Goal: Communication & Community: Answer question/provide support

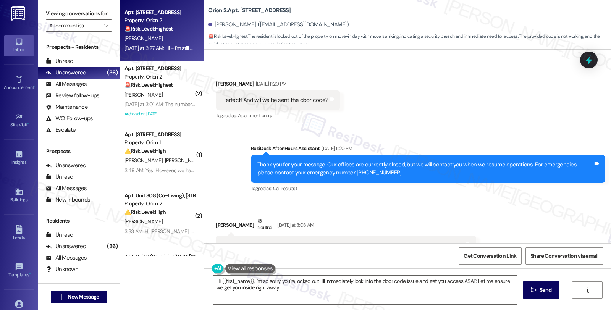
scroll to position [901, 0]
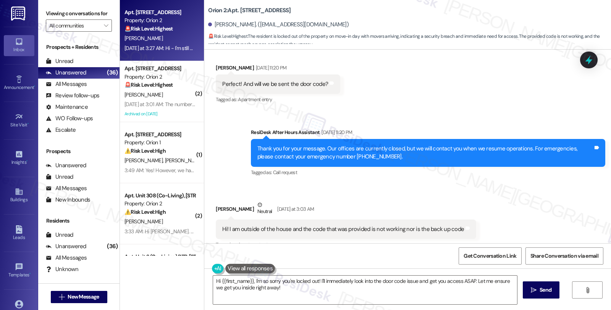
click at [218, 62] on div "Received via SMS Emma Whitman Aug 10, 2025 at 11:20 PM Perfect! And will we be …" at bounding box center [278, 84] width 136 height 53
copy div "Emma"
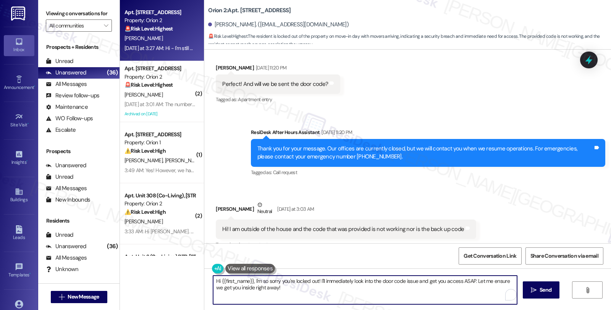
drag, startPoint x: 316, startPoint y: 280, endPoint x: 339, endPoint y: 291, distance: 26.3
click at [339, 291] on textarea "Hi {{first_name}}, I'm so sorry you're locked out! I'll immediately look into t…" at bounding box center [365, 290] width 304 height 29
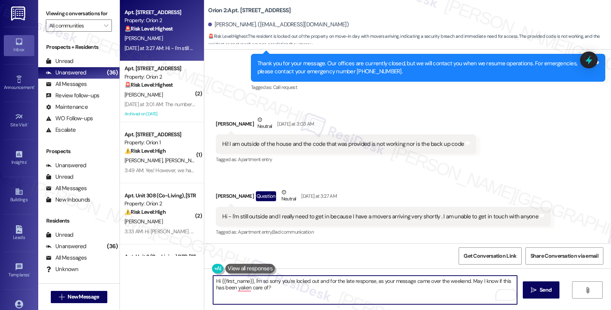
click at [497, 281] on textarea "Hi {{first_name}}, I'm so sorry you're locked out and for the late response, as…" at bounding box center [365, 290] width 304 height 29
click at [365, 291] on textarea "Hi {{first_name}}, I'm so sorry you're locked out and for the late response, as…" at bounding box center [365, 290] width 304 height 29
type textarea "Hi {{first_name}}, I'm so sorry you're locked out and for the late response, as…"
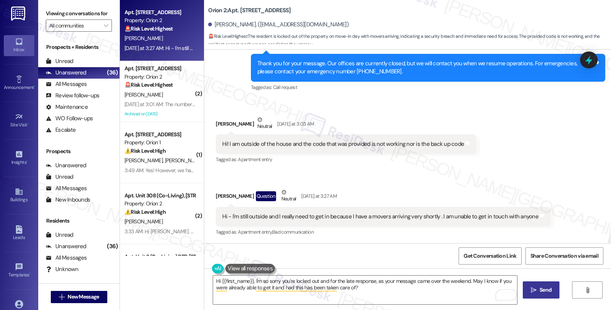
click at [535, 291] on icon "" at bounding box center [534, 290] width 6 height 6
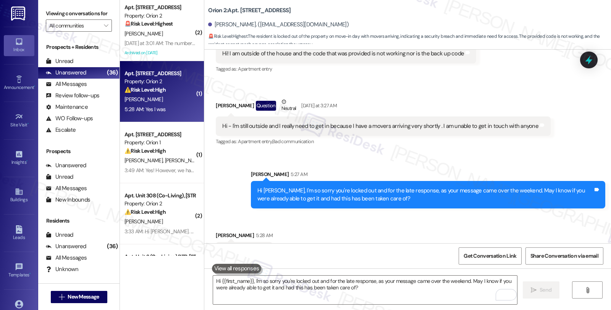
scroll to position [1101, 0]
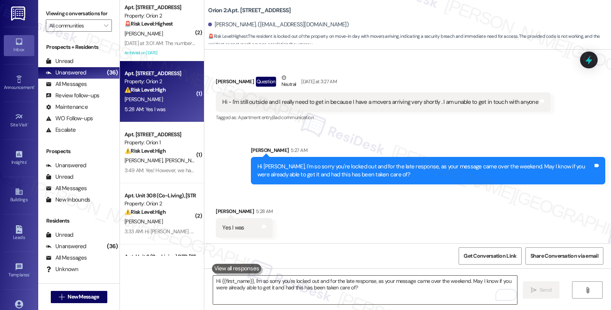
click at [329, 284] on textarea "Hi {{first_name}}, I'm so sorry you're locked out and for the late response, as…" at bounding box center [365, 290] width 304 height 29
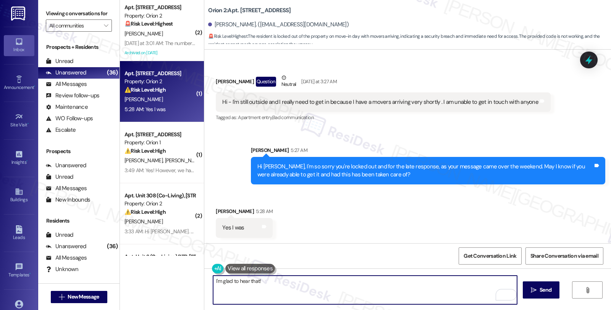
click at [293, 283] on textarea "I'm glad to hear that!" at bounding box center [365, 290] width 304 height 29
paste textarea "Should you have other concerns, please feel free to reach out. Have a great day!"
type textarea "I'm glad to hear that! Should you have other concerns, please feel free to reac…"
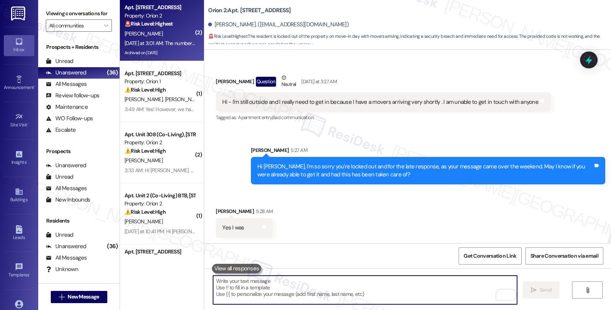
click at [174, 32] on div "[PERSON_NAME]" at bounding box center [160, 34] width 72 height 10
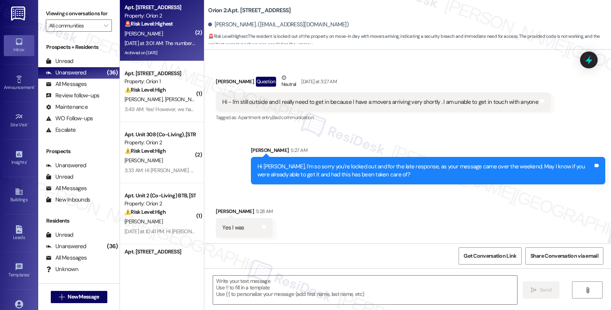
type textarea "Fetching suggested responses. Please feel free to read through the conversation…"
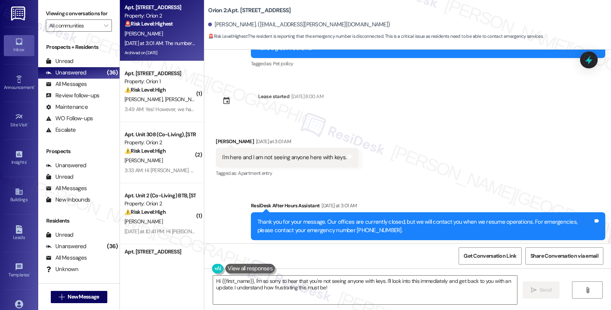
scroll to position [3018, 0]
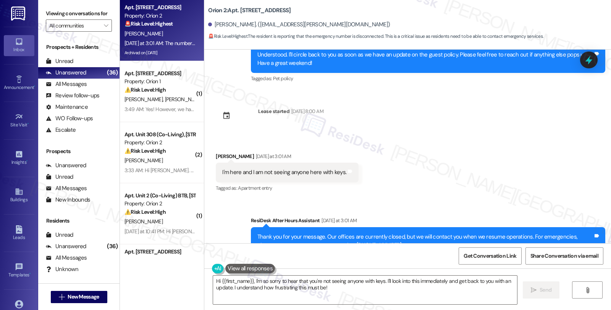
click at [220, 152] on div "Ahmya Rivera Yesterday at 3:01 AM" at bounding box center [287, 157] width 143 height 11
copy div "Ahmya"
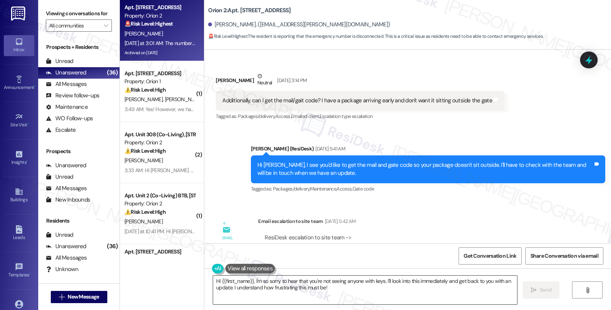
scroll to position [2679, 0]
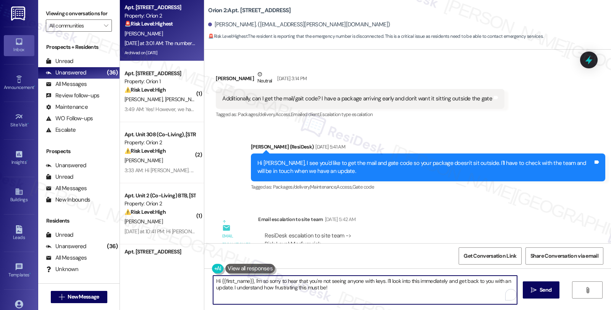
drag, startPoint x: 381, startPoint y: 283, endPoint x: 400, endPoint y: 289, distance: 20.2
click at [400, 289] on textarea "Hi {{first_name}}, I'm so sorry to hear that you're not seeing anyone with keys…" at bounding box center [365, 290] width 304 height 29
type textarea "Hi {{first_name}}, I'm so sorry to hear that you're not seeing anyone with keys…"
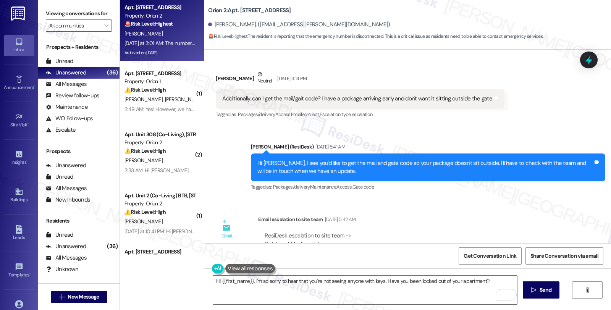
click at [375, 273] on div "Hi {{first_name}}, I'm so sorry to hear that you're not seeing anyone with keys…" at bounding box center [407, 297] width 407 height 57
click at [377, 277] on textarea "Hi {{first_name}}, I'm so sorry to hear that you're not seeing anyone with keys…" at bounding box center [365, 290] width 304 height 29
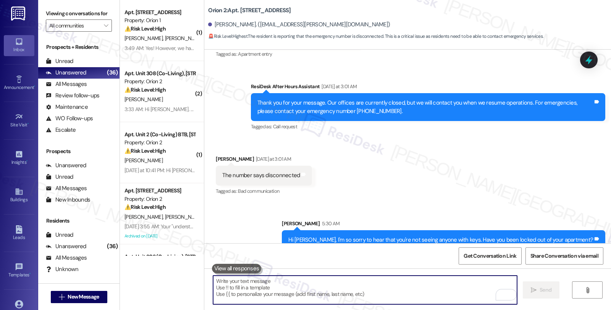
scroll to position [3156, 0]
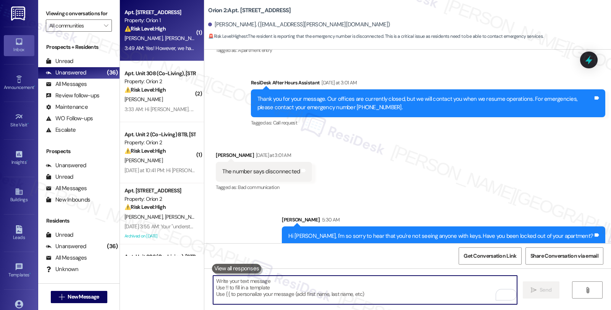
click at [205, 36] on span "S. Raman" at bounding box center [215, 38] width 20 height 7
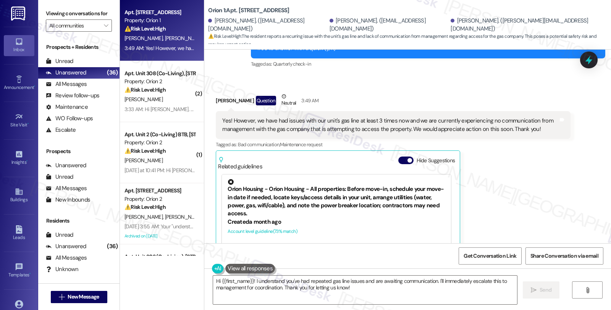
scroll to position [230, 0]
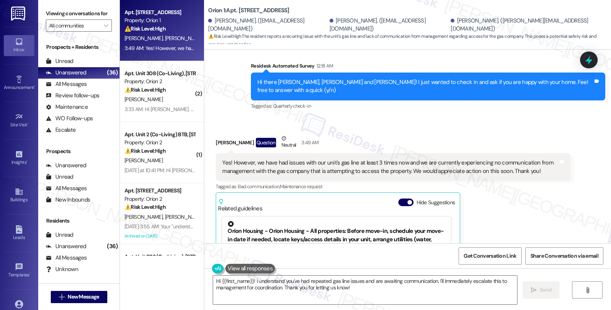
click at [216, 134] on div "Seva Raman Question Neutral 3:49 AM" at bounding box center [393, 143] width 355 height 19
copy div "Seva"
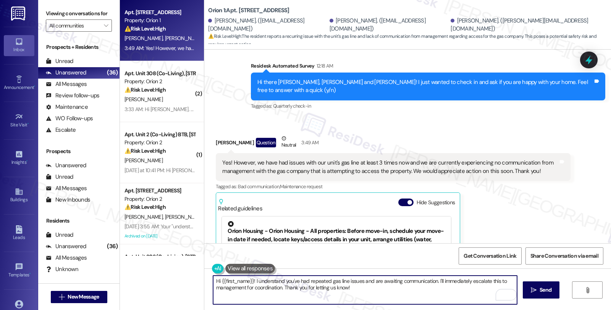
drag, startPoint x: 215, startPoint y: 282, endPoint x: 251, endPoint y: 281, distance: 35.5
click at [251, 281] on textarea "Hi {{first_name}}! I understand you've had repeated gas line issues and are awa…" at bounding box center [365, 290] width 304 height 29
paste textarea "Seva"
click at [215, 280] on textarea "HiSeva, I understand you've had repeated gas line issues and are awaiting commu…" at bounding box center [365, 290] width 304 height 29
drag, startPoint x: 411, startPoint y: 281, endPoint x: 429, endPoint y: 292, distance: 21.1
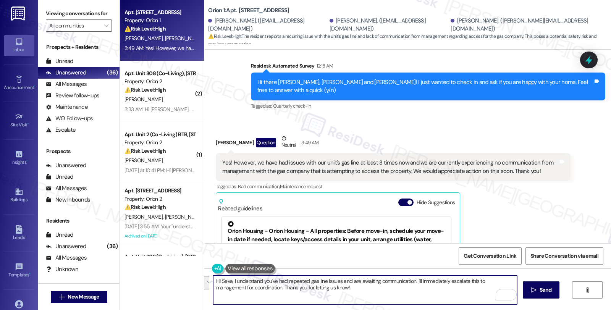
click at [429, 292] on textarea "Hi Seva, I understand you've had repeated gas line issues and are awaiting comm…" at bounding box center [365, 290] width 304 height 29
click at [436, 281] on textarea "Hi Seva, I understand you've had repeated gas line issues and are awaiting comm…" at bounding box center [365, 290] width 304 height 29
click at [467, 284] on textarea "Hi Seva, I understand you've had repeated gas line issues and are awaiting comm…" at bounding box center [365, 290] width 304 height 29
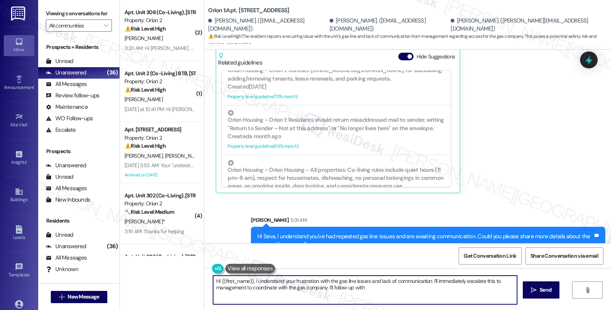
scroll to position [377, 0]
type textarea "Hi {{first_name}}, I understand your frustration with the gas line issues and l…"
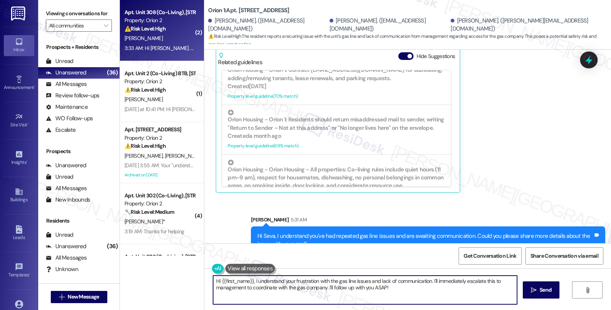
click at [168, 25] on div "⚠️ Risk Level: High The resident reports unauthorized late-night entry into the…" at bounding box center [160, 29] width 71 height 8
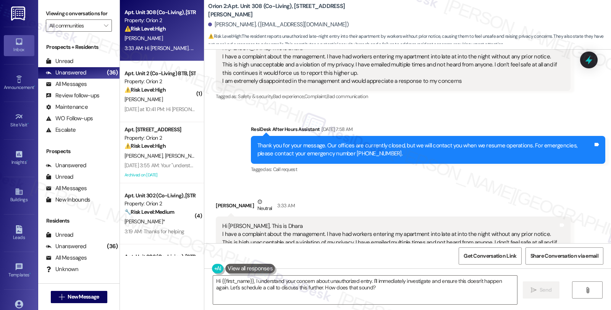
scroll to position [71, 0]
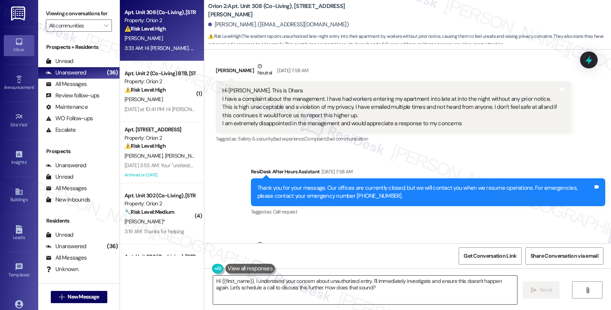
click at [367, 280] on textarea "Hi {{first_name}}, I understand your concern about unauthorized entry. I'll imm…" at bounding box center [365, 290] width 304 height 29
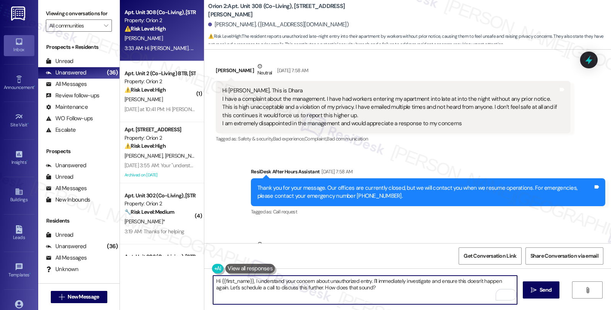
click at [368, 281] on textarea "Hi {{first_name}}, I understand your concern about unauthorized entry. I'll imm…" at bounding box center [365, 290] width 304 height 29
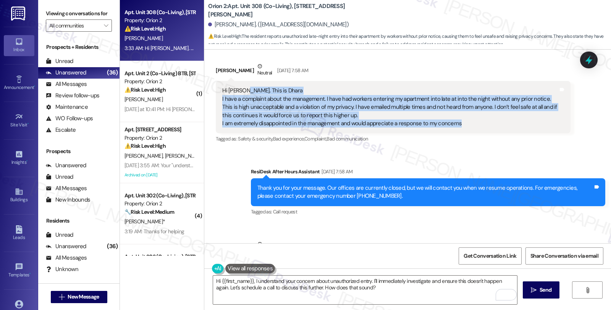
drag, startPoint x: 463, startPoint y: 122, endPoint x: 238, endPoint y: 92, distance: 226.6
click at [238, 92] on div "Hi Sarah. This is Dhara I have a complaint about the management. I have had wor…" at bounding box center [390, 107] width 336 height 41
copy div "This is Dhara I have a complaint about the management. I have had workers enter…"
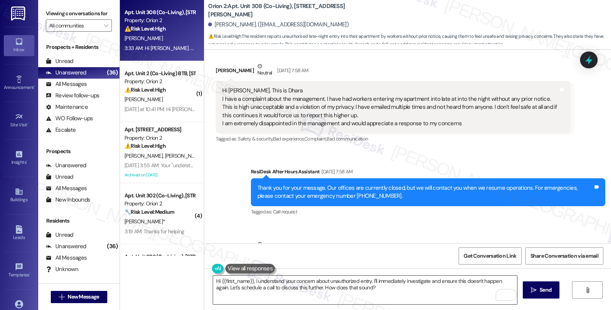
click at [306, 290] on textarea "Hi {{first_name}}, I understand your concern about unauthorized entry. I'll imm…" at bounding box center [365, 290] width 304 height 29
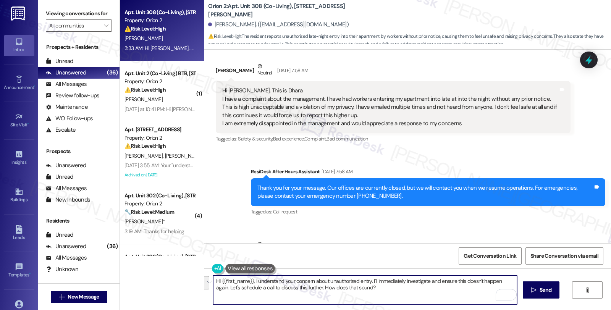
paste textarea "Dhara, I’m really sorry to hear about workers entering your apartment without n…"
type textarea "Hi [PERSON_NAME], I’m really sorry to hear about workers entering your apartmen…"
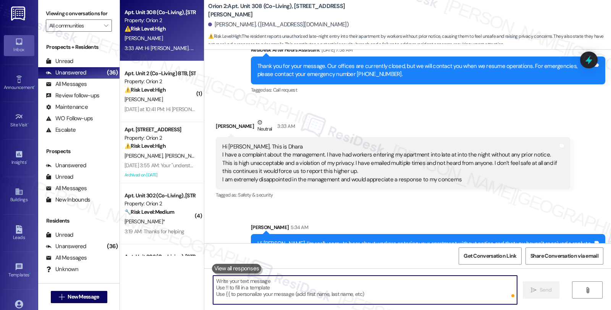
scroll to position [225, 0]
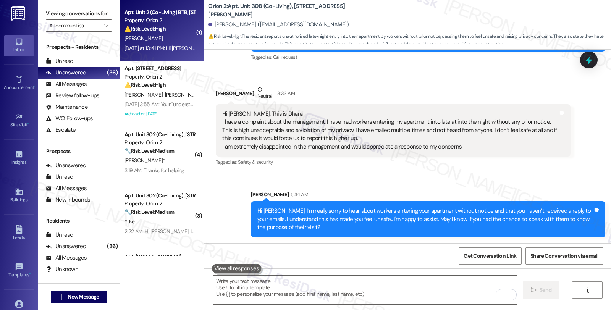
click at [157, 36] on div "[PERSON_NAME]" at bounding box center [160, 39] width 72 height 10
type textarea "Fetching suggested responses. Please feel free to read through the conversation…"
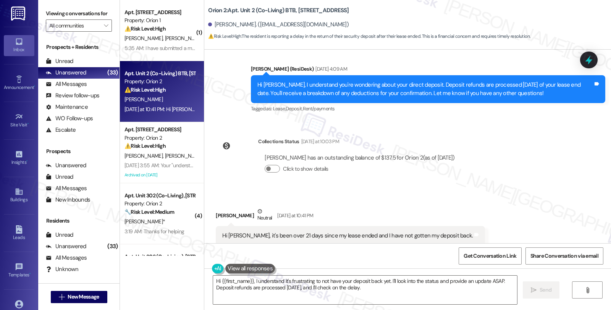
scroll to position [1820, 0]
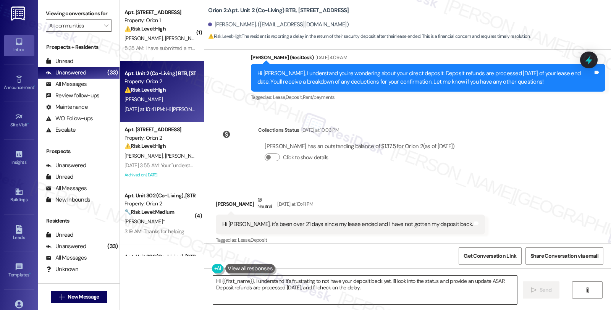
click at [249, 280] on textarea "Hi {{first_name}}, I understand it's frustrating to not have your deposit back …" at bounding box center [365, 290] width 304 height 29
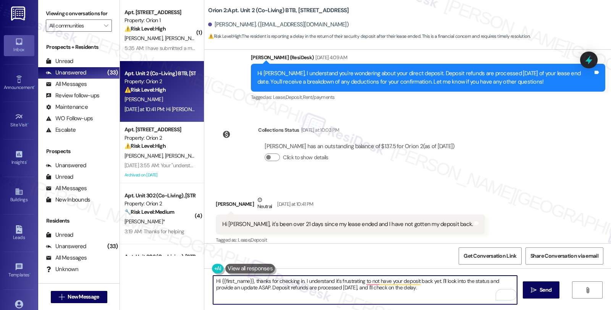
click at [330, 281] on textarea "Hi {{first_name}}, thanks for checking in. I understand it's frustrating to not…" at bounding box center [365, 290] width 304 height 29
click at [467, 280] on textarea "Hi {{first_name}}, thanks for checking in. I understand you're still waiting fo…" at bounding box center [365, 290] width 304 height 29
click at [272, 287] on textarea "Hi {{first_name}}, thanks for checking in. I understand you're still waiting fo…" at bounding box center [365, 290] width 304 height 29
drag, startPoint x: 235, startPoint y: 288, endPoint x: 479, endPoint y: 289, distance: 244.1
click at [479, 289] on textarea "Hi {{first_name}}, thanks for checking in. I understand you're still waiting fo…" at bounding box center [365, 290] width 304 height 29
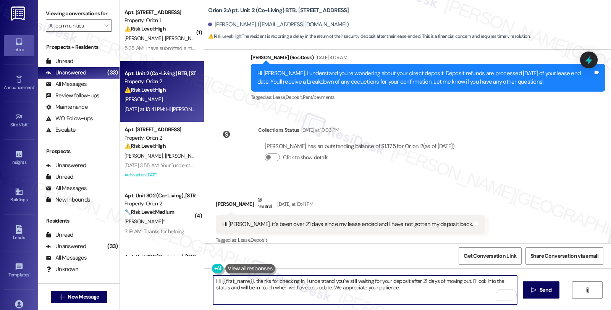
click at [444, 297] on textarea "Hi {{first_name}}, thanks for checking in. I understand you're still waiting fo…" at bounding box center [365, 290] width 304 height 29
type textarea "Hi {{first_name}}, thanks for checking in. I understand you're still waiting fo…"
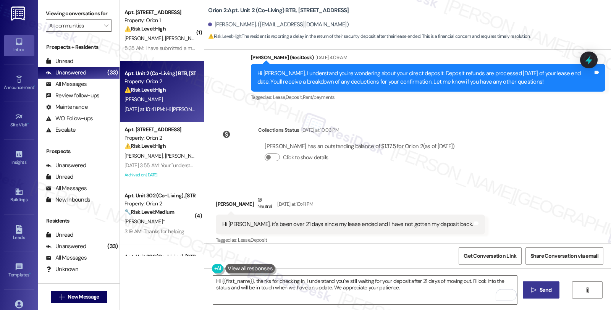
click at [540, 291] on span "Send" at bounding box center [546, 290] width 12 height 8
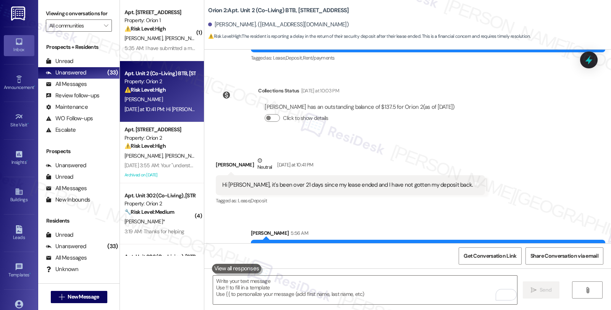
scroll to position [1881, 0]
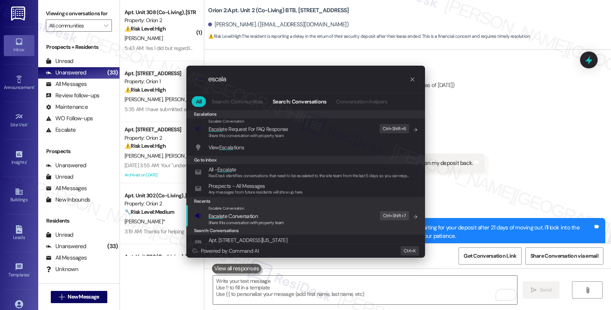
type input "escala"
click at [259, 213] on span "Escala te Conversation" at bounding box center [247, 216] width 76 height 8
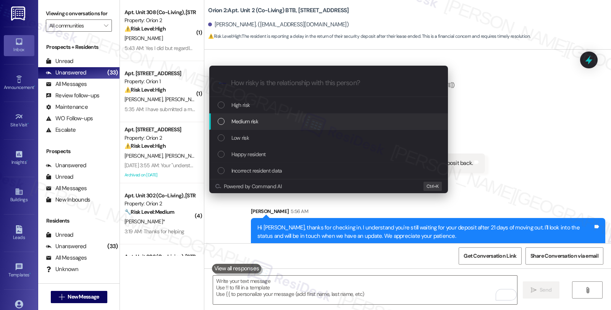
click at [261, 123] on div "Medium risk" at bounding box center [329, 121] width 223 height 8
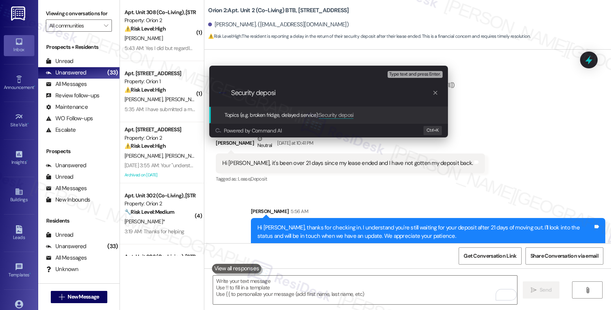
type input "Security deposit"
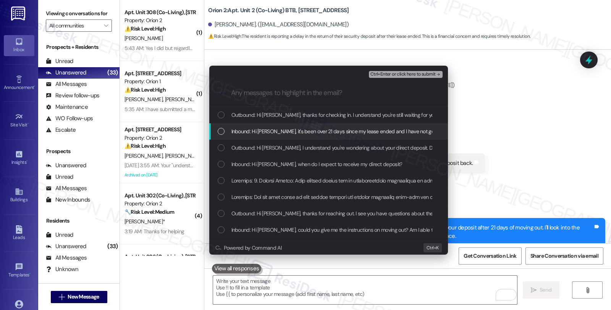
click at [285, 131] on span "Inbound: Hi Sarah, it's been over 21 days since my lease ended and I have not g…" at bounding box center [357, 131] width 252 height 8
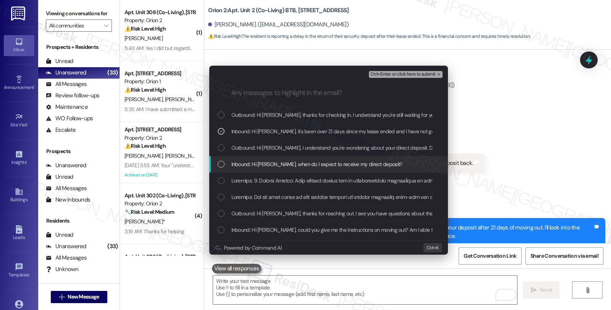
click at [367, 170] on div "Inbound: Hi Sarah, when do I expect to receive my direct deposit?" at bounding box center [328, 164] width 239 height 16
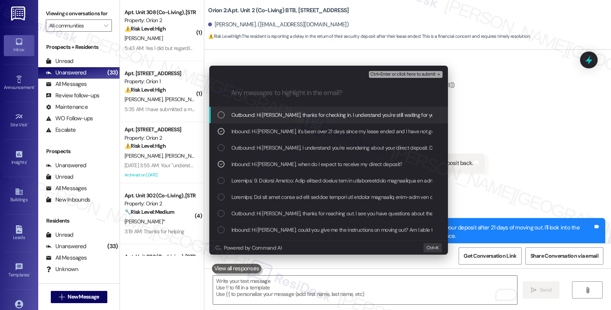
click at [393, 74] on span "Ctrl+Enter or click here to submit" at bounding box center [403, 74] width 65 height 5
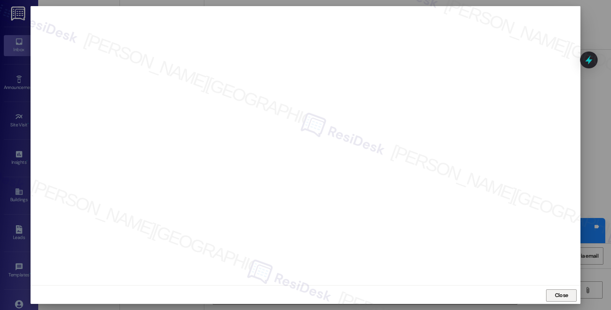
click at [549, 293] on button "Close" at bounding box center [561, 296] width 31 height 12
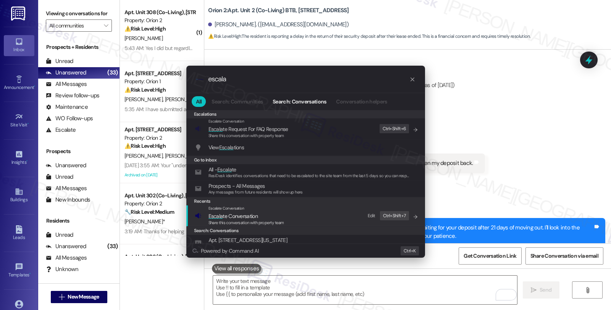
type input "escala"
click at [260, 221] on span "Share this conversation with property team" at bounding box center [247, 222] width 76 height 5
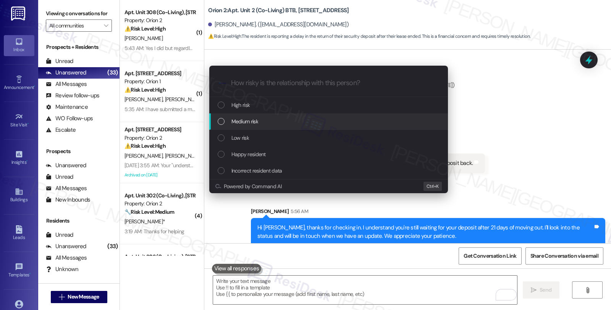
click at [256, 123] on span "Medium risk" at bounding box center [244, 121] width 27 height 8
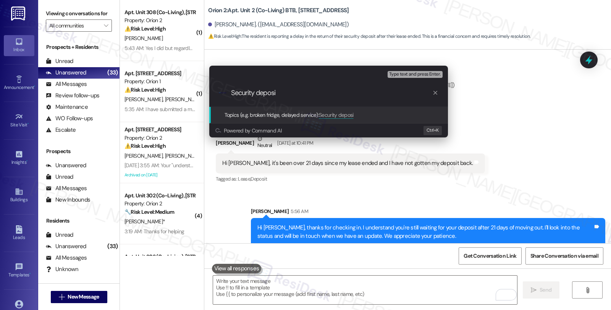
type input "Security deposit"
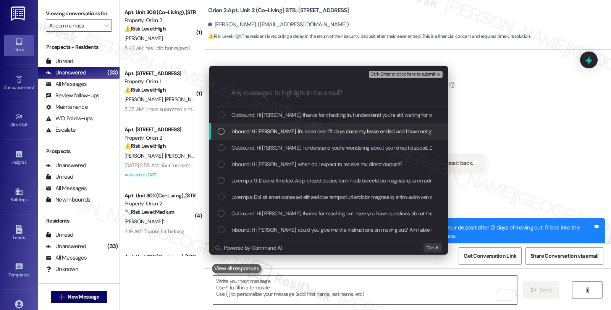
click at [255, 131] on span "Inbound: Hi Sarah, it's been over 21 days since my lease ended and I have not g…" at bounding box center [357, 131] width 252 height 8
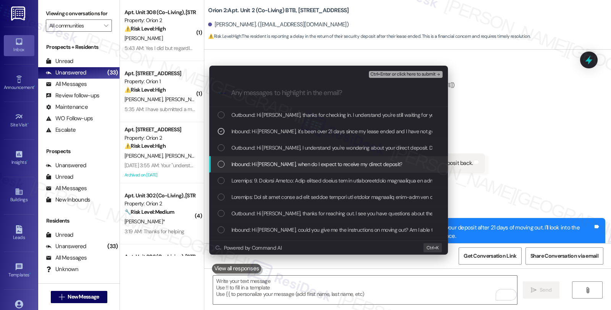
click at [255, 165] on span "Inbound: Hi Sarah, when do I expect to receive my direct deposit?" at bounding box center [316, 164] width 171 height 8
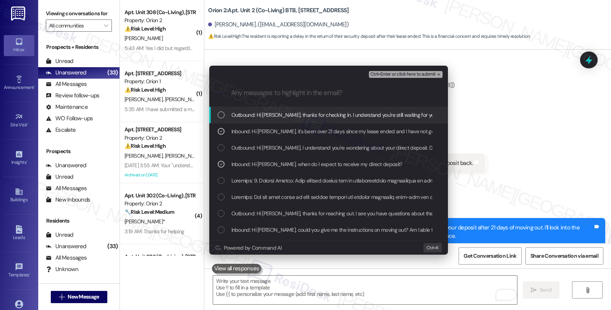
click at [415, 76] on span "Ctrl+Enter or click here to submit" at bounding box center [403, 74] width 65 height 5
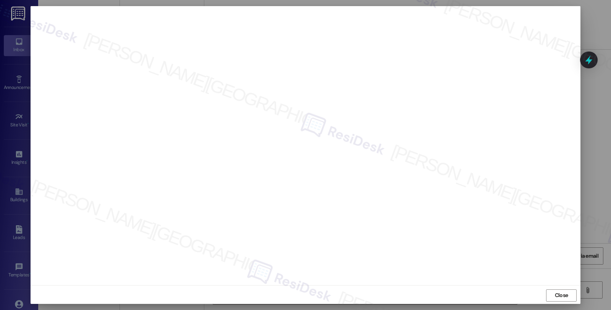
scroll to position [1881, 0]
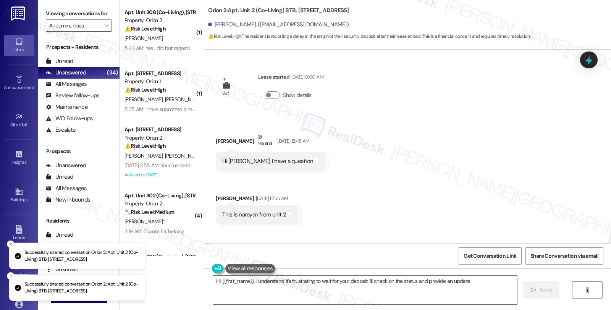
type textarea "Hi {{first_name}}, I understand it's frustrating to wait for your deposit. I'll…"
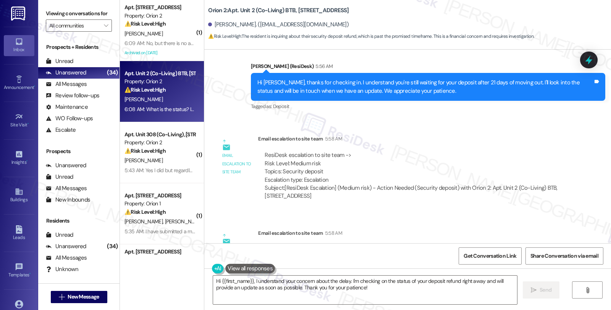
scroll to position [2019, 0]
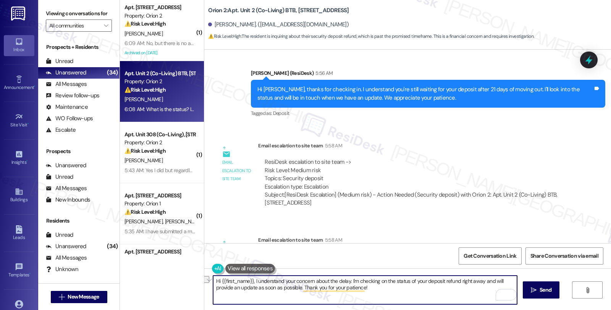
drag, startPoint x: 209, startPoint y: 280, endPoint x: 346, endPoint y: 282, distance: 137.2
click at [346, 282] on textarea "Hi {{first_name}}, I understand your concern about the delay. I'm checking on t…" at bounding box center [365, 290] width 304 height 29
click at [213, 280] on textarea "I'm checking on the status of your deposit refund right away and will provide a…" at bounding box center [365, 290] width 304 height 29
click at [380, 290] on textarea "We're looking into this and will keep you piosted when we have an update. I'm c…" at bounding box center [365, 290] width 304 height 29
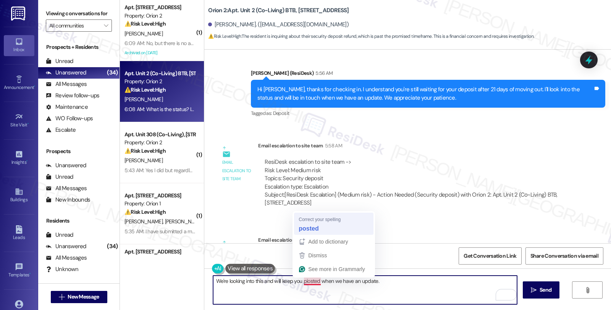
type textarea "We're looking into this and will keep you posted when we have an update."
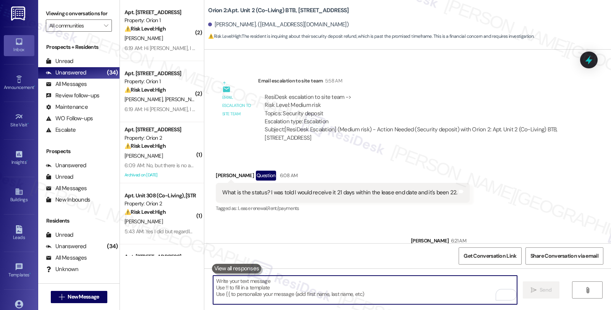
scroll to position [2200, 0]
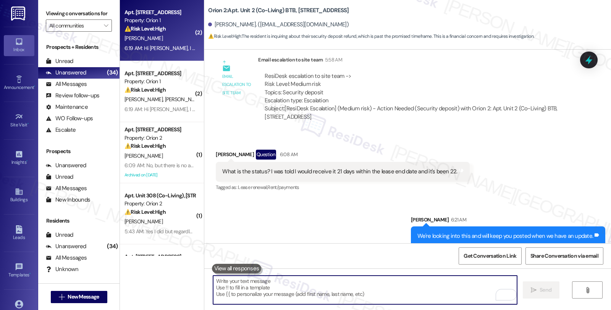
click at [178, 44] on div "6:19 AM: Hi [PERSON_NAME], I want to ask you regarding when exactly will we rec…" at bounding box center [160, 49] width 72 height 10
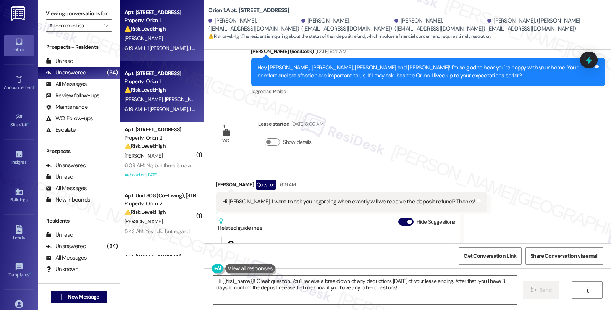
scroll to position [364, 0]
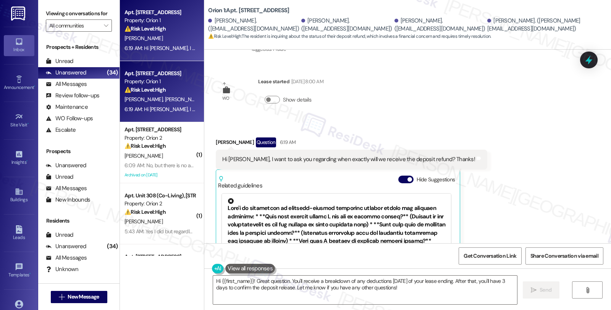
click at [178, 106] on div "6:19 AM: Hi [PERSON_NAME], I want to ask you regarding when exactly will we rec…" at bounding box center [251, 109] width 253 height 7
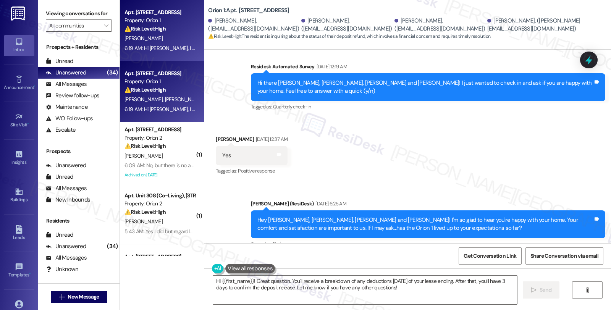
scroll to position [0, 0]
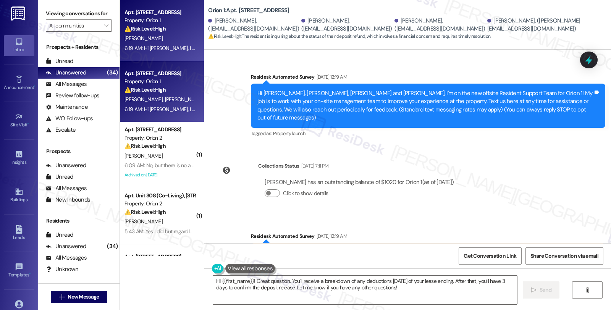
click at [164, 107] on div "6:19 AM: Hi [PERSON_NAME], I want to ask you regarding when exactly will we rec…" at bounding box center [251, 109] width 253 height 7
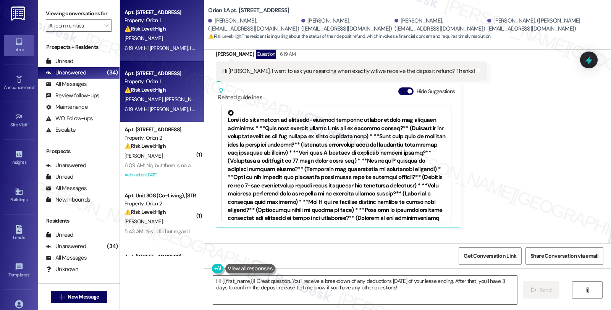
scroll to position [407, 0]
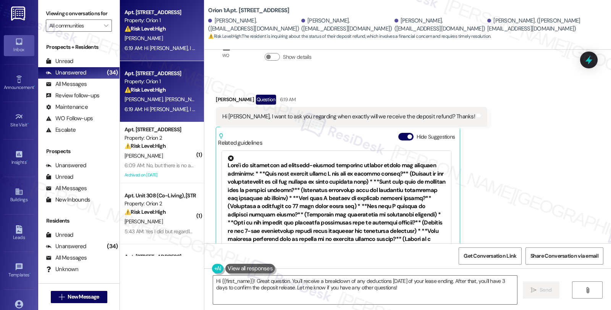
click at [534, 152] on div "Received via SMS [PERSON_NAME] Question 6:19 AM Hi [PERSON_NAME], I want to ask…" at bounding box center [407, 211] width 407 height 267
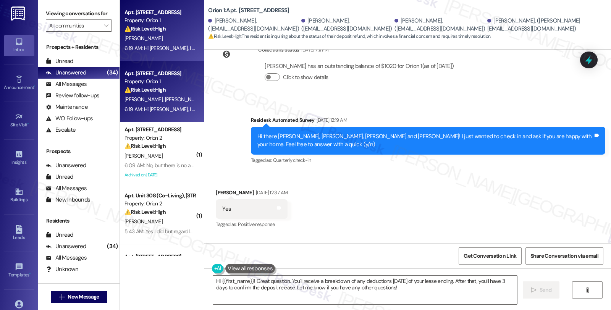
scroll to position [110, 0]
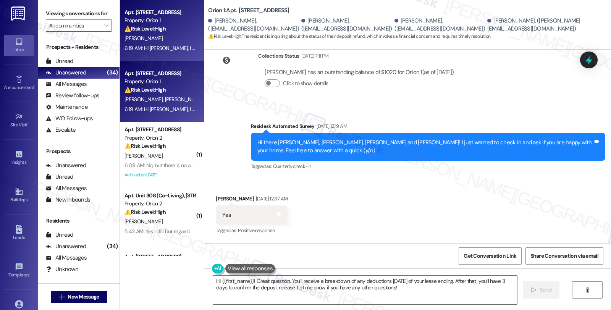
click at [218, 195] on div "[PERSON_NAME] [DATE] 12:37 AM" at bounding box center [252, 200] width 72 height 11
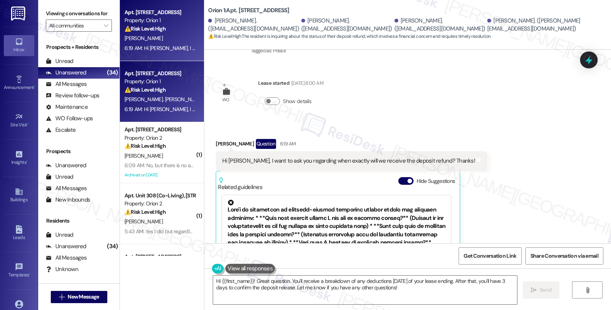
scroll to position [365, 0]
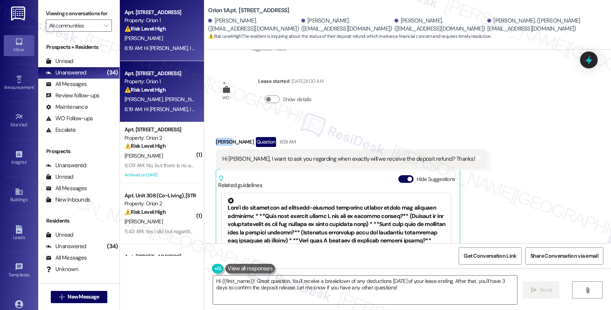
drag, startPoint x: 209, startPoint y: 123, endPoint x: 225, endPoint y: 126, distance: 16.0
click at [225, 131] on div "Received via SMS [PERSON_NAME] Question 6:19 AM Hi [PERSON_NAME], I want to ask…" at bounding box center [351, 226] width 283 height 190
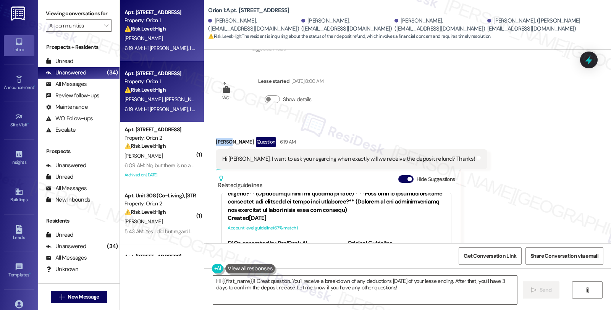
copy div "[PERSON_NAME]"
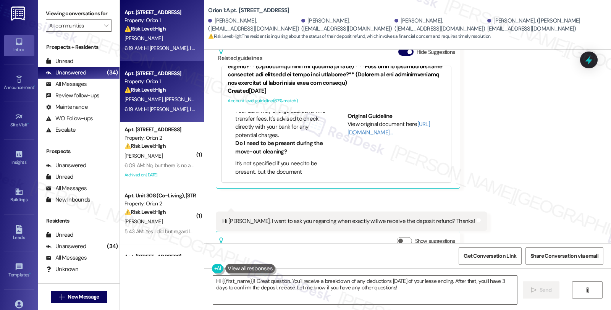
scroll to position [424, 0]
click at [216, 282] on textarea "Hi {{first_name}}! Great question. You'll receive a breakdown of any deductions…" at bounding box center [365, 290] width 304 height 29
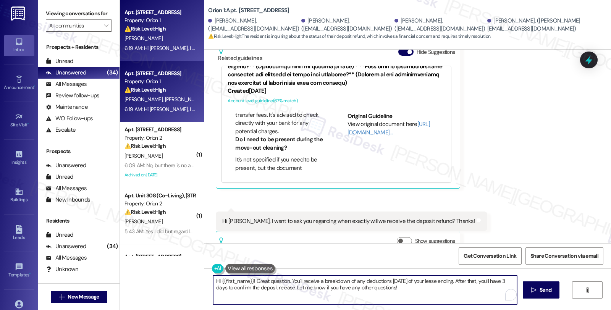
paste textarea "[PERSON_NAME]"
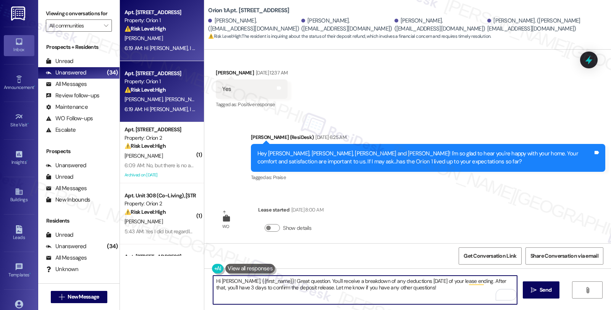
scroll to position [280, 0]
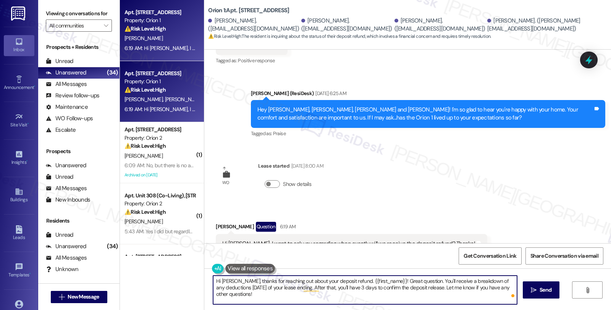
click at [413, 278] on textarea "Hi [PERSON_NAME], thanks for reaching out about your deposit refund. {{first_na…" at bounding box center [365, 290] width 304 height 29
drag, startPoint x: 383, startPoint y: 288, endPoint x: 499, endPoint y: 288, distance: 116.5
click at [499, 288] on textarea "Hi [PERSON_NAME], thanks for reaching out about your deposit refund. Typically,…" at bounding box center [365, 290] width 304 height 29
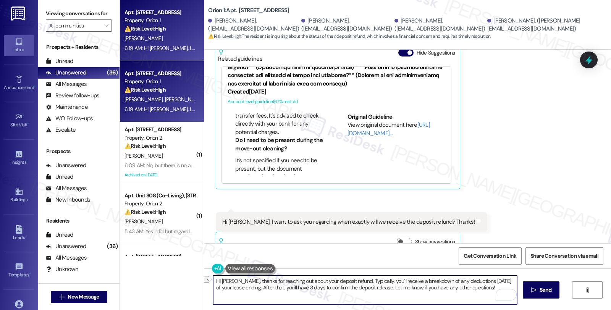
scroll to position [492, 0]
type textarea "Hi [PERSON_NAME], thanks for reaching out about your deposit refund. Typically,…"
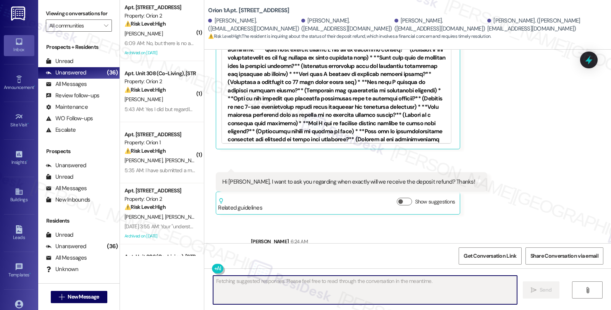
scroll to position [553, 0]
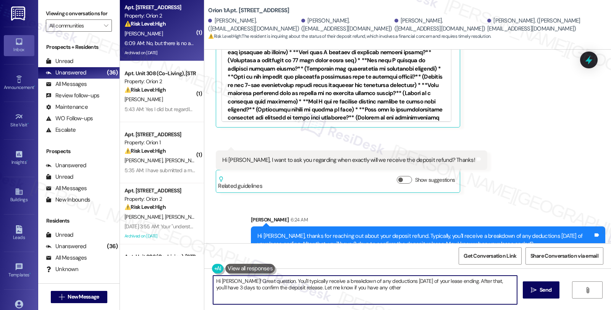
type textarea "Hi [PERSON_NAME]! Great question. You'll typically receive a breakdown of any d…"
click at [158, 37] on div "[PERSON_NAME]" at bounding box center [160, 34] width 72 height 10
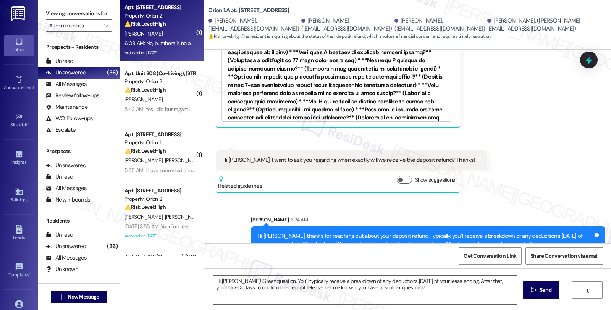
type textarea "Fetching suggested responses. Please feel free to read through the conversation…"
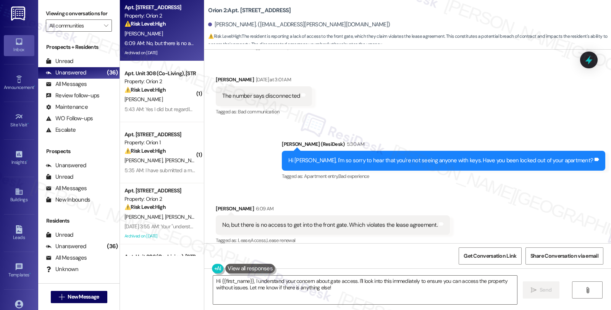
scroll to position [3232, 0]
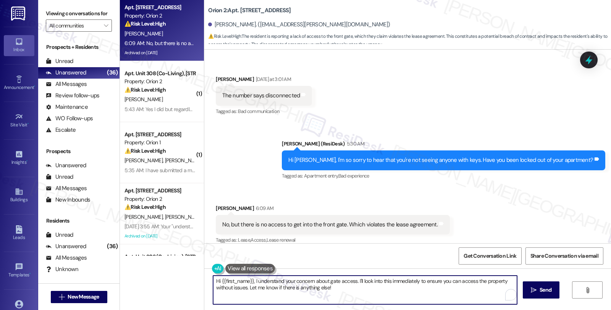
drag, startPoint x: 249, startPoint y: 281, endPoint x: 214, endPoint y: 279, distance: 34.8
click at [213, 284] on textarea "Hi {{first_name}}, I understand your concern about gate access. I'll look into …" at bounding box center [365, 290] width 304 height 29
click at [351, 280] on textarea "I understand your concern about gate access. I'll look into this immediately to…" at bounding box center [365, 290] width 304 height 29
click at [465, 280] on textarea "I understand your concern about gate access. I'll look into this to ensure you …" at bounding box center [365, 290] width 304 height 29
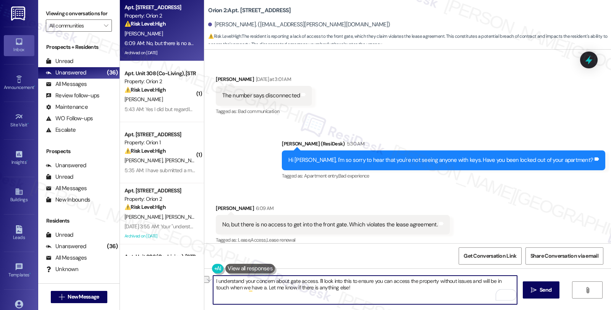
drag, startPoint x: 342, startPoint y: 285, endPoint x: 168, endPoint y: 289, distance: 173.5
click at [168, 289] on div "Apt. [STREET_ADDRESS] Property: Orion 2 ⚠️ Risk Level: High The resident is rep…" at bounding box center [365, 155] width 491 height 310
click at [293, 285] on textarea "I understand your concern about gate access. I'll look into this to ensure you …" at bounding box center [365, 290] width 304 height 29
click at [295, 289] on textarea "I understand your concern about gate access. I'll look into this to ensure you …" at bounding box center [365, 290] width 304 height 29
type textarea "I understand your concern about gate access. I'll look into this to ensure you …"
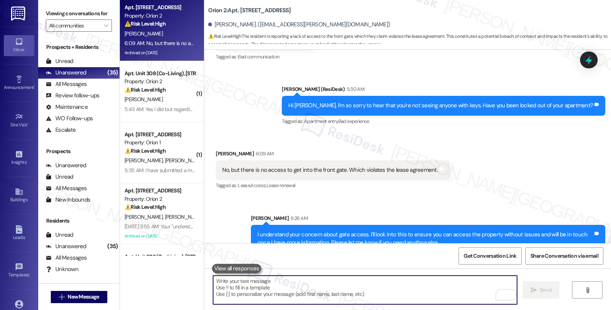
scroll to position [3293, 0]
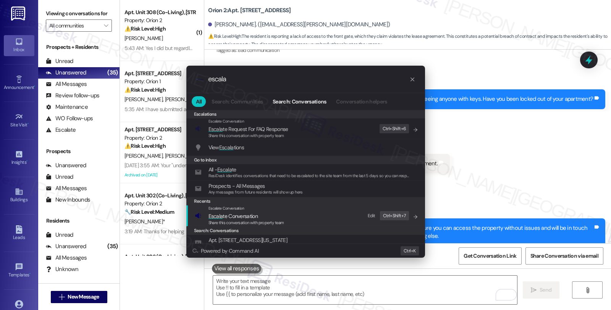
type input "escala"
click at [257, 213] on span "Escala te Conversation" at bounding box center [233, 216] width 49 height 7
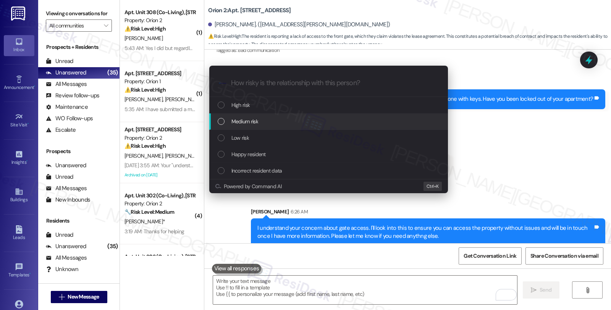
click at [257, 123] on span "Medium risk" at bounding box center [244, 121] width 27 height 8
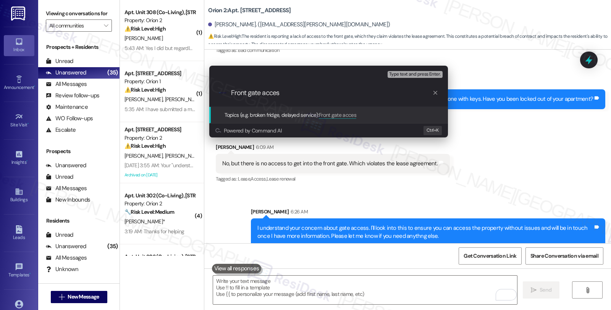
type input "Front gate access"
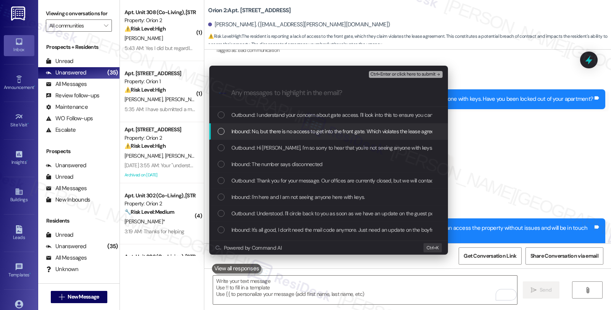
click at [257, 126] on div "Inbound: No, but there is no access to get into the front gate. Which violates …" at bounding box center [328, 131] width 239 height 16
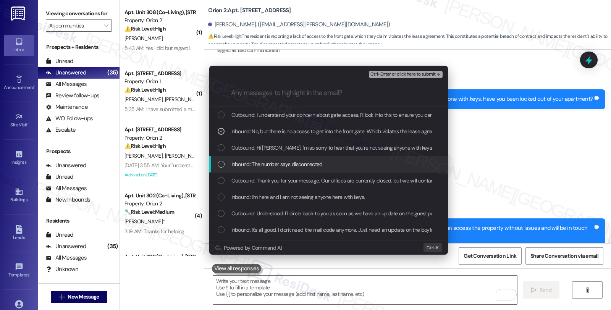
click at [261, 161] on span "Inbound: The number says disconnected" at bounding box center [276, 164] width 91 height 8
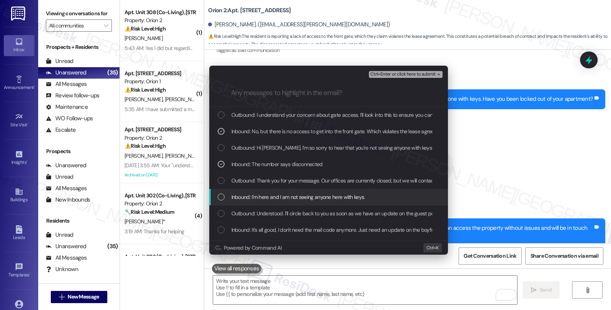
click at [265, 197] on span "Inbound: I'm here and I am not seeing anyone here with keys." at bounding box center [298, 197] width 134 height 8
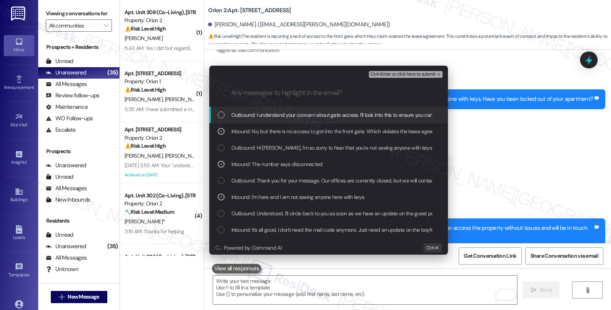
click at [415, 73] on span "Ctrl+Enter or click here to submit" at bounding box center [403, 74] width 65 height 5
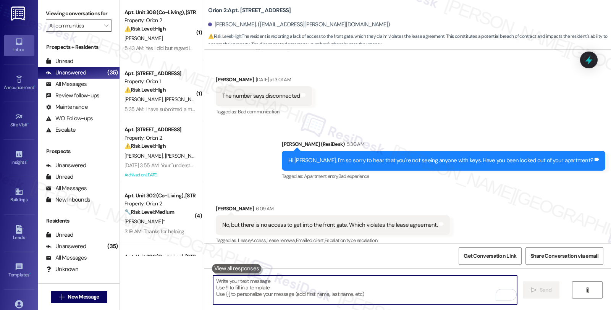
scroll to position [3305, 0]
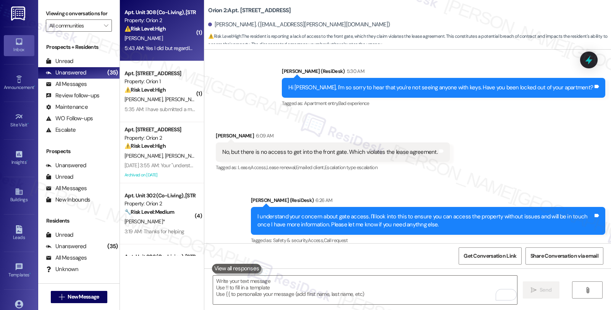
click at [151, 32] on div "⚠️ Risk Level: High The resident expresses feeling unsafe due to workers enteri…" at bounding box center [160, 29] width 71 height 8
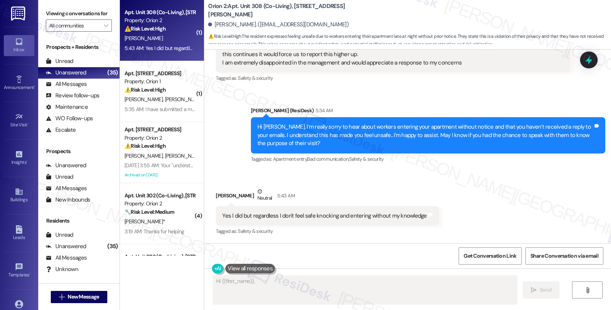
scroll to position [309, 0]
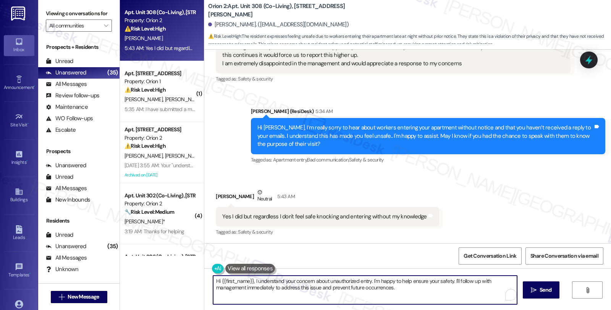
click at [213, 282] on textarea "Hi {{first_name}}, I understand your concern about unauthorized entry. I'm happ…" at bounding box center [365, 290] width 304 height 29
click at [250, 283] on textarea "Hi {{first_name}}, I understand your concern about unauthorized entry. I'm happ…" at bounding box center [365, 290] width 304 height 29
drag, startPoint x: 329, startPoint y: 281, endPoint x: 371, endPoint y: 293, distance: 44.5
click at [371, 293] on textarea "I understand your concern about unauthorized entry. I'm happy to help ensure yo…" at bounding box center [365, 290] width 304 height 29
click at [472, 290] on textarea "I understand your concern about unauthorized entry. Is this the first time it h…" at bounding box center [365, 290] width 304 height 29
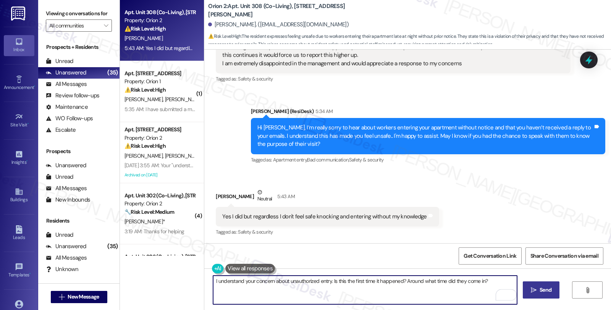
type textarea "I understand your concern about unauthorized entry. Is this the first time it h…"
click at [540, 286] on span "Send" at bounding box center [546, 290] width 12 height 8
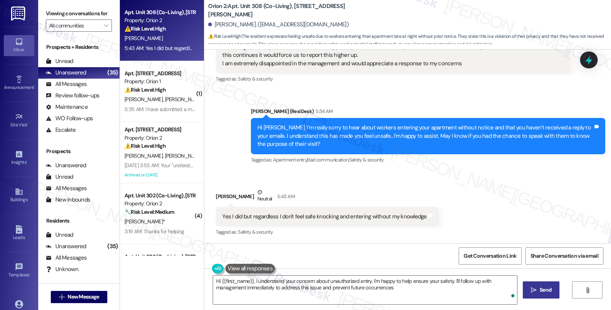
type textarea "Hi {{first_name}}, I understand your concern about unauthorized entry. I'm happ…"
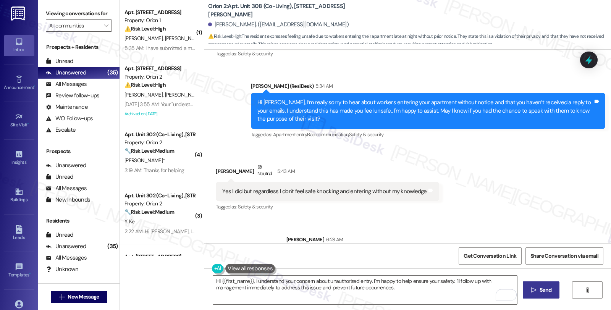
scroll to position [362, 0]
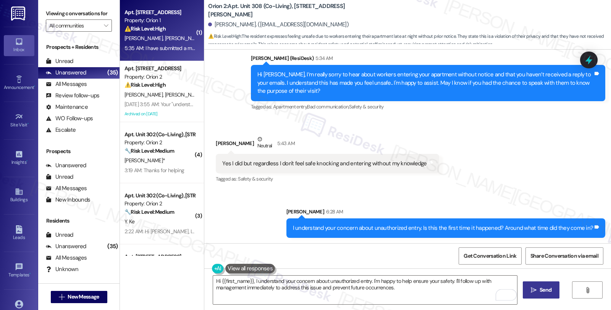
click at [186, 29] on div "⚠️ Risk Level: High The resident reports a malfunctioning gas stove and oven, w…" at bounding box center [160, 29] width 71 height 8
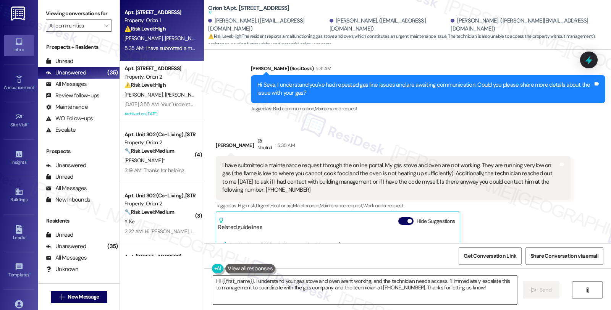
scroll to position [394, 0]
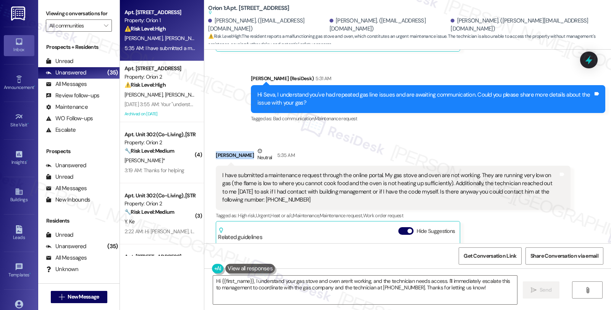
copy div "Seva Raman"
drag, startPoint x: 212, startPoint y: 138, endPoint x: 239, endPoint y: 139, distance: 27.1
click at [239, 147] on div "Seva Raman Neutral 5:35 AM" at bounding box center [393, 156] width 355 height 19
click at [213, 280] on textarea "Hi {{first_name}}, I understand your gas stove and oven aren't working, and the…" at bounding box center [365, 290] width 304 height 29
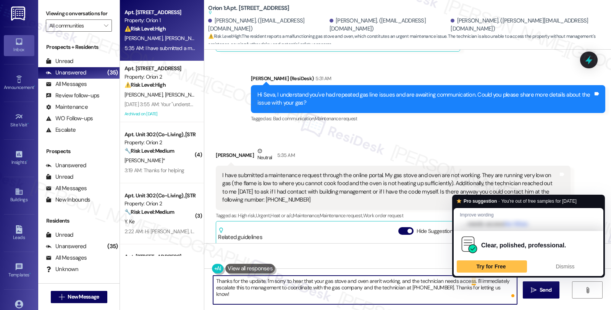
click at [469, 283] on textarea "Thanks for the update. I'm sorry to hear that your gas stove and oven aren't wo…" at bounding box center [365, 290] width 304 height 29
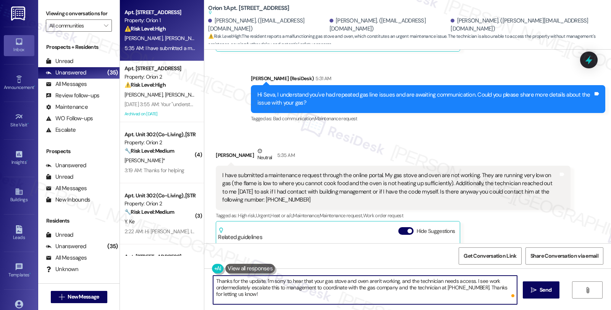
type textarea "Thanks for the update. I'm sorry to hear that your gas stove and oven aren't wo…"
click at [482, 283] on textarea "Thanks for the update. I'm sorry to hear that your gas stove and oven aren't wo…" at bounding box center [365, 290] width 304 height 29
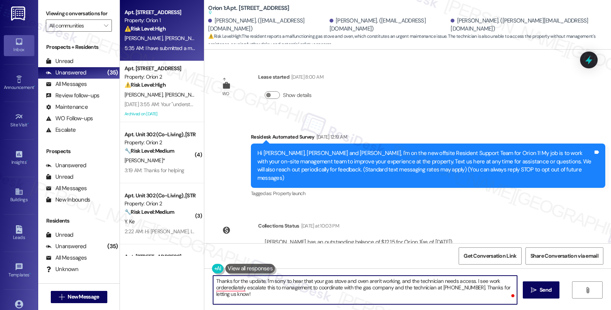
scroll to position [394, 0]
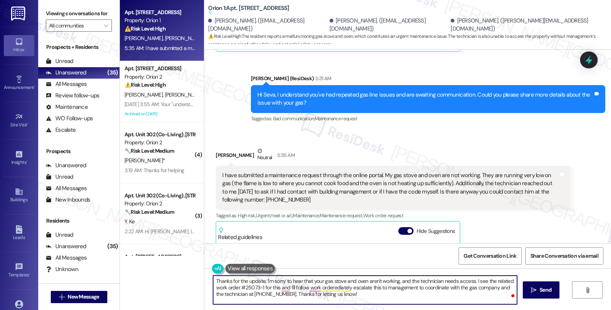
click at [273, 288] on textarea "Thanks for the update. I'm sorry to hear that your gas stove and oven aren't wo…" at bounding box center [365, 290] width 304 height 29
click at [275, 288] on textarea "Thanks for the update. I'm sorry to hear that your gas stove and oven aren't wo…" at bounding box center [365, 290] width 304 height 29
type textarea "Thanks for the update. I'm sorry to hear that your gas stove and oven aren't wo…"
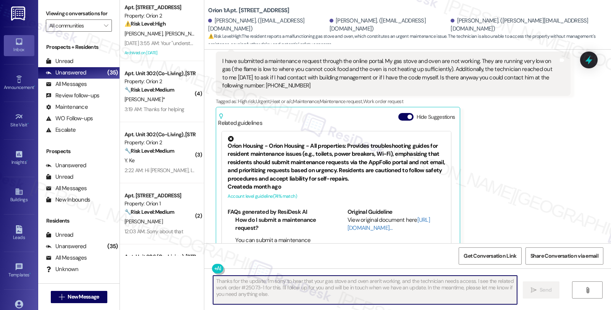
scroll to position [578, 0]
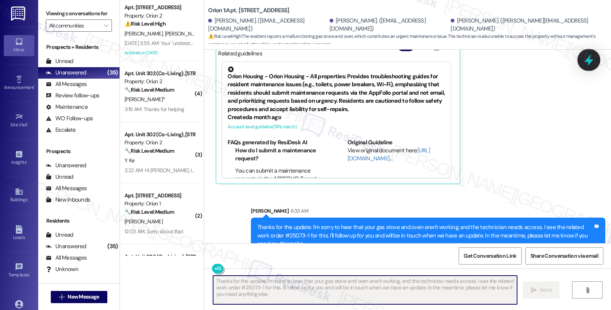
click at [589, 63] on icon at bounding box center [588, 60] width 9 height 12
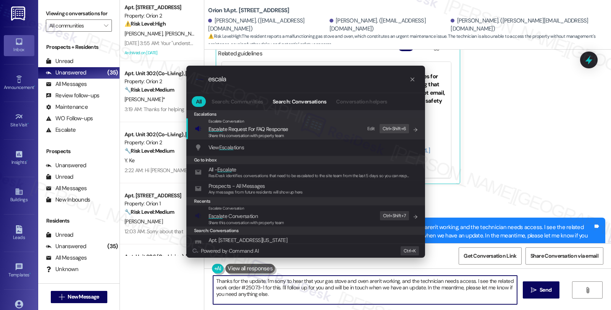
type input "escala"
click at [269, 212] on span "Escala te Conversation" at bounding box center [247, 216] width 76 height 8
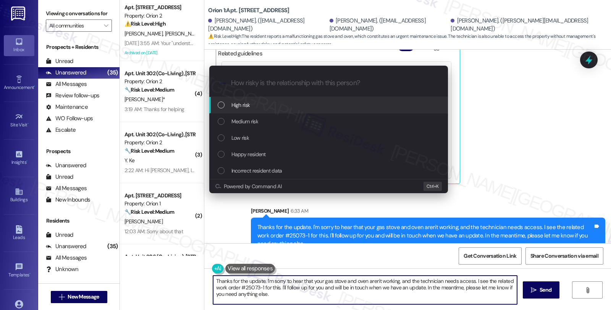
click at [255, 122] on span "Medium risk" at bounding box center [244, 121] width 27 height 8
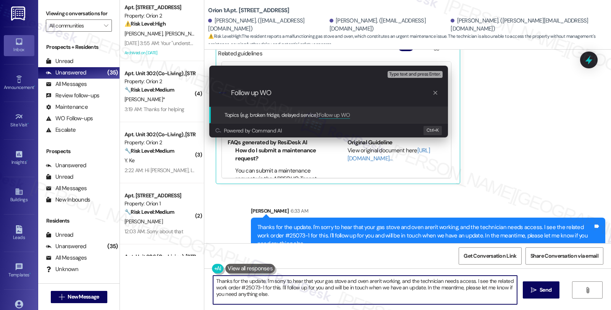
paste input "#25073-1"
type input "Follow up WO #25073-1"
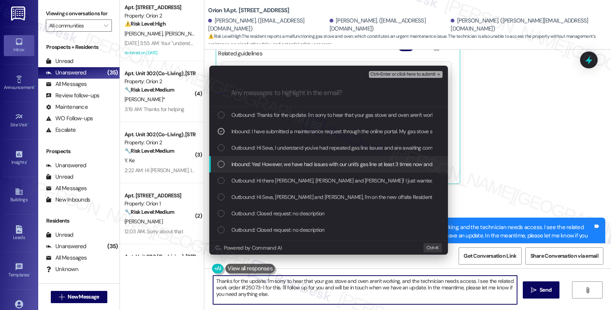
click at [267, 164] on span "Inbound: Yes! However, we have had issues with our unit's gas line at least 3 t…" at bounding box center [539, 164] width 616 height 8
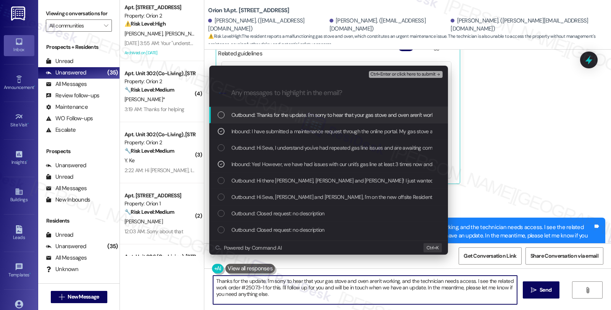
click at [386, 73] on span "Ctrl+Enter or click here to submit" at bounding box center [403, 74] width 65 height 5
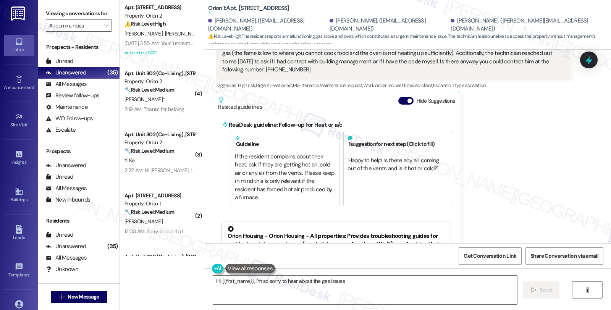
scroll to position [606, 0]
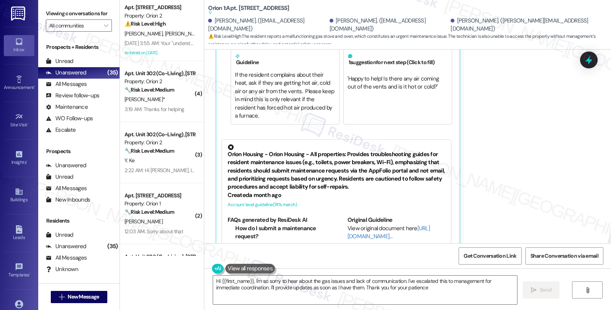
type textarea "Hi {{first_name}}, I'm so sorry to hear about the gas issues and lack of commun…"
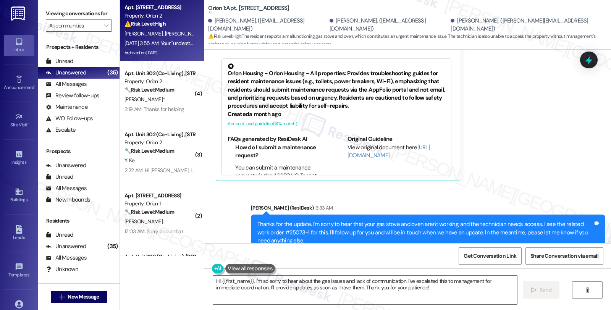
click at [175, 17] on div "Property: Orion 2" at bounding box center [160, 16] width 71 height 8
type textarea "Hi {{first_name}}, I'm so sorry to hear about the gas issues and"
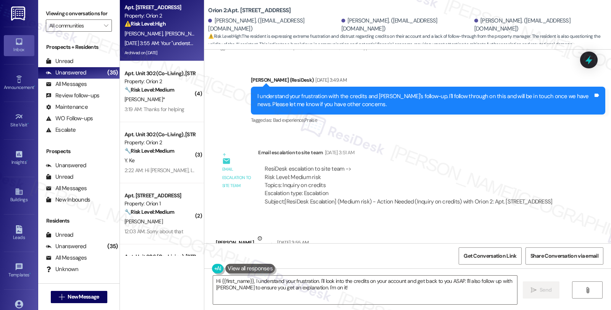
scroll to position [5322, 0]
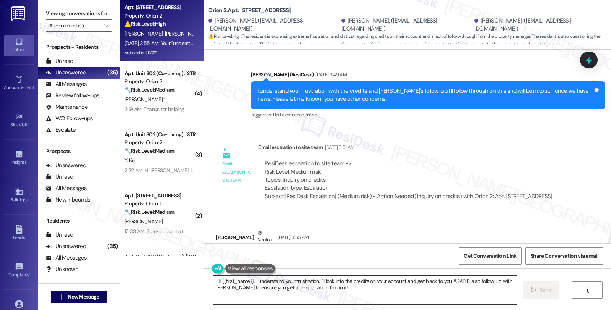
click at [213, 282] on textarea "Hi {{first_name}}, I understand your frustration. I'll look into the credits on…" at bounding box center [365, 290] width 304 height 29
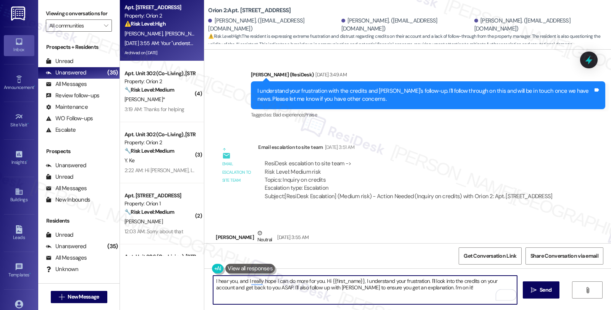
click at [320, 279] on textarea "I hear you, and I really hope I can do more for you. Hi {{first_name}}, I under…" at bounding box center [365, 290] width 304 height 29
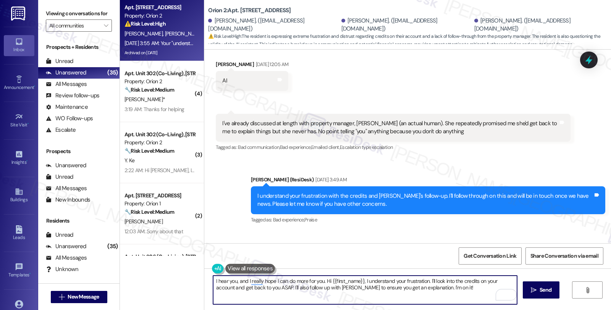
scroll to position [5195, 0]
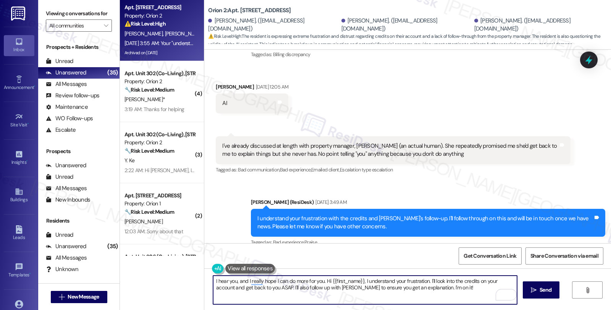
click at [318, 281] on textarea "I hear you, and I really hope I can do more for you. Hi {{first_name}}, I under…" at bounding box center [365, 290] width 304 height 29
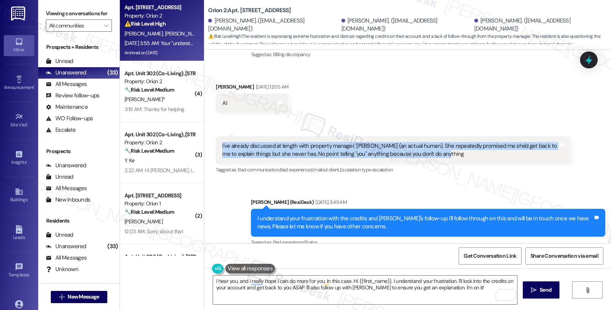
drag, startPoint x: 413, startPoint y: 91, endPoint x: 208, endPoint y: 71, distance: 205.3
click at [210, 131] on div "Received via SMS 12:06 AM Cristina Hopkin Aug 08, 2025 at 12:06 AM I've already…" at bounding box center [393, 156] width 366 height 50
copy div "I've already discussed at length with property manager, Fernanda (an actual hum…"
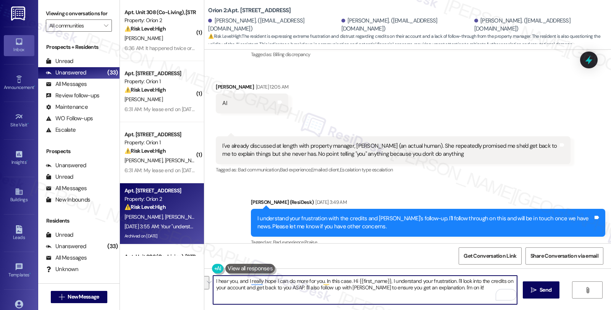
drag, startPoint x: 348, startPoint y: 280, endPoint x: 479, endPoint y: 291, distance: 131.8
click at [479, 291] on textarea "I hear you, and I really hope I can do more for you. In this case. Hi {{first_n…" at bounding box center [365, 290] width 304 height 29
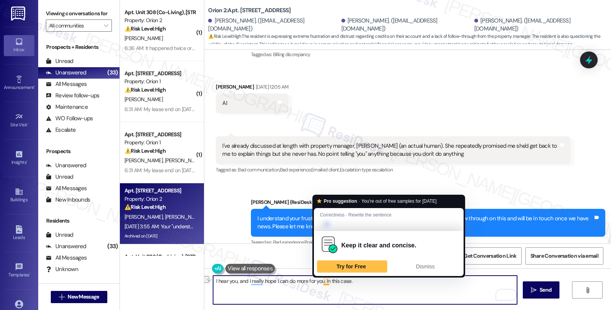
drag, startPoint x: 322, startPoint y: 282, endPoint x: 355, endPoint y: 282, distance: 33.2
click at [355, 282] on textarea "I hear you, and I really hope I can do more for you. In this case." at bounding box center [365, 290] width 304 height 29
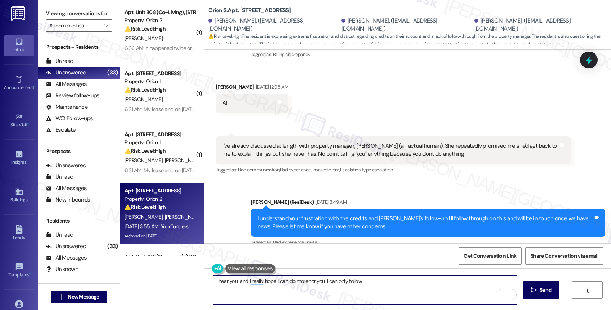
click at [320, 280] on textarea "I hear you, and I really hope I can do more for you. I can only follow" at bounding box center [365, 290] width 304 height 29
click at [320, 283] on textarea "I hear you, and I really hope I can do more for you. I've followed up on your b…" at bounding box center [365, 290] width 304 height 29
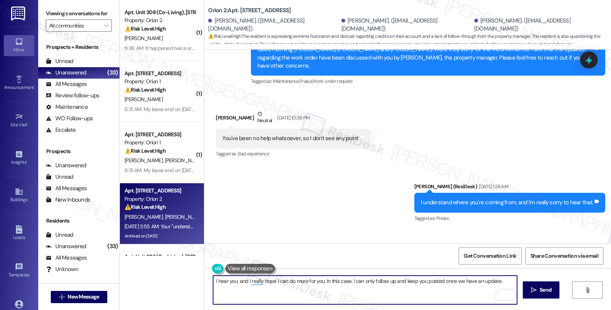
scroll to position [4049, 0]
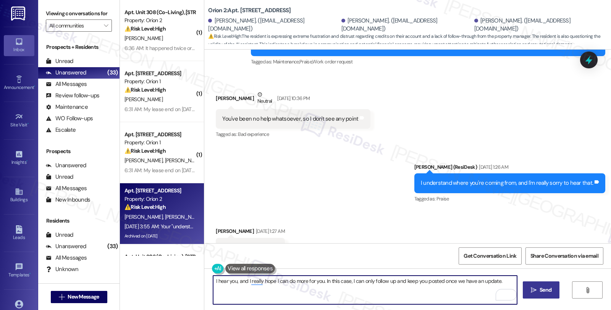
type textarea "I hear you, and I really hope I can do more for you. In this case, I can only f…"
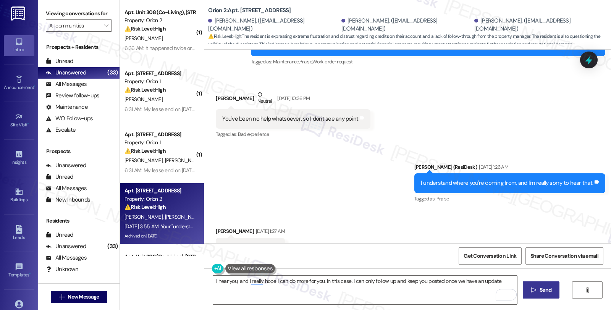
click at [527, 292] on button " Send" at bounding box center [541, 290] width 37 height 17
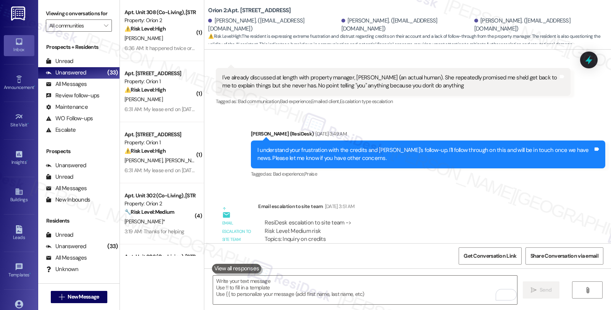
scroll to position [5322, 0]
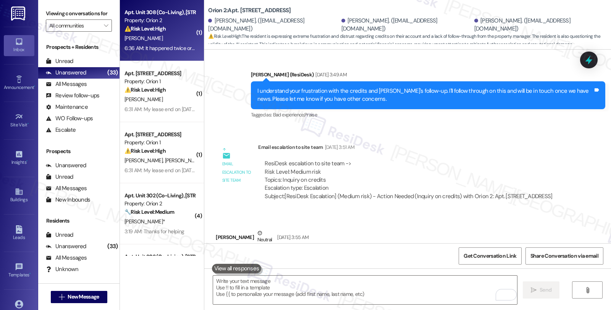
click at [168, 34] on div "[PERSON_NAME]" at bounding box center [160, 39] width 72 height 10
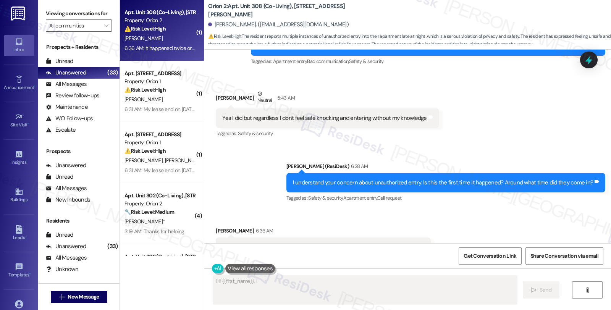
scroll to position [426, 0]
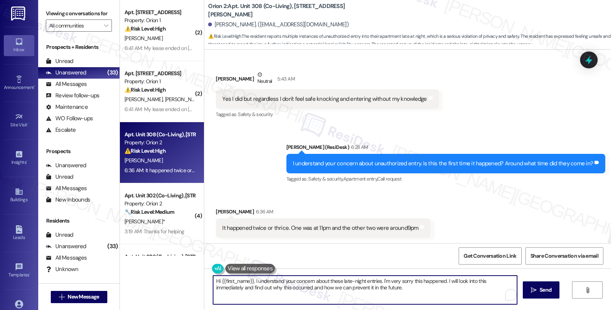
drag, startPoint x: 211, startPoint y: 281, endPoint x: 379, endPoint y: 300, distance: 169.2
click at [379, 300] on textarea "Hi {{first_name}}, I understand your concern about these late-night entries. I'…" at bounding box center [365, 290] width 304 height 29
click at [384, 278] on textarea "Do you recall the dates of these occurrences?" at bounding box center [365, 290] width 304 height 29
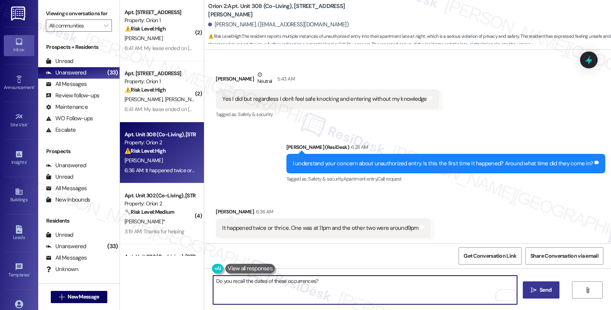
type textarea "Do you recall the dates of these occurrences?"
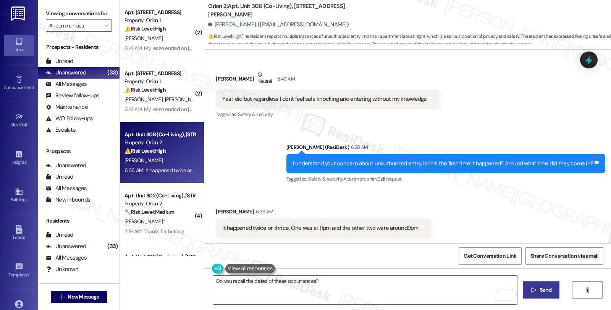
click at [536, 289] on icon "" at bounding box center [534, 290] width 6 height 6
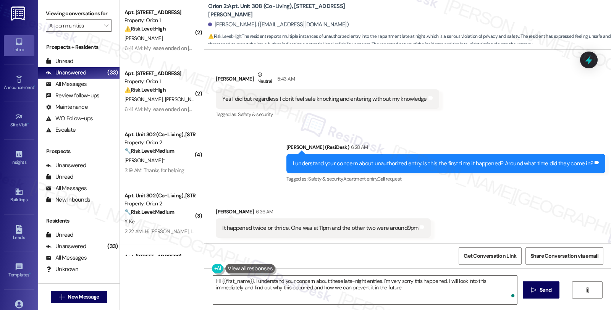
type textarea "Hi {{first_name}}, I understand your concern about these late-night entries. I'…"
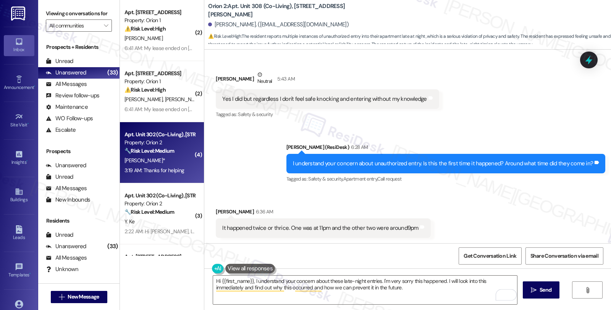
click at [158, 165] on div "[PERSON_NAME]*" at bounding box center [160, 161] width 72 height 10
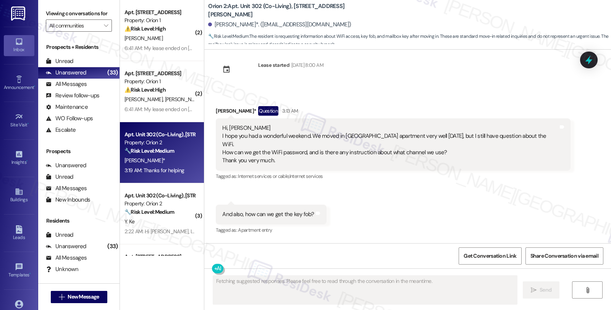
scroll to position [1546, 0]
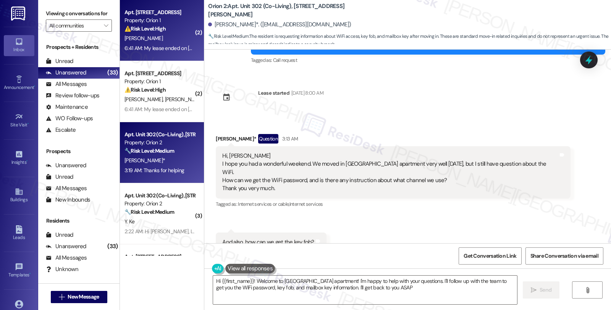
type textarea "Hi {{first_name}}! Welcome to Phoenix apartment! I'm happy to help with your qu…"
click at [180, 32] on div "⚠️ Risk Level: High The resident is inquiring about their security deposit refu…" at bounding box center [160, 29] width 71 height 8
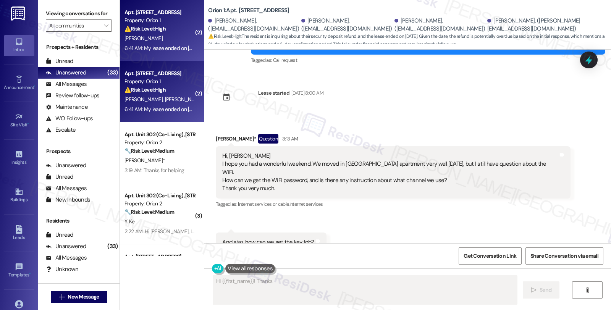
scroll to position [570, 0]
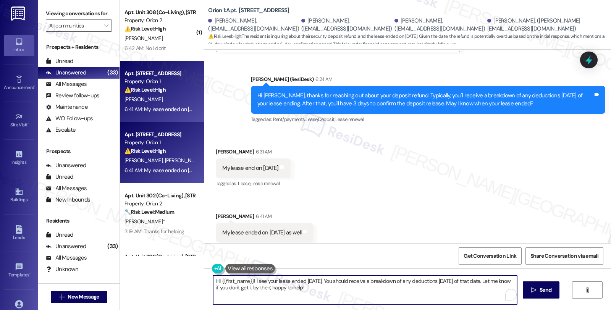
drag, startPoint x: 212, startPoint y: 283, endPoint x: 348, endPoint y: 299, distance: 137.4
click at [348, 299] on textarea "Hi {{first_name}}! I see your lease ended July 31st. You should receive a break…" at bounding box center [365, 290] width 304 height 29
click at [213, 282] on textarea "Hi {{first_name}}! I see your lease ended July 31st. You should receive a break…" at bounding box center [365, 290] width 304 height 29
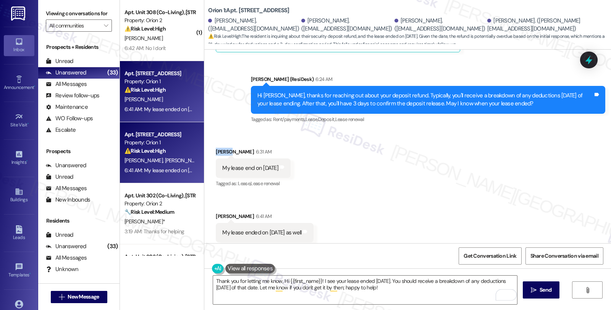
drag, startPoint x: 211, startPoint y: 138, endPoint x: 225, endPoint y: 138, distance: 14.1
click at [225, 148] on div "Li-Wei Liu 6:31 AM" at bounding box center [253, 153] width 75 height 11
copy div "[PERSON_NAME]"
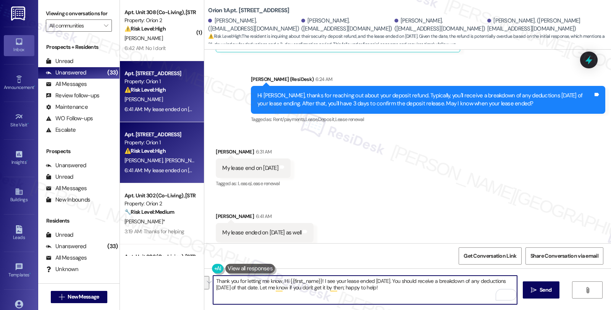
drag, startPoint x: 280, startPoint y: 282, endPoint x: 472, endPoint y: 310, distance: 193.5
click at [472, 310] on div "Thank you for letting me know, Hi {{first_name}}! I see your lease ended July 3…" at bounding box center [407, 297] width 407 height 57
paste textarea "[PERSON_NAME]"
click at [216, 212] on div "Noah Shcwartz 6:41 AM" at bounding box center [265, 217] width 98 height 11
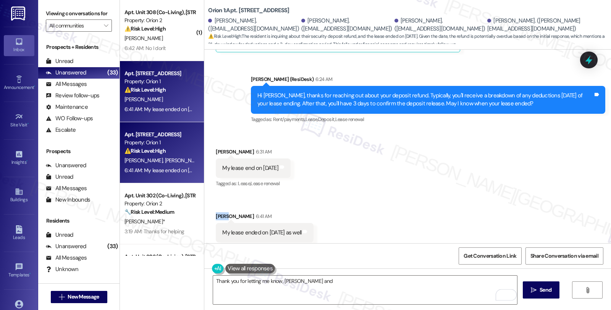
click at [216, 212] on div "Noah Shcwartz 6:41 AM" at bounding box center [265, 217] width 98 height 11
copy div "Noah"
click at [325, 284] on textarea "Thank you for letting me know, Li-Wei and" at bounding box center [365, 290] width 304 height 29
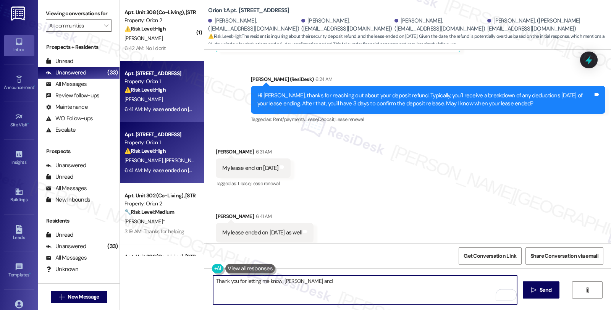
paste textarea "Noah"
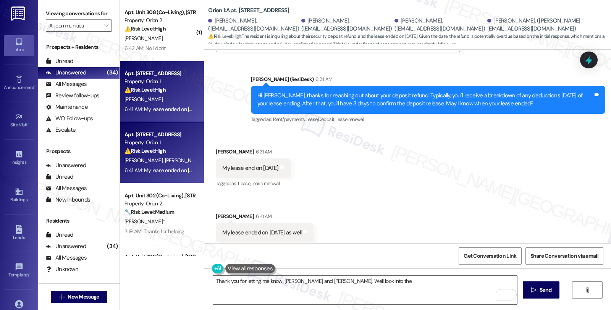
click at [555, 163] on div "Received via SMS Li-Wei Liu 6:31 AM My lease end on July 31 Tags and notes Tagg…" at bounding box center [407, 195] width 407 height 129
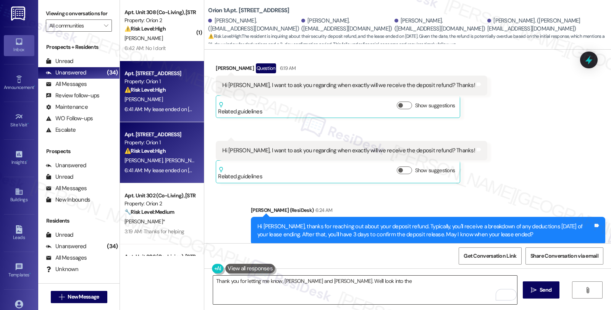
scroll to position [442, 0]
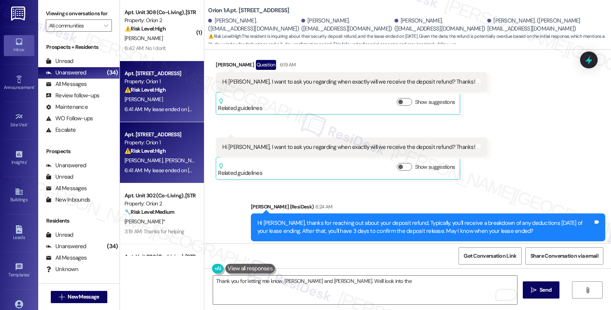
click at [465, 142] on div "Received via SMS Li-Wei Liu Question 6:19 AM Hi Sarah, I want to ask you regard…" at bounding box center [407, 114] width 407 height 143
click at [364, 282] on textarea "Thank you for letting me know, Li-Wei and Noah. We'll look into the" at bounding box center [365, 290] width 304 height 29
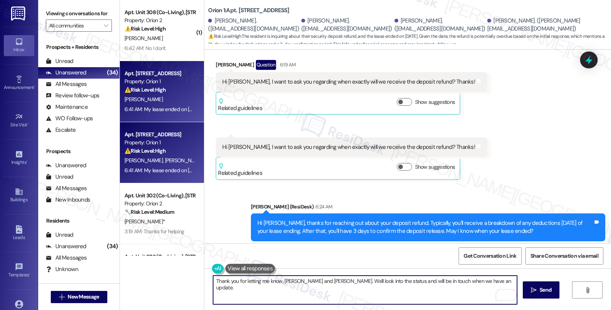
click at [487, 282] on textarea "Thank you for letting me know, Li-Wei and Noah. We'll look into the status and …" at bounding box center [365, 290] width 304 height 29
type textarea "Thank you for letting me know, Li-Wei and Noah. We'll look into the status and …"
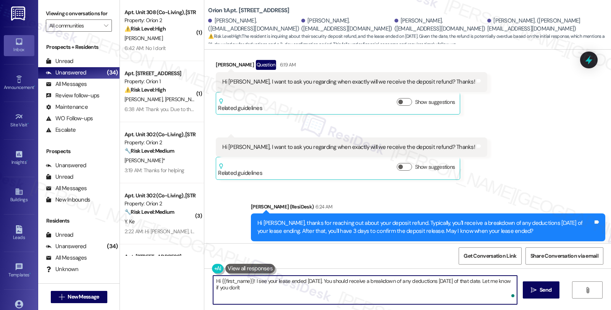
scroll to position [623, 0]
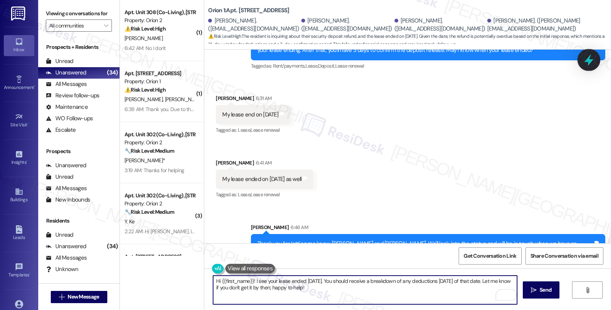
type textarea "Hi {{first_name}}! I see your lease ended July 31st. You should receive a break…"
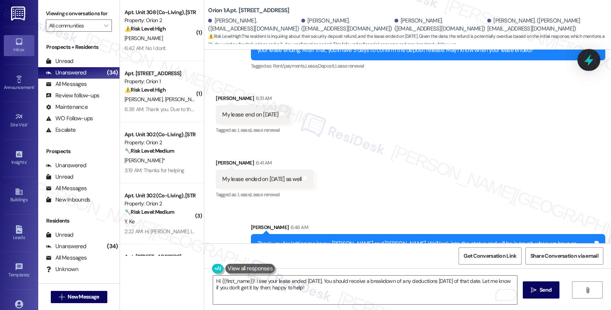
click at [585, 60] on icon at bounding box center [589, 59] width 13 height 13
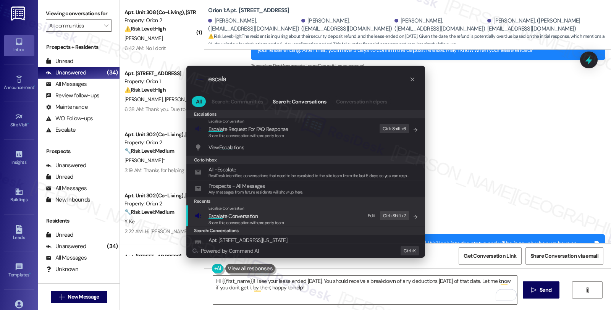
type input "escala"
click at [235, 219] on span "Escala te Conversation" at bounding box center [233, 216] width 49 height 7
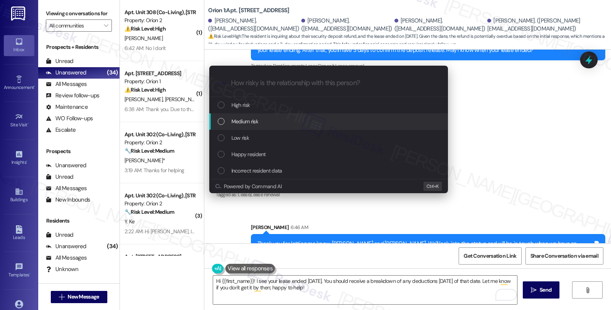
click at [237, 123] on span "Medium risk" at bounding box center [244, 121] width 27 height 8
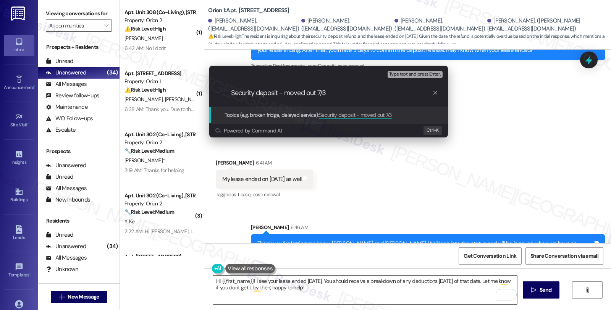
type input "Security deposit - moved out 7/31"
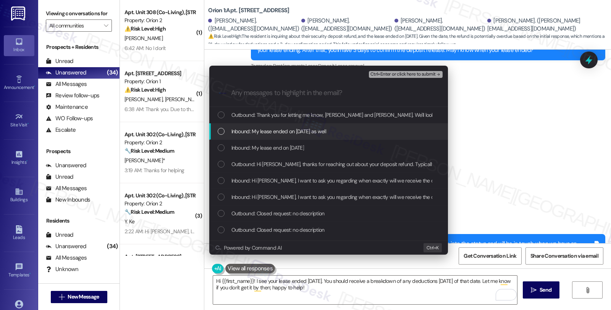
click at [239, 129] on span "Inbound: My lease ended on July 31st as well" at bounding box center [278, 131] width 95 height 8
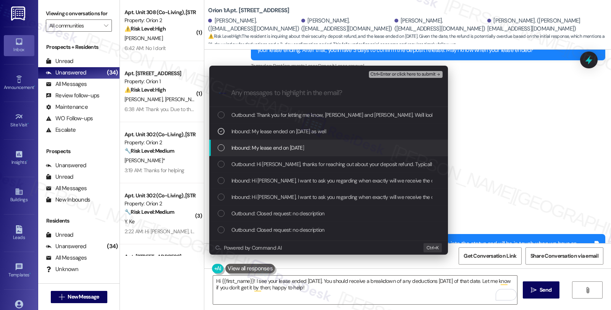
click at [243, 144] on span "Inbound: My lease end on July 31" at bounding box center [267, 148] width 73 height 8
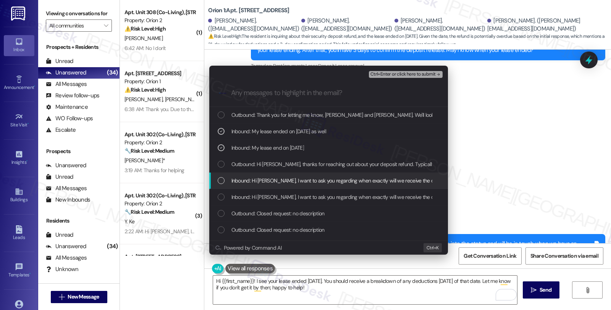
click at [251, 180] on span "Inbound: Hi Sarah, I want to ask you regarding when exactly will we receive the…" at bounding box center [358, 180] width 254 height 8
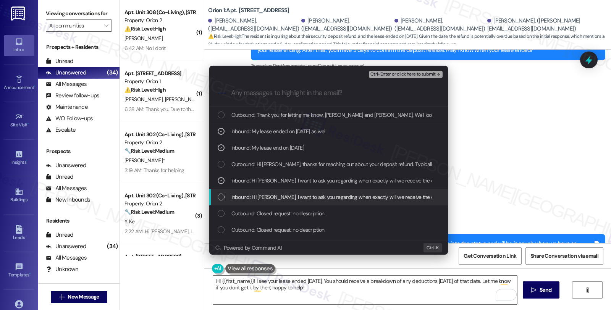
click at [252, 196] on span "Inbound: Hi Sarah, I want to ask you regarding when exactly will we receive the…" at bounding box center [358, 197] width 254 height 8
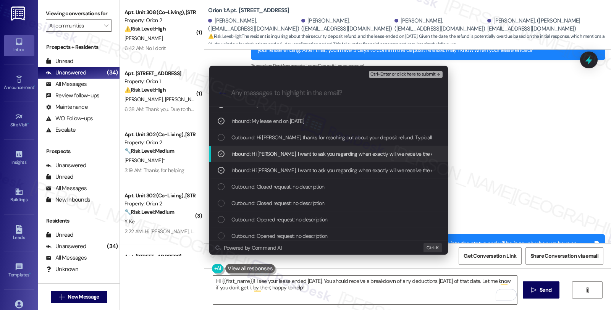
scroll to position [42, 0]
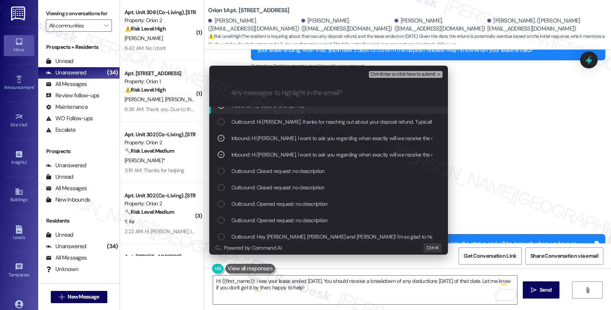
click at [391, 74] on span "Ctrl+Enter or click here to submit" at bounding box center [403, 74] width 65 height 5
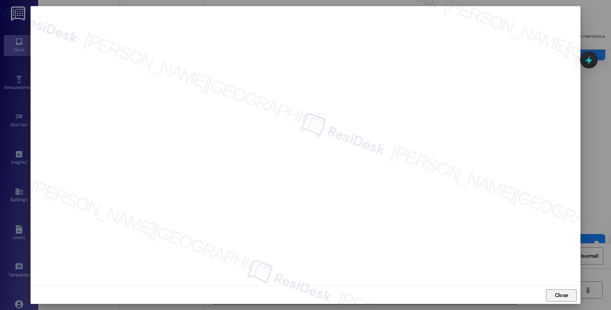
click at [567, 296] on span "Close" at bounding box center [562, 295] width 16 height 8
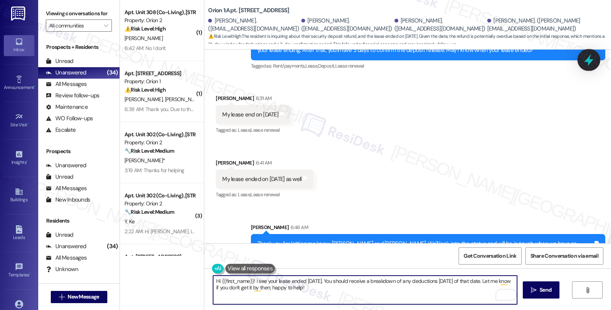
click at [589, 50] on div at bounding box center [589, 60] width 23 height 22
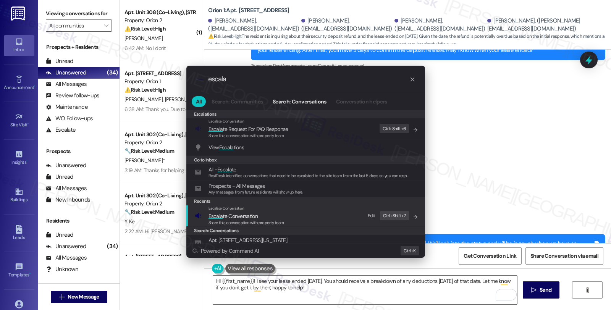
type input "escala"
click at [261, 212] on span "Escala te Conversation" at bounding box center [247, 216] width 76 height 8
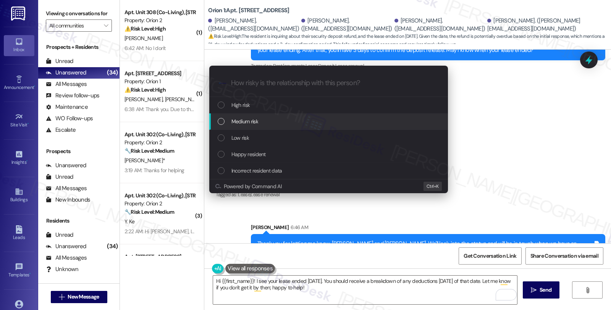
click at [265, 121] on div "Medium risk" at bounding box center [329, 121] width 223 height 8
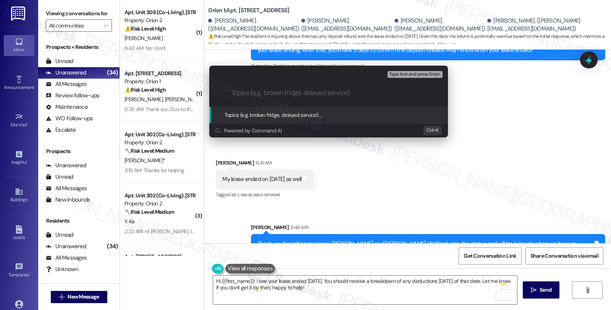
paste input "Security deposit - moved out 7/31"
type input "Security deposit - moved out 7/31"
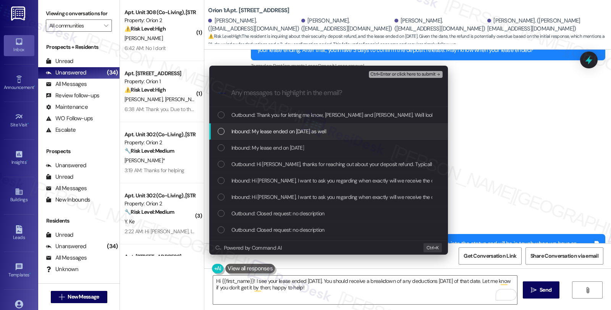
click at [264, 134] on span "Inbound: My lease ended on July 31st as well" at bounding box center [278, 131] width 95 height 8
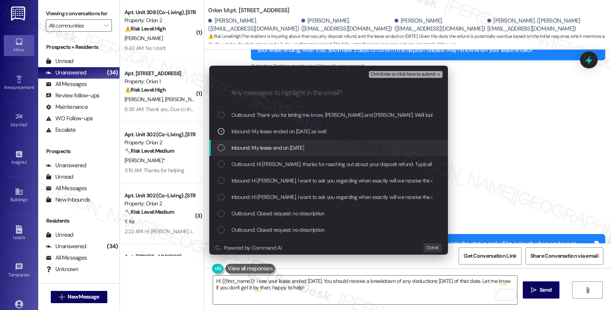
click at [264, 144] on span "Inbound: My lease end on July 31" at bounding box center [267, 148] width 73 height 8
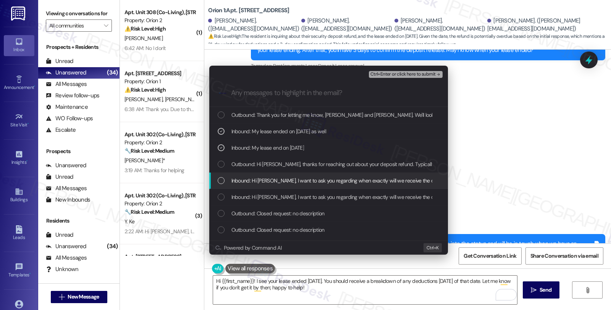
click at [265, 178] on span "Inbound: Hi Sarah, I want to ask you regarding when exactly will we receive the…" at bounding box center [358, 180] width 254 height 8
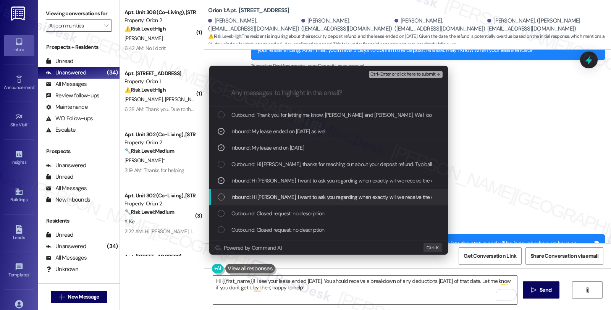
click at [265, 193] on span "Inbound: Hi Sarah, I want to ask you regarding when exactly will we receive the…" at bounding box center [358, 197] width 254 height 8
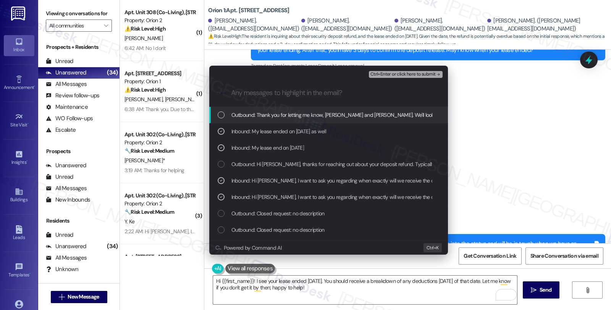
click at [406, 74] on span "Ctrl+Enter or click here to submit" at bounding box center [403, 74] width 65 height 5
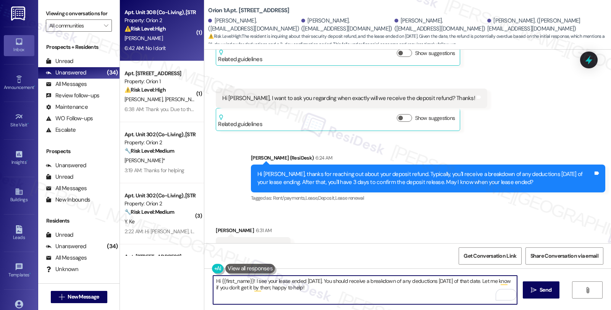
scroll to position [484, 0]
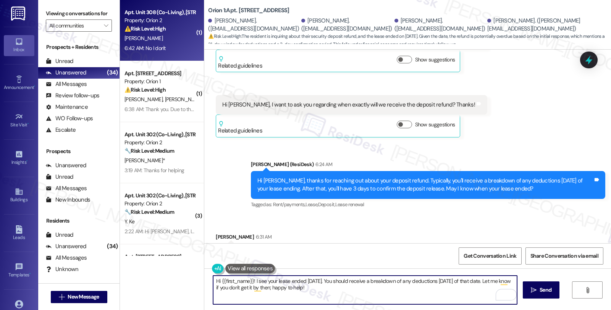
click at [162, 31] on strong "⚠️ Risk Level: High" at bounding box center [145, 28] width 41 height 7
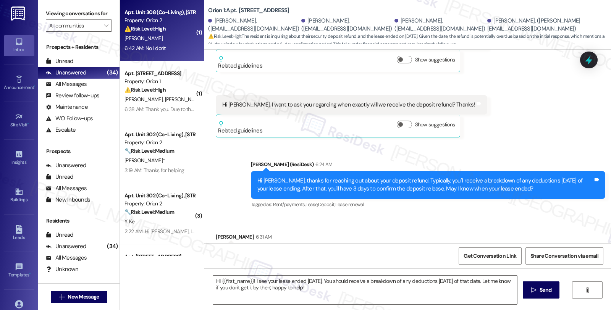
type textarea "Fetching suggested responses. Please feel free to read through the conversation…"
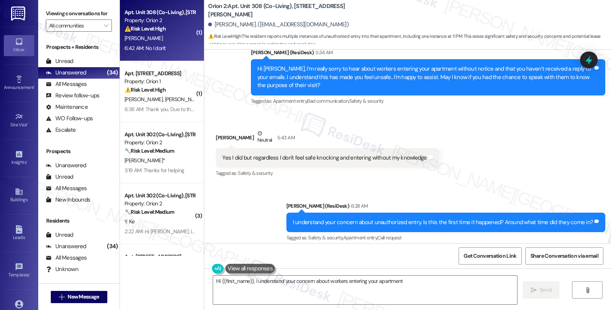
scroll to position [555, 0]
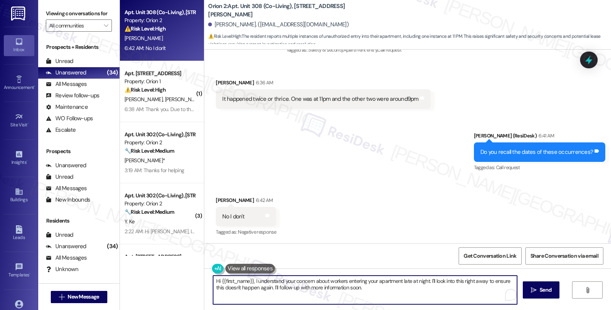
click at [213, 280] on textarea "Hi {{first_name}}, I understand your concern about workers entering your apartm…" at bounding box center [365, 290] width 304 height 29
type textarea "No worries. We'll look intoHi {{first_name}}, I understand your concern about w…"
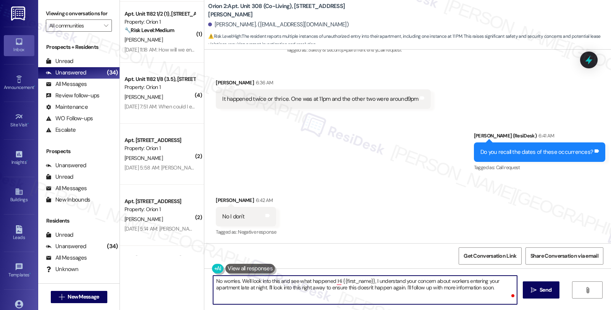
scroll to position [2006, 0]
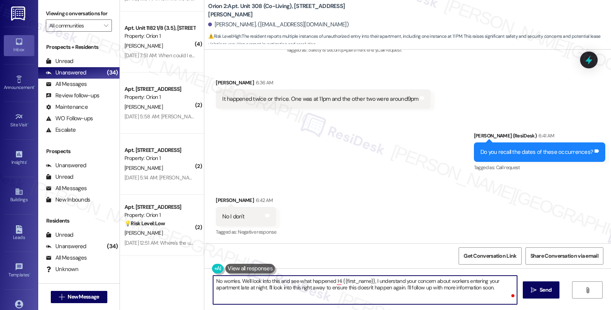
click at [280, 283] on textarea "No worries. We'll look into this and see what happened Hi {{first_name}}, I und…" at bounding box center [365, 290] width 304 height 29
click at [323, 281] on textarea "No worries. We'll look into this, see what happened Hi {{first_name}}, I unders…" at bounding box center [365, 290] width 304 height 29
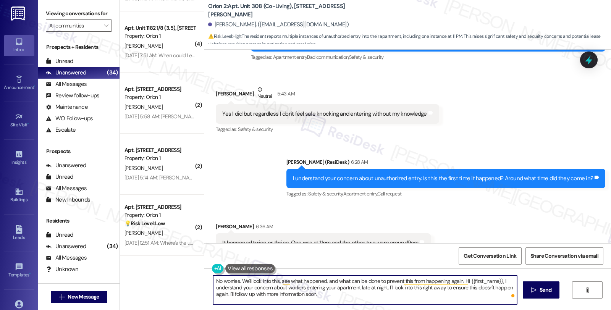
scroll to position [555, 0]
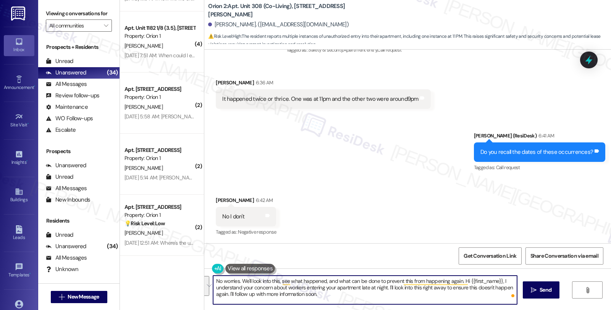
drag, startPoint x: 458, startPoint y: 281, endPoint x: 461, endPoint y: 292, distance: 11.7
click at [461, 292] on textarea "No worries. We'll look into this, see what happened, and what can be done to pr…" at bounding box center [365, 290] width 304 height 29
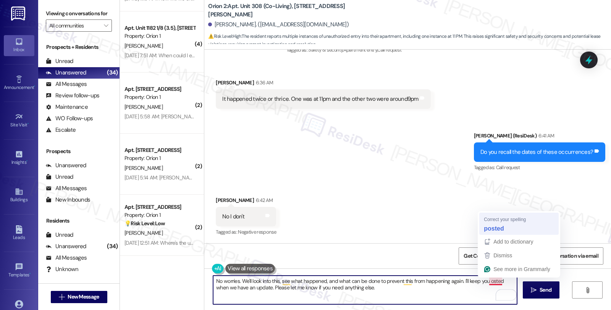
type textarea "No worries. We'll look into this, see what happened, and what can be done to pr…"
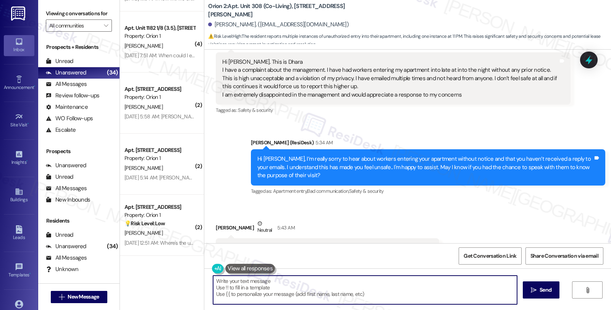
scroll to position [235, 0]
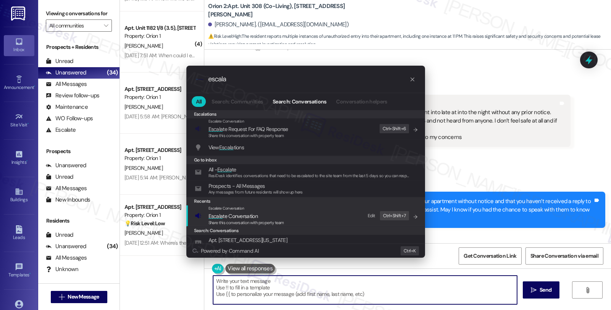
type input "escala"
click at [233, 215] on span "Escala te Conversation" at bounding box center [233, 216] width 49 height 7
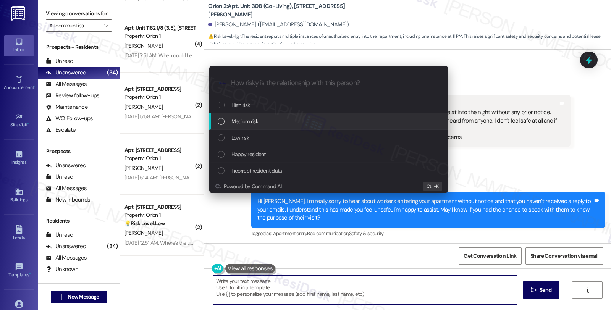
click at [259, 120] on div "Medium risk" at bounding box center [329, 121] width 223 height 8
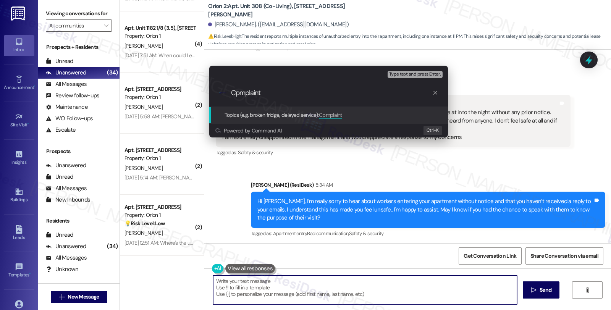
click at [240, 94] on input "Cpmplaint" at bounding box center [331, 93] width 201 height 8
click at [277, 93] on input "Complaint" at bounding box center [331, 93] width 201 height 8
click at [275, 95] on input "Complaint: Unathorized entry" at bounding box center [331, 93] width 201 height 8
click at [327, 94] on input "Complaint: Unauthorized entry" at bounding box center [331, 93] width 201 height 8
click at [329, 94] on input "Complaint: Unauthorized entry duirng the night" at bounding box center [331, 93] width 201 height 8
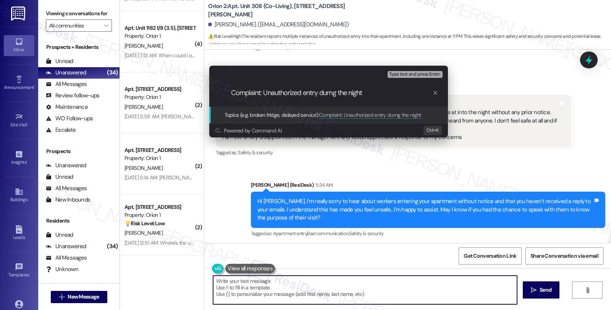
type input "Complaint: Unauthorized entry during the night"
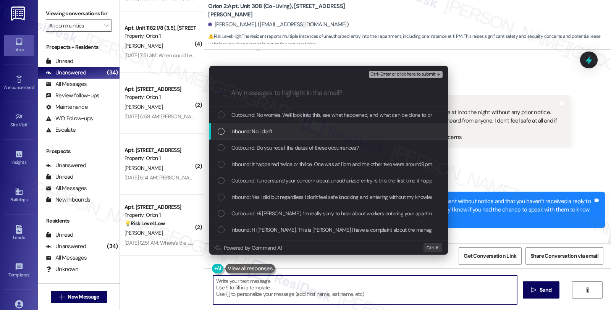
click at [258, 127] on span "Inbound: No I don't" at bounding box center [251, 131] width 41 height 8
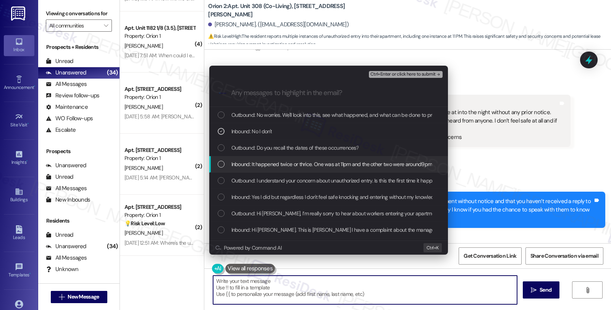
click at [257, 169] on div "Inbound: It happened twice or thrice. One was at 11pm and the other two were ar…" at bounding box center [328, 164] width 239 height 16
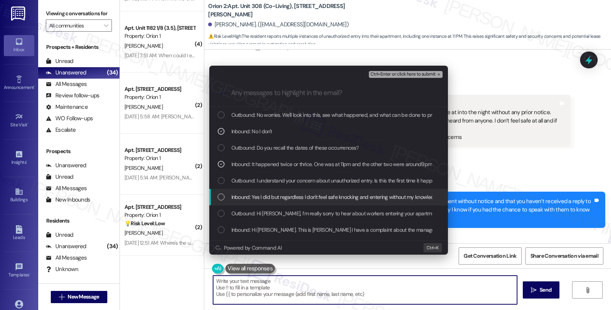
click at [256, 196] on span "Inbound: Yes I did but regardless I don't feel safe knocking and entering witho…" at bounding box center [335, 197] width 208 height 8
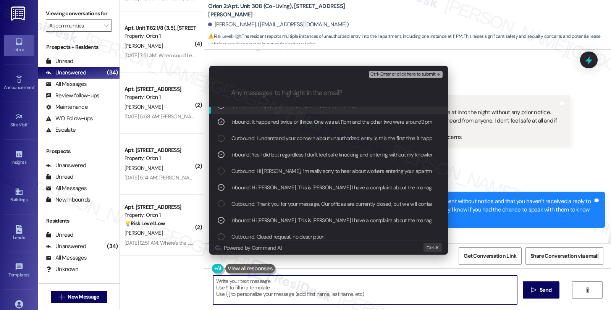
click at [406, 75] on span "Ctrl+Enter or click here to submit" at bounding box center [403, 74] width 65 height 5
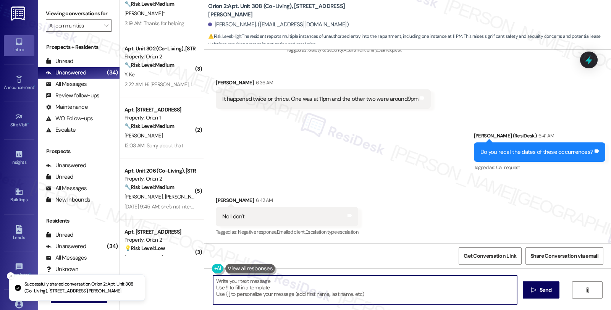
scroll to position [0, 0]
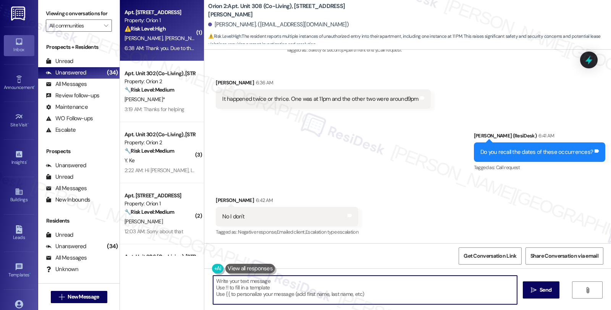
click at [158, 34] on div "E. Rioual C. Patel S. Raman" at bounding box center [160, 39] width 72 height 10
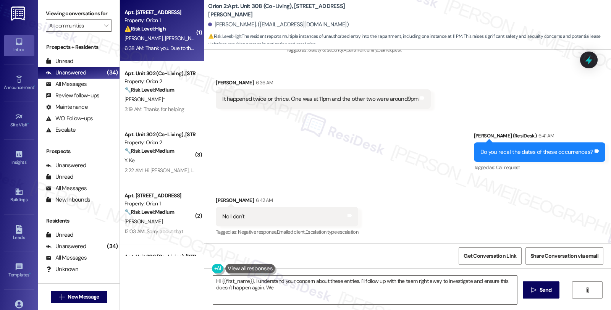
type textarea "Hi {{first_name}}, I understand your concern about these entries. I'll follow u…"
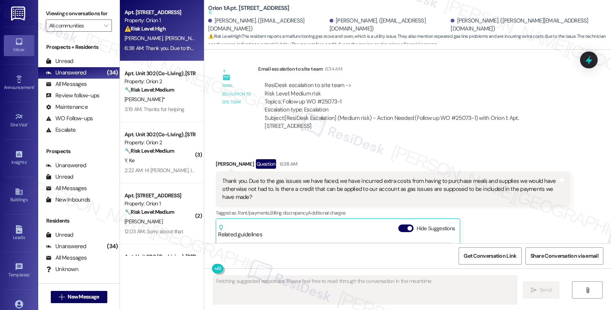
scroll to position [661, 0]
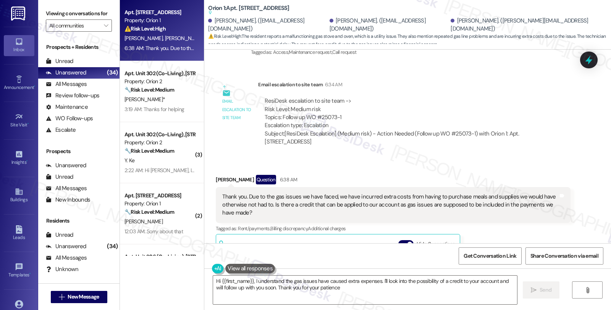
type textarea "Hi {{first_name}}, I understand the gas issues have caused extra expenses. I'll…"
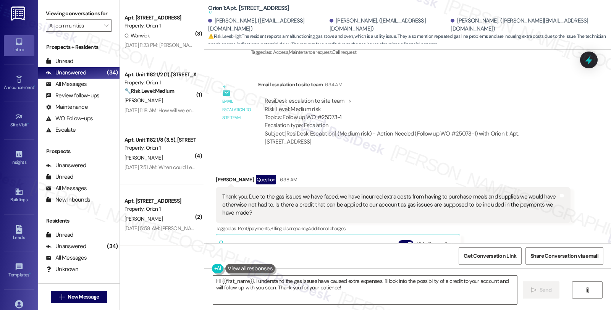
scroll to position [1883, 0]
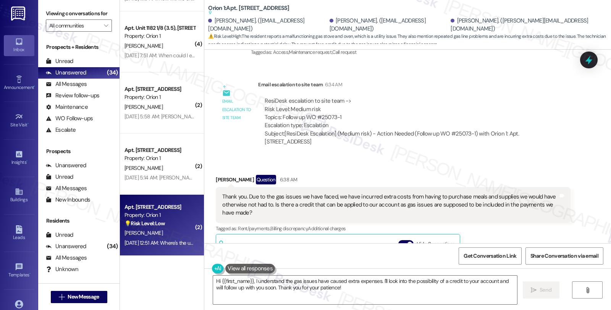
click at [173, 233] on div "K. Hodo" at bounding box center [160, 233] width 72 height 10
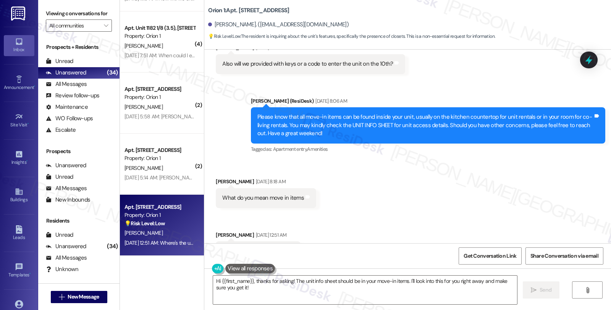
scroll to position [509, 0]
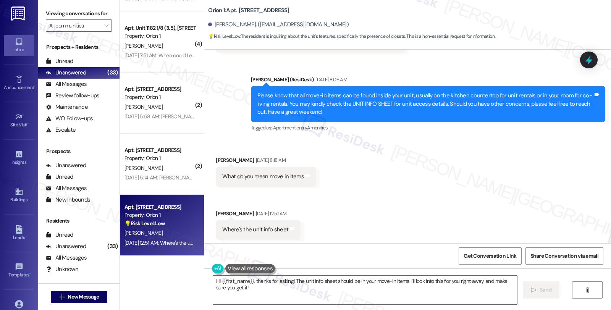
click at [563, 186] on div "Received via SMS Kevin Hodo Aug 09, 2025 at 8:18 AM What do you mean move in it…" at bounding box center [407, 192] width 407 height 107
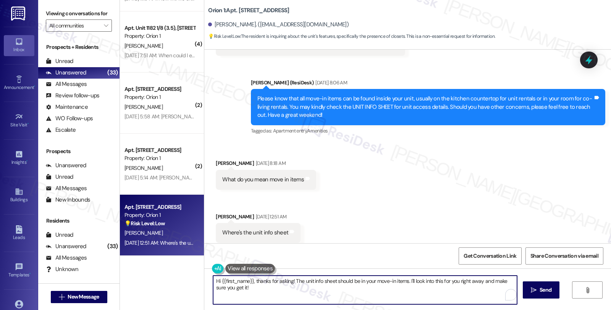
drag, startPoint x: 291, startPoint y: 277, endPoint x: 322, endPoint y: 295, distance: 35.1
click at [322, 295] on textarea "Hi {{first_name}}, thanks for asking! The unit info sheet should be in your mov…" at bounding box center [365, 290] width 304 height 29
click at [293, 280] on textarea "Hi {{first_name}}, thanks for asking! The unit info sheet should be in your mov…" at bounding box center [365, 290] width 304 height 29
drag, startPoint x: 289, startPoint y: 280, endPoint x: 322, endPoint y: 297, distance: 37.2
click at [322, 297] on textarea "Hi {{first_name}}, thanks for asking! The unit info sheet should be in your mov…" at bounding box center [365, 290] width 304 height 29
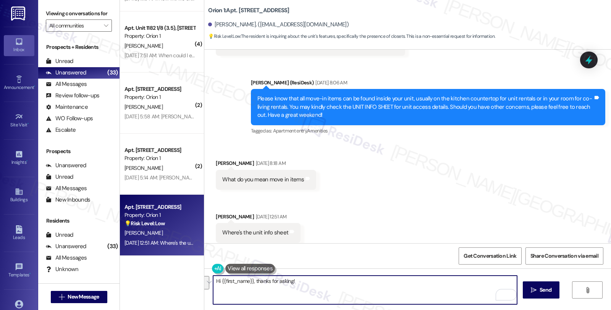
paste textarea "All move-in items (keys, garage clickers, etc.)"
click at [291, 281] on textarea "Hi {{first_name}}, thanks for asking! All move-in items (keys, garage clickers,…" at bounding box center [365, 290] width 304 height 29
click at [289, 282] on textarea "Hi {{first_name}}, thanks for asking! All move-in items (keys, garage clickers,…" at bounding box center [365, 290] width 304 height 29
click at [423, 283] on textarea "Hi {{first_name}}, thanks for asking! The move-in items (keys, garage clickers,…" at bounding box center [365, 290] width 304 height 29
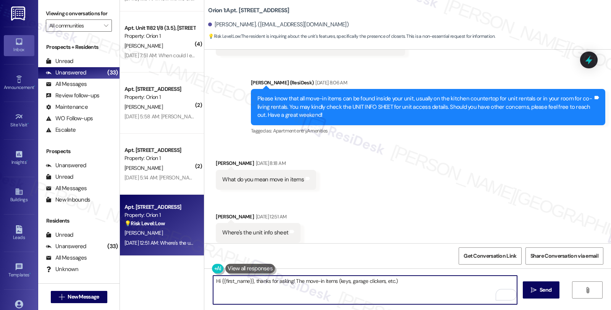
paste textarea "can be found inside your unit"
click at [471, 282] on textarea "Hi {{first_name}}, thanks for asking! The move-in items (keys, garage clickers,…" at bounding box center [365, 290] width 304 height 29
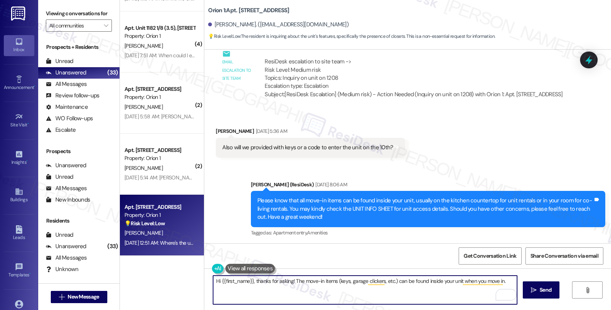
scroll to position [395, 0]
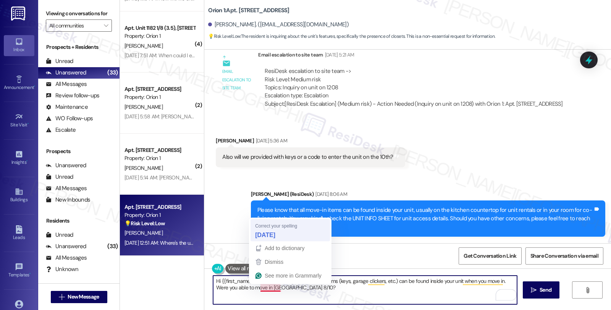
type textarea "Hi {{first_name}}, thanks for asking! The move-in items (keys, garage clickers,…"
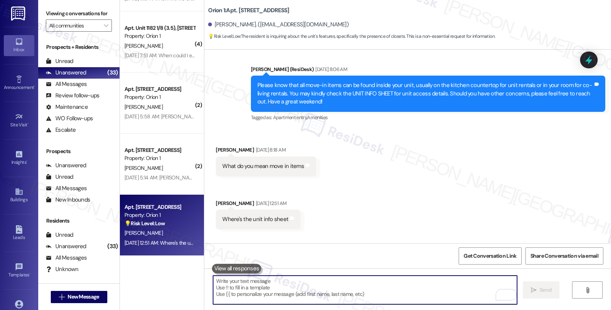
scroll to position [1822, 0]
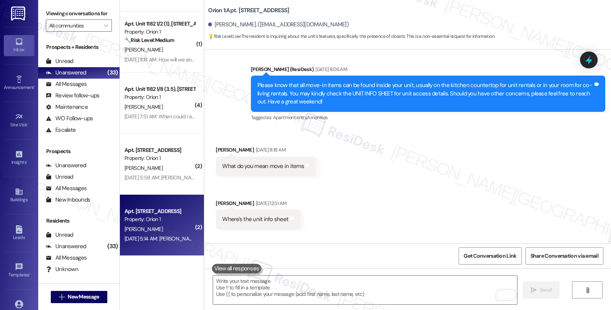
click at [157, 234] on div "Aug 10, 2025 at 5:14 AM: Brady Beyer Aug 10, 2025 at 5:14 AM: Brady Beyer" at bounding box center [160, 239] width 72 height 10
type textarea "Fetching suggested responses. Please feel free to read through the conversation…"
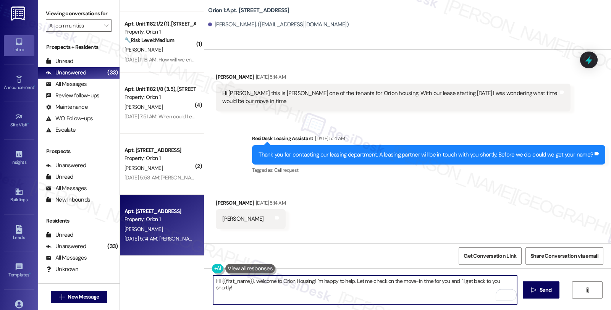
drag, startPoint x: 310, startPoint y: 280, endPoint x: 573, endPoint y: 246, distance: 265.4
click at [573, 246] on div "Received via SMS Brady Beyer Aug 10, 2025 at 5:14 AM Hi Sarah this is Brady Bey…" at bounding box center [407, 205] width 407 height 310
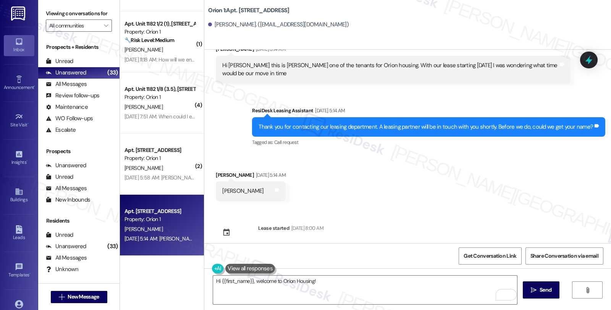
scroll to position [36, 0]
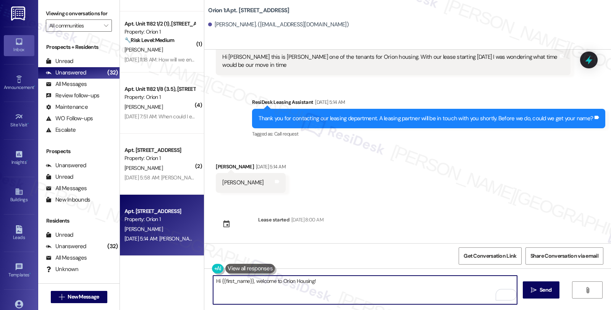
click at [344, 281] on textarea "Hi {{first_name}}, welcome to Orion Housing!" at bounding box center [365, 290] width 304 height 29
click at [337, 287] on textarea "Hi {{first_name}}, welcome to Orion Housing!" at bounding box center [365, 290] width 304 height 29
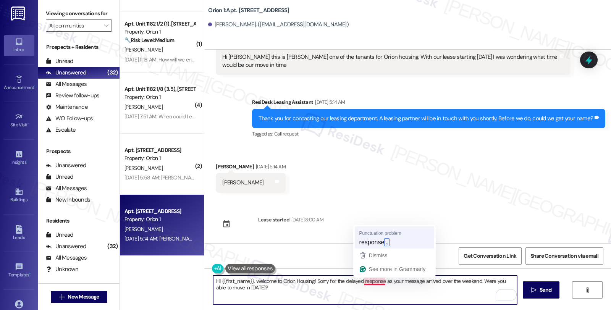
type textarea "Hi {{first_name}}, welcome to Orion Housing! Sorry for the delayed response, as…"
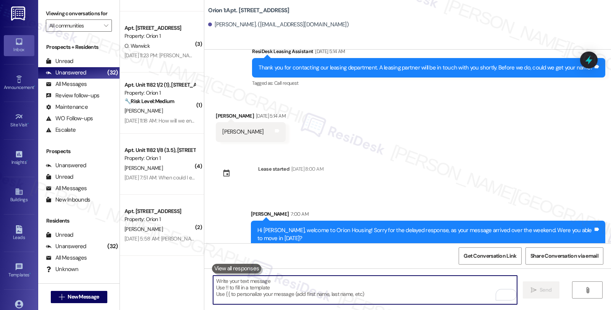
scroll to position [98, 0]
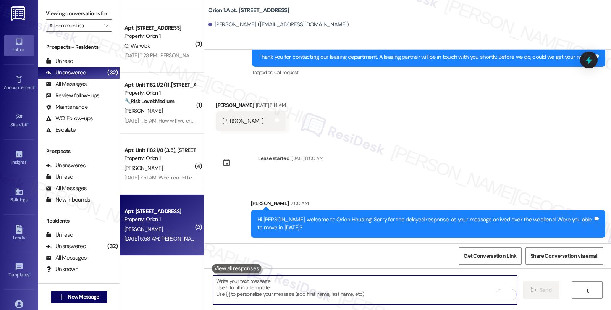
click at [170, 244] on div "Apt. Unit 4, 1189 W 37th Pl Property: Orion 1 E. Yao Aug 10, 2025 at 5:58 AM: E…" at bounding box center [162, 225] width 84 height 61
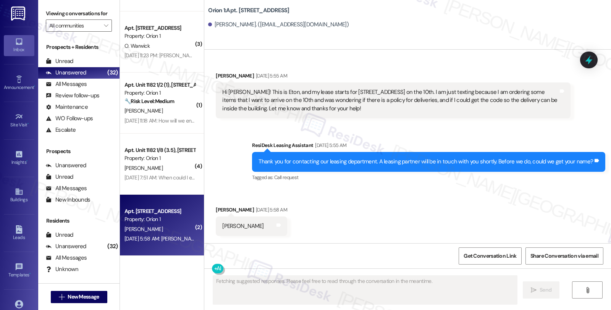
scroll to position [0, 0]
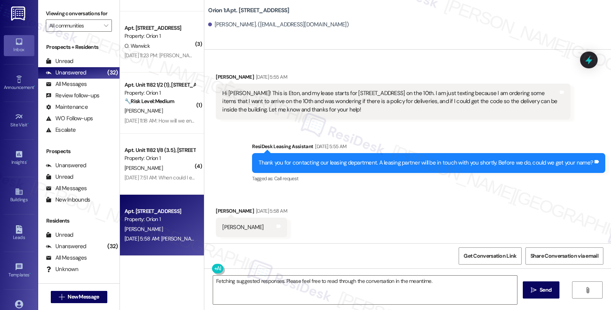
click at [216, 212] on div "Eton Yao Aug 10, 2025 at 5:58 AM" at bounding box center [251, 212] width 71 height 11
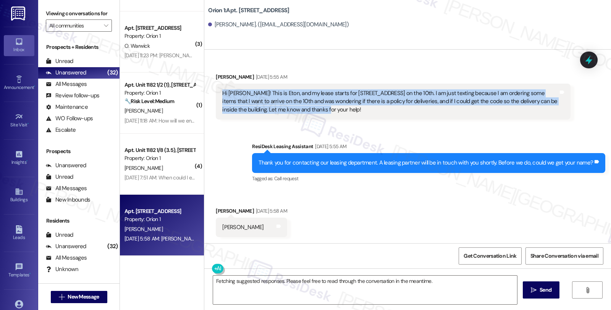
drag, startPoint x: 274, startPoint y: 106, endPoint x: 213, endPoint y: 97, distance: 62.2
click at [216, 97] on div "Hi Sarah! This is Eton, and my lease starts for 1189 W 37th on the 10th. I am j…" at bounding box center [393, 102] width 355 height 36
copy div "Hi Sarah! This is Eton, and my lease starts for 1189 W 37th on the 10th. I am j…"
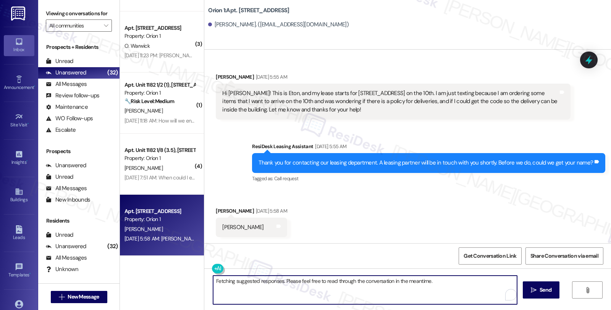
drag, startPoint x: 211, startPoint y: 285, endPoint x: 464, endPoint y: 288, distance: 253.3
click at [464, 288] on textarea "Fetching suggested responses. Please feel free to read through the conversation…" at bounding box center [365, 290] width 304 height 29
paste textarea "Hi Sarah! This is Eton, and my lease starts for 1189 W 37th on the 10th. I am j…"
click at [222, 230] on div "Eton Yao" at bounding box center [242, 227] width 41 height 8
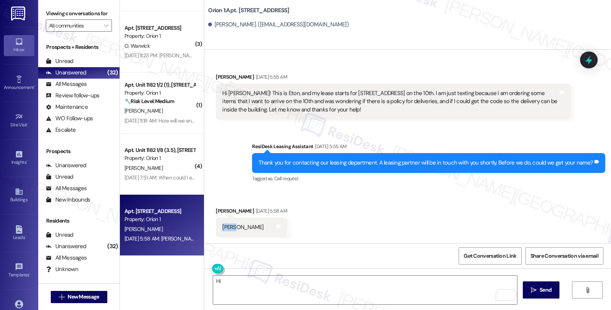
click at [222, 230] on div "Eton Yao" at bounding box center [242, 227] width 41 height 8
copy div "Eton"
click at [227, 282] on textarea "Hi" at bounding box center [365, 290] width 304 height 29
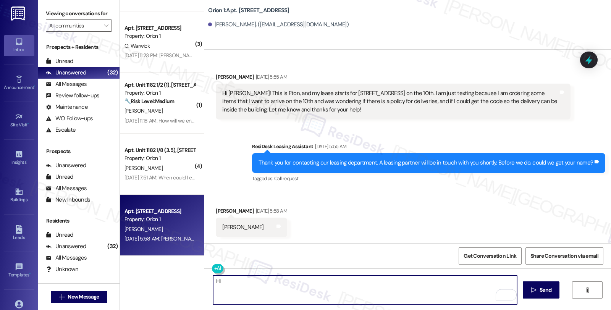
paste textarea "Eton"
type textarea "Hi Eton,"
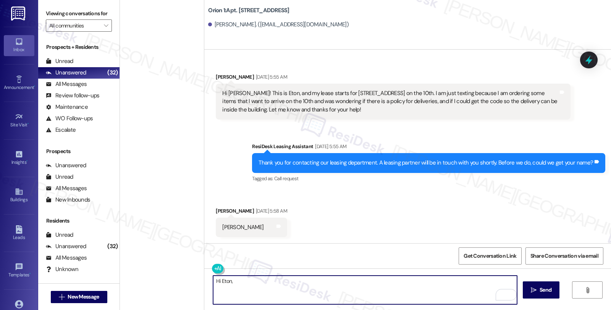
scroll to position [1822, 0]
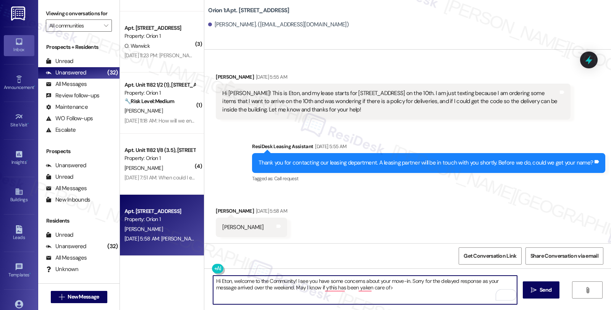
click at [421, 295] on textarea "Hi Eton, welcome to the Community! I see you have some concerns about your move…" at bounding box center [365, 290] width 304 height 29
click at [396, 287] on textarea "Hi Eton, welcome to the Community! I see you have some concerns about your move…" at bounding box center [365, 290] width 304 height 29
type textarea "Hi Eton, welcome to the Community! I see you have some concerns about your move…"
click at [540, 289] on span "Send" at bounding box center [546, 290] width 12 height 8
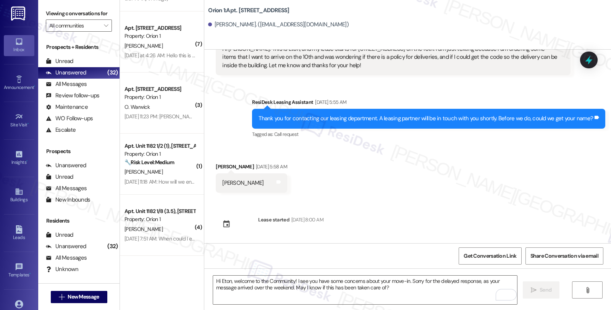
scroll to position [106, 0]
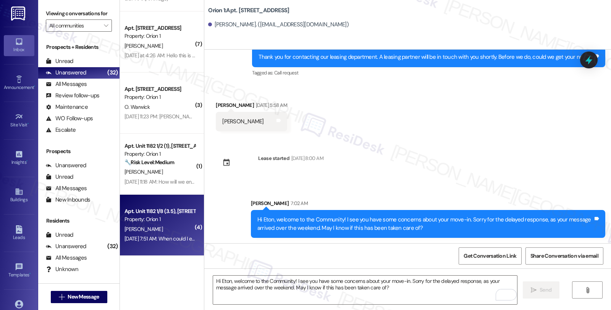
click at [151, 241] on div "[DATE] 7:51 AM: When could I expect a reply [DATE] 7:51 AM: When could I expect…" at bounding box center [173, 238] width 97 height 7
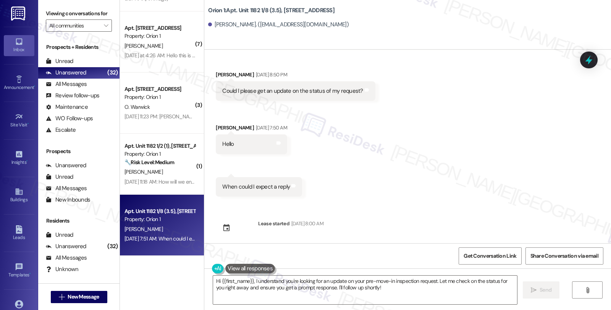
scroll to position [303, 0]
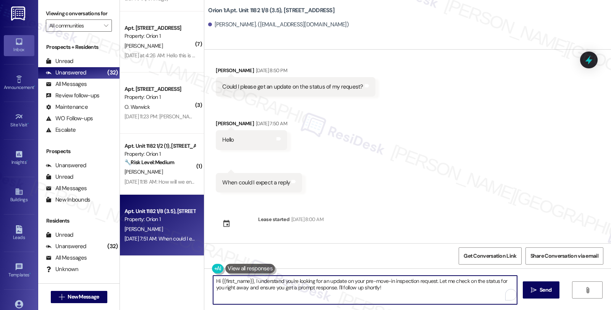
drag, startPoint x: 434, startPoint y: 282, endPoint x: 437, endPoint y: 289, distance: 8.2
click at [437, 289] on textarea "Hi {{first_name}}, I understand you're looking for an update on your pre-move-i…" at bounding box center [365, 290] width 304 height 29
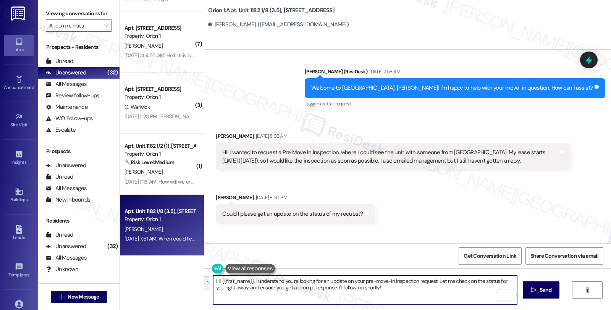
click at [230, 296] on textarea "Hi {{first_name}}, I understand you're looking for an update on your pre-move-i…" at bounding box center [365, 290] width 304 height 29
drag, startPoint x: 434, startPoint y: 280, endPoint x: 444, endPoint y: 292, distance: 15.4
click at [444, 292] on textarea "Hi {{first_name}}, I understand you're looking for an update on your pre-move-i…" at bounding box center [365, 290] width 304 height 29
drag, startPoint x: 465, startPoint y: 281, endPoint x: 492, endPoint y: 282, distance: 26.7
click at [492, 282] on textarea "Hi {{first_name}}, I understand you're looking for an update on your pre-move-i…" at bounding box center [365, 290] width 304 height 29
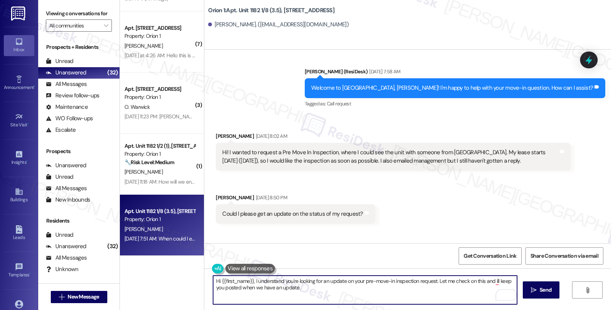
scroll to position [219, 0]
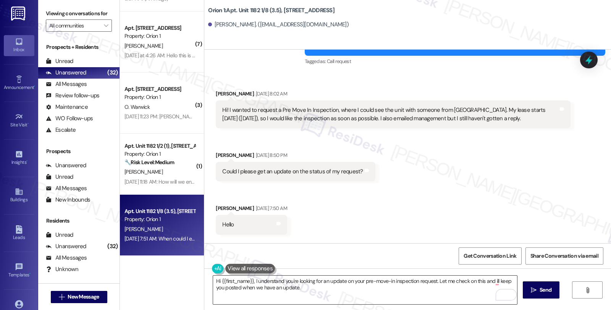
click at [442, 281] on textarea "Hi {{first_name}}, I understand you're looking for an update on your pre-move-i…" at bounding box center [365, 290] width 304 height 29
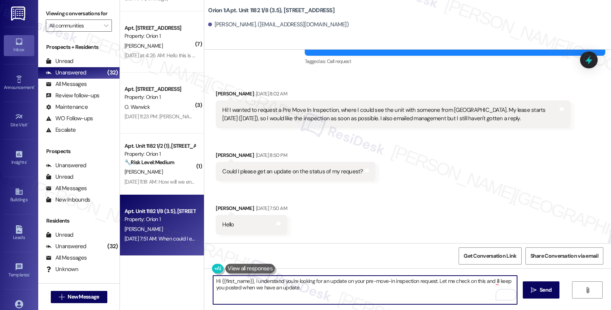
click at [435, 281] on textarea "Hi {{first_name}}, I understand you're looking for an update on your pre-move-i…" at bounding box center [365, 290] width 304 height 29
click at [434, 280] on textarea "Hi {{first_name}}, I understand you're looking for an update on your pre-move-i…" at bounding box center [365, 290] width 304 height 29
type textarea "Hi {{first_name}}, I understand you're looking for an update on your pre-move-i…"
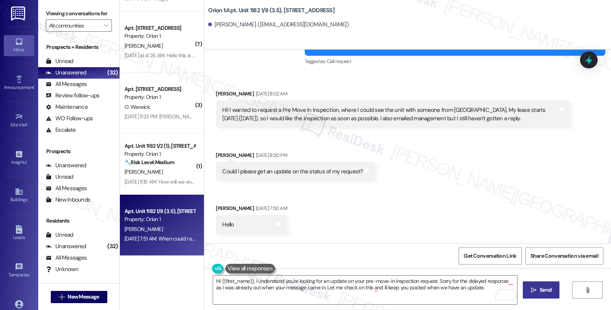
click at [526, 283] on button " Send" at bounding box center [541, 290] width 37 height 17
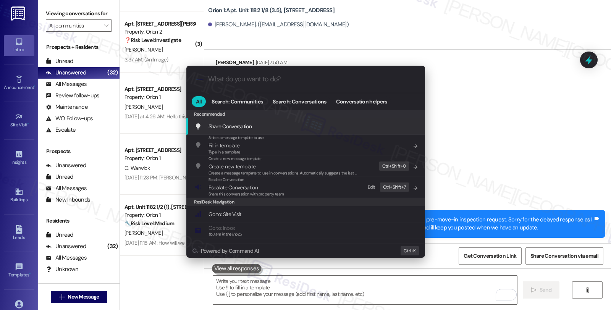
scroll to position [1761, 0]
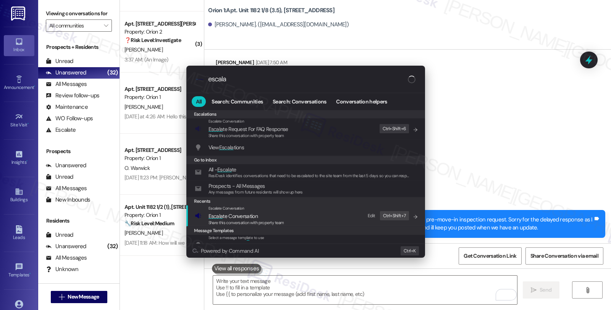
type input "escala"
click at [272, 214] on span "Escala te Conversation" at bounding box center [247, 216] width 76 height 8
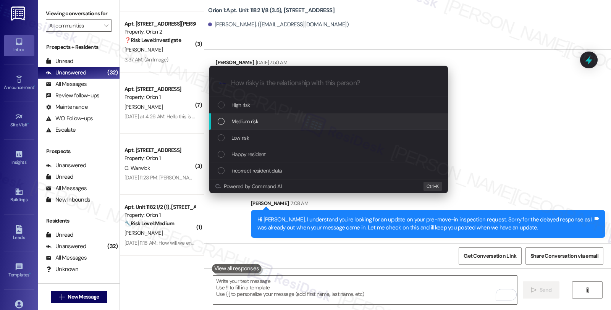
click at [257, 121] on span "Medium risk" at bounding box center [244, 121] width 27 height 8
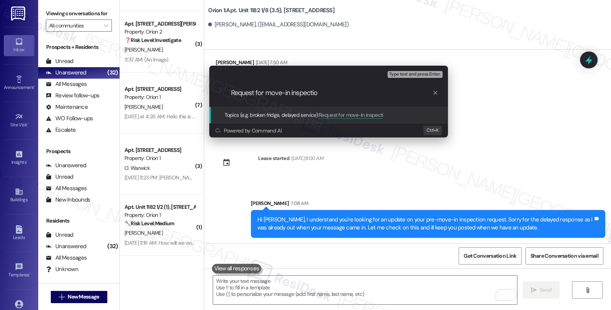
type input "Request for move-in inspection"
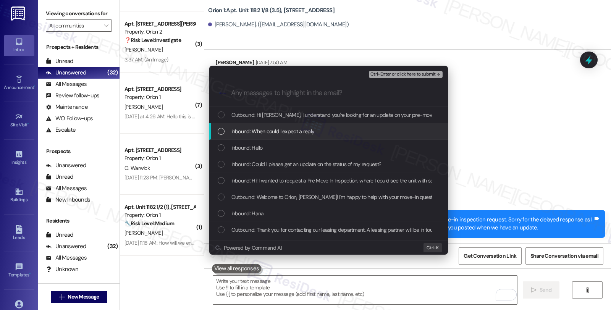
click at [251, 130] on span "Inbound: When could I expect a reply" at bounding box center [272, 131] width 83 height 8
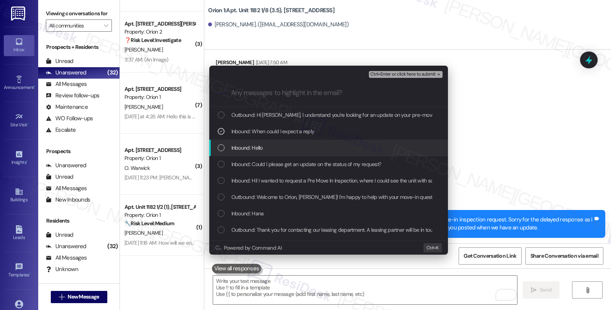
click at [250, 144] on span "Inbound: Hello" at bounding box center [246, 148] width 31 height 8
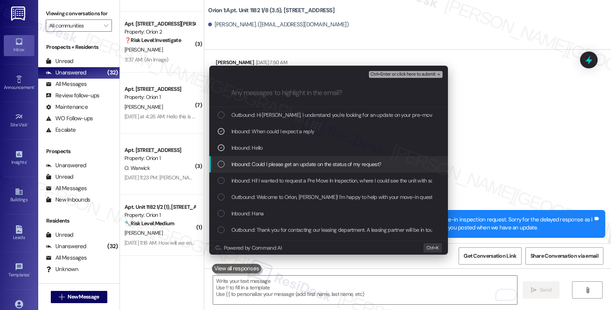
click at [253, 164] on span "Inbound: Could I please get an update on the status of my request?" at bounding box center [306, 164] width 150 height 8
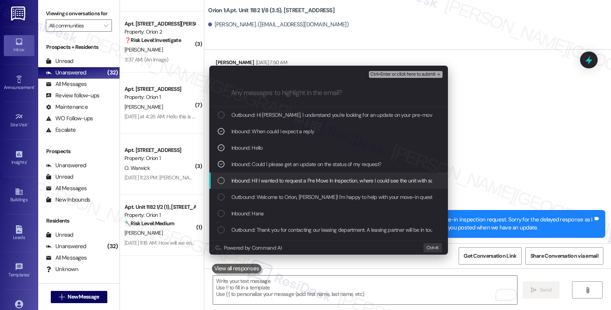
click at [251, 181] on span "Inbound: Hi! I wanted to request a Pre Move In Inspection, where I could see th…" at bounding box center [526, 180] width 590 height 8
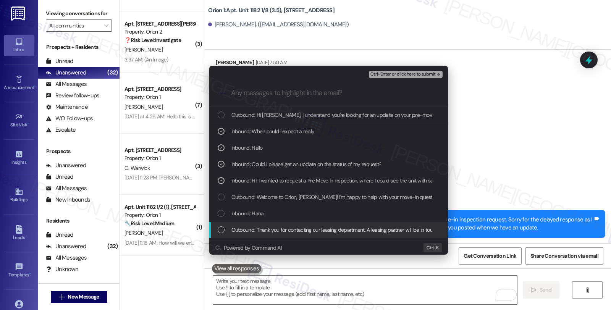
scroll to position [14, 0]
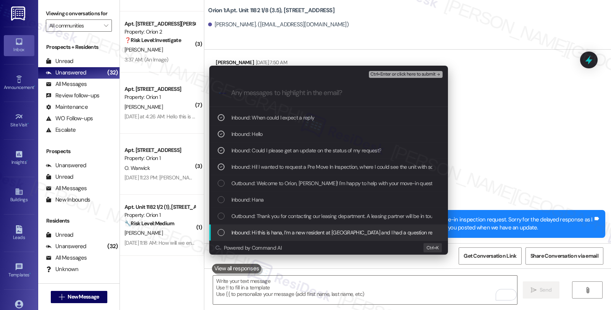
click at [262, 228] on span "Inbound: Hi this is hana, I’m a new resident at Orion and I had a question rega…" at bounding box center [381, 232] width 300 height 8
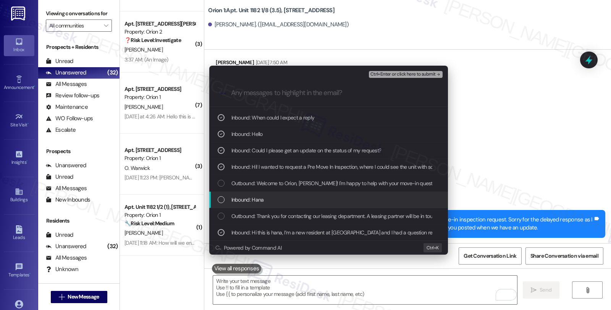
click at [263, 201] on div "Inbound: Hana" at bounding box center [329, 200] width 223 height 8
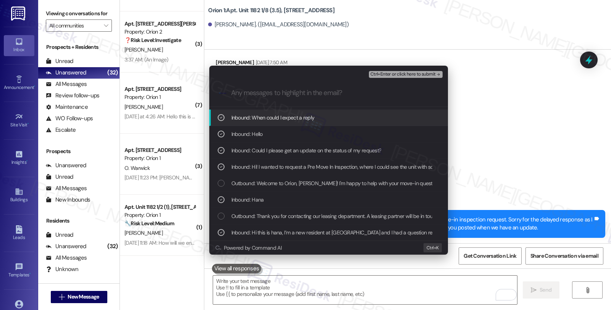
click at [402, 73] on span "Ctrl+Enter or click here to submit" at bounding box center [403, 74] width 65 height 5
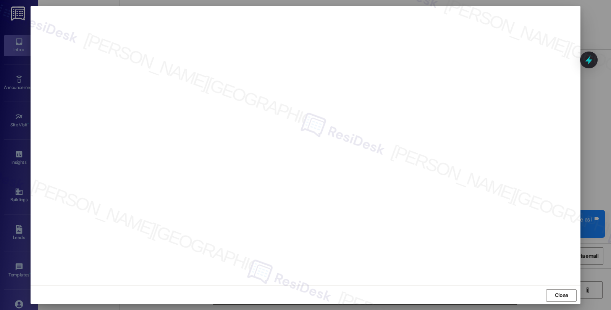
scroll to position [1, 0]
click at [563, 294] on span "Close" at bounding box center [561, 294] width 13 height 8
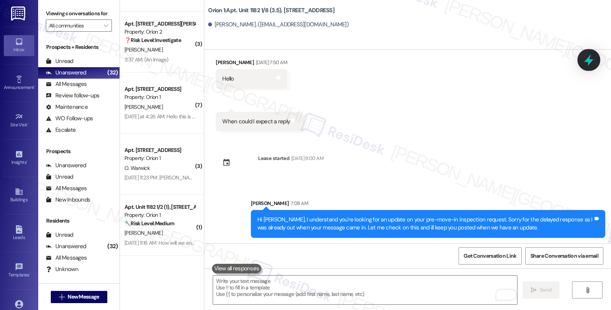
click at [586, 55] on icon at bounding box center [589, 59] width 13 height 13
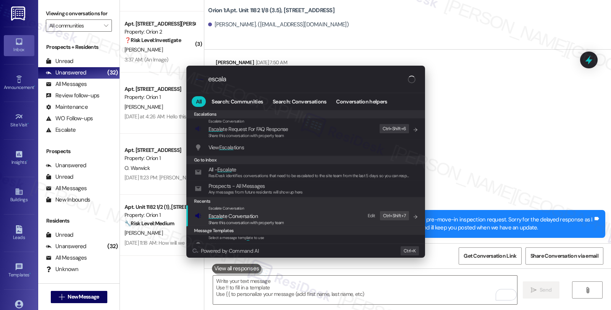
type input "escala"
click at [226, 213] on span "Escala te Conversation" at bounding box center [233, 216] width 49 height 7
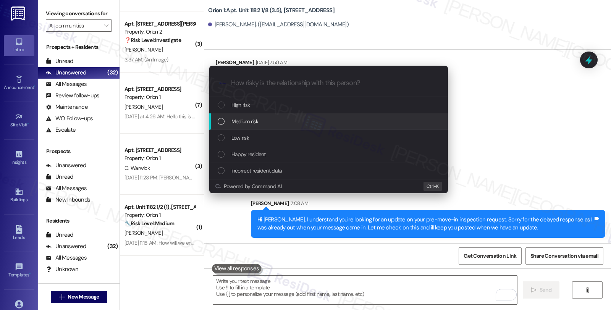
click at [242, 123] on span "Medium risk" at bounding box center [244, 121] width 27 height 8
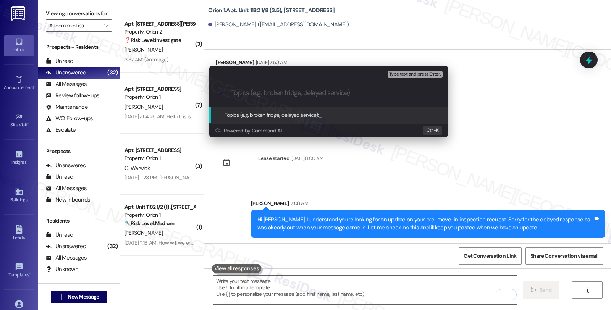
paste input "Request for move-in inspection"
type input "Request for move-in inspection"
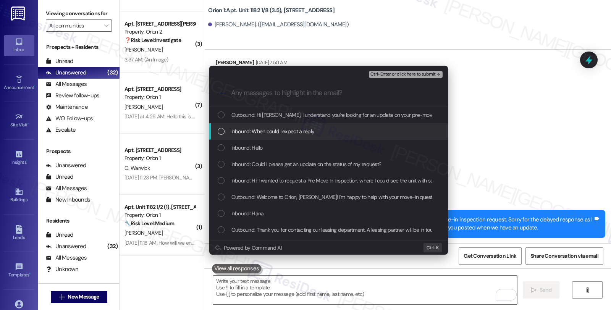
click at [287, 129] on span "Inbound: When could I expect a reply" at bounding box center [272, 131] width 83 height 8
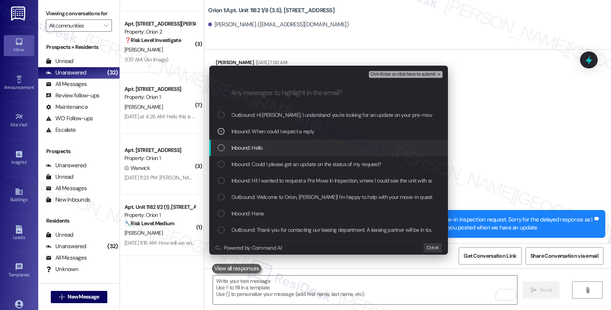
click at [258, 142] on div "Inbound: Hello" at bounding box center [328, 148] width 239 height 16
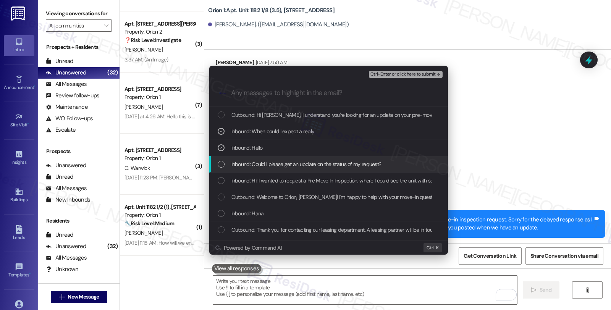
click at [255, 164] on span "Inbound: Could I please get an update on the status of my request?" at bounding box center [306, 164] width 150 height 8
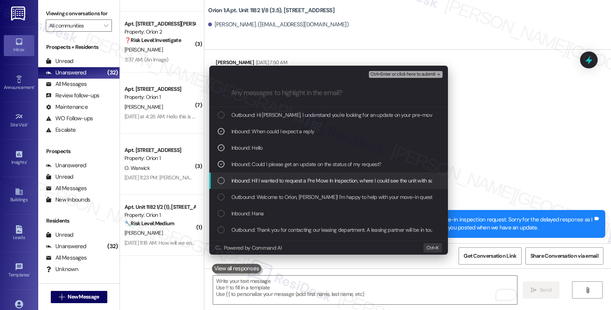
click at [254, 178] on span "Inbound: Hi! I wanted to request a Pre Move In Inspection, where I could see th…" at bounding box center [526, 180] width 590 height 8
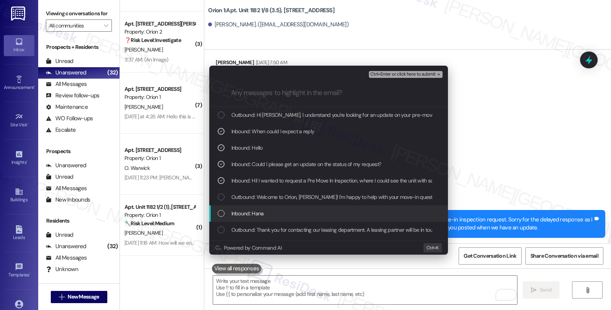
click at [247, 211] on span "Inbound: Hana" at bounding box center [247, 213] width 32 height 8
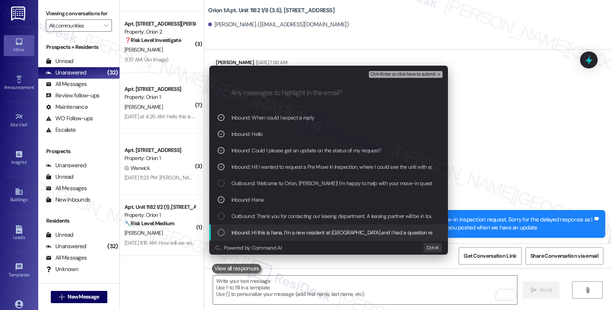
click at [249, 233] on span "Inbound: Hi this is hana, I’m a new resident at Orion and I had a question rega…" at bounding box center [381, 232] width 300 height 8
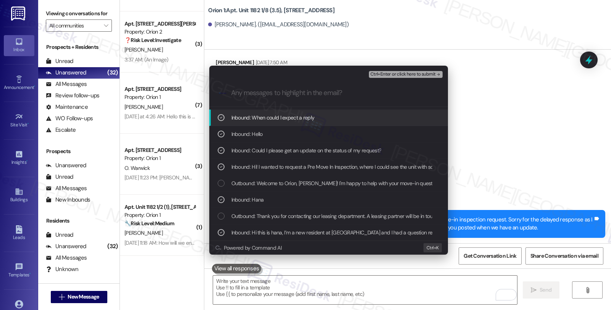
click at [400, 74] on span "Ctrl+Enter or click here to submit" at bounding box center [403, 74] width 65 height 5
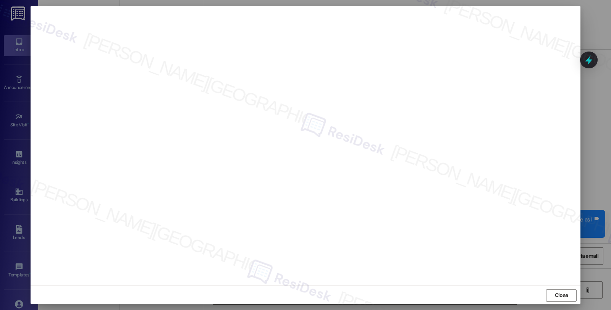
scroll to position [1, 0]
click at [392, 293] on div "Close" at bounding box center [306, 294] width 550 height 20
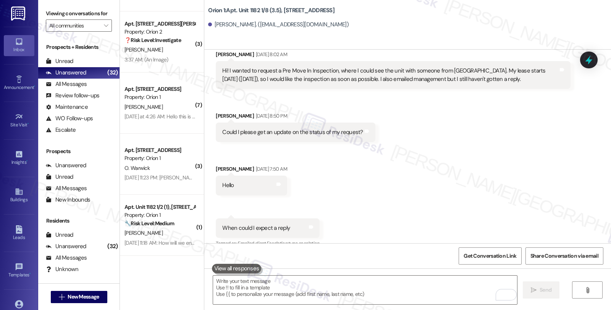
scroll to position [387, 0]
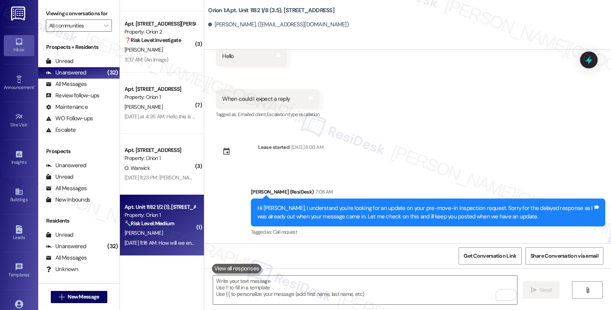
click at [162, 235] on div "A. Abdelrhman" at bounding box center [160, 233] width 72 height 10
type textarea "Fetching suggested responses. Please feel free to read through the conversation…"
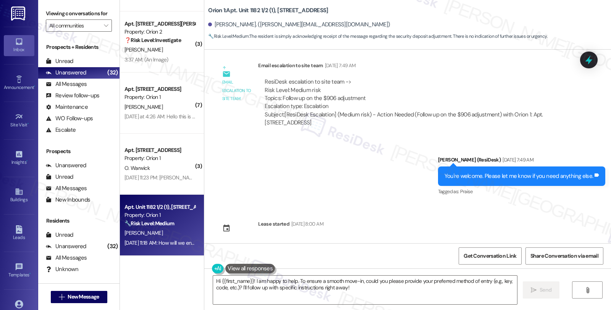
scroll to position [1120, 0]
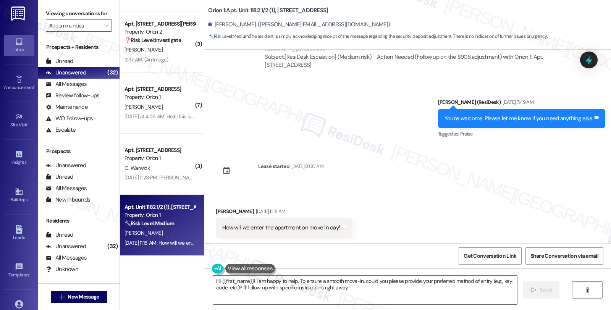
click at [218, 212] on div "Abdelaziz Abdelrhman Aug 10, 2025 at 11:18 AM" at bounding box center [284, 212] width 136 height 11
copy div "Abdelaziz"
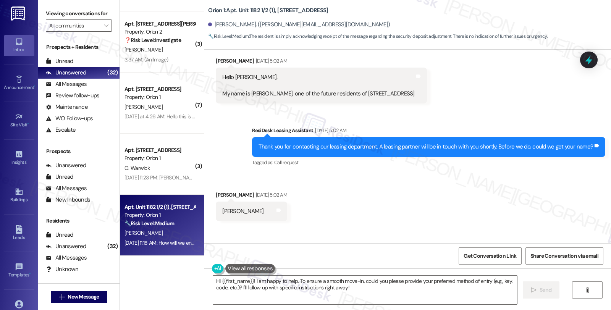
scroll to position [0, 0]
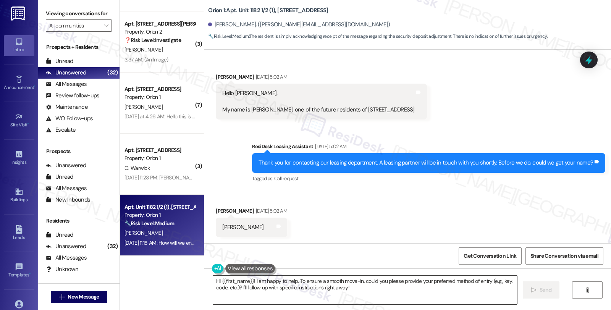
click at [249, 283] on textarea "Hi {{first_name}}! I am happy to help. To ensure a smooth move-in, could you pl…" at bounding box center [365, 290] width 304 height 29
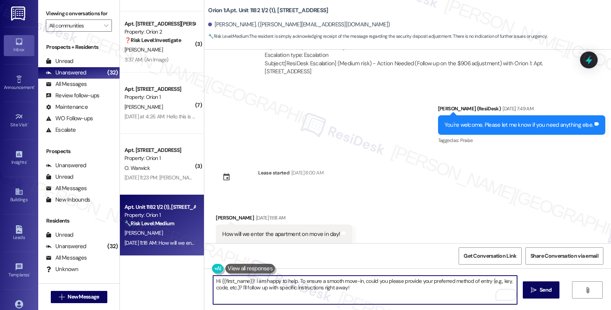
scroll to position [1120, 0]
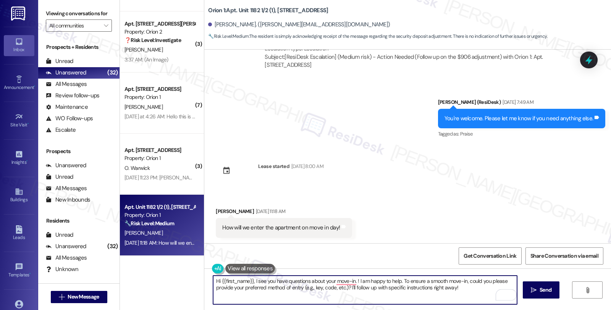
type textarea "Hi {{first_name}}, I see you have questions about your move-in. ! I am happy to…"
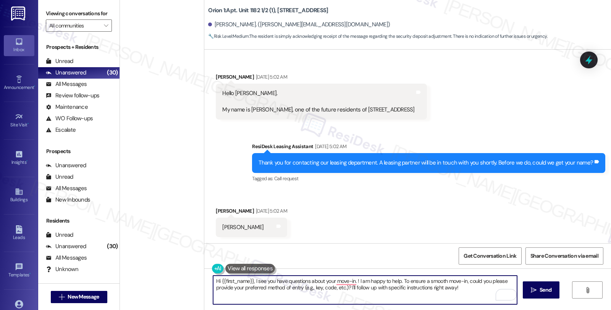
scroll to position [1120, 0]
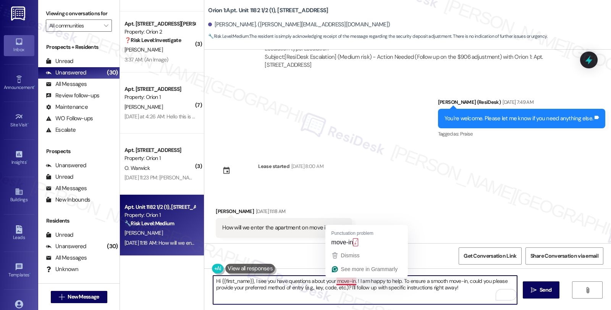
click at [353, 282] on textarea "Hi {{first_name}}, I see you have questions about your move-in. ! I am happy to…" at bounding box center [365, 290] width 304 height 29
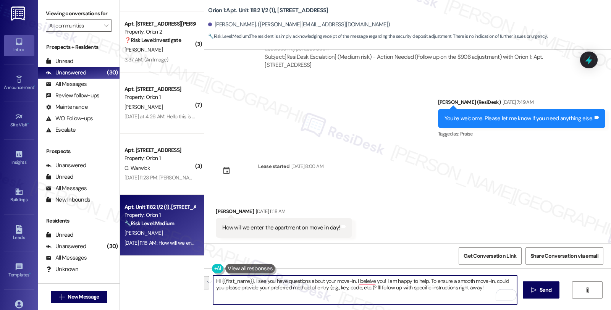
drag, startPoint x: 353, startPoint y: 280, endPoint x: 473, endPoint y: 297, distance: 121.2
click at [473, 297] on textarea "Hi {{first_name}}, I see you have questions about your move-in. I beleive you! …" at bounding box center [365, 290] width 304 height 29
click at [458, 280] on textarea "Hi {{first_name}}, I see you have questions about your move-in. Sorry for the d…" at bounding box center [365, 290] width 304 height 29
click at [225, 288] on textarea "Hi {{first_name}}, I see you have questions about your move-in. Sorry for the d…" at bounding box center [365, 290] width 304 height 29
click at [279, 293] on textarea "Hi {{first_name}}, I see you have questions about your move-in. Sorry for the d…" at bounding box center [365, 290] width 304 height 29
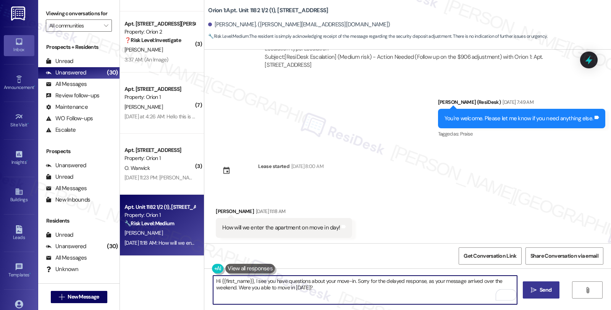
type textarea "Hi {{first_name}}, I see you have questions about your move-in. Sorry for the d…"
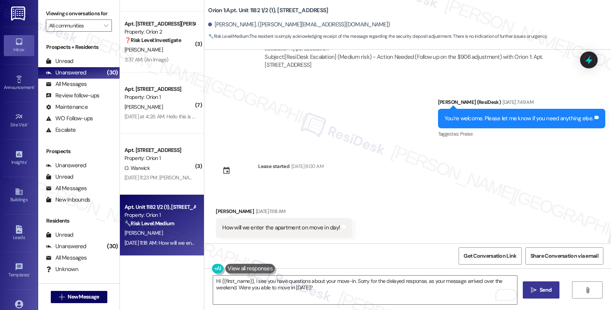
click at [551, 291] on span "Send" at bounding box center [545, 290] width 15 height 8
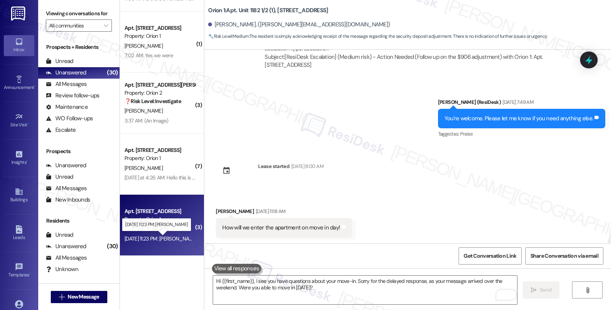
click at [168, 235] on div "[DATE] 11:23 PM: [PERSON_NAME] [DATE] 11:23 PM: [PERSON_NAME]" at bounding box center [161, 238] width 73 height 7
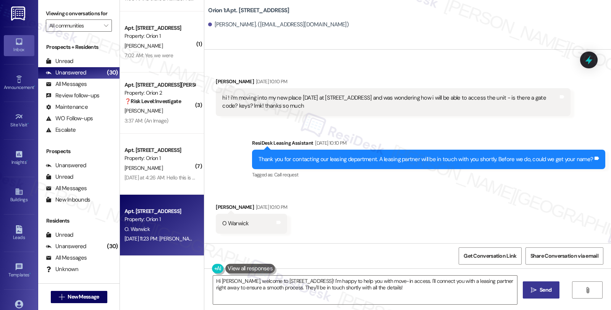
scroll to position [90, 0]
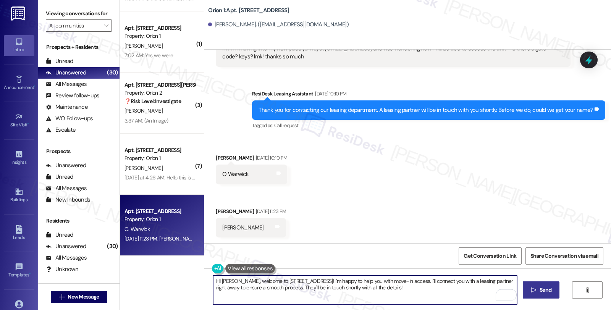
drag, startPoint x: 232, startPoint y: 282, endPoint x: 291, endPoint y: 282, distance: 58.8
click at [291, 282] on textarea "Hi Olivia, welcome to 1378 W 30th St! I'm happy to help you with move-in access…" at bounding box center [365, 290] width 304 height 29
click at [231, 282] on textarea "Hi Olivia, welcome to 1378 W 30th St! I'm happy to help you with move-in access…" at bounding box center [365, 290] width 304 height 29
click at [257, 282] on textarea "Hi Olivia, welcome to 1378 W 30th St! I'm happy to help you with move-in access…" at bounding box center [365, 290] width 304 height 29
click at [413, 285] on textarea "Hi Olivia, welcome to the community! I see you have concerns about your move-in." at bounding box center [365, 290] width 304 height 29
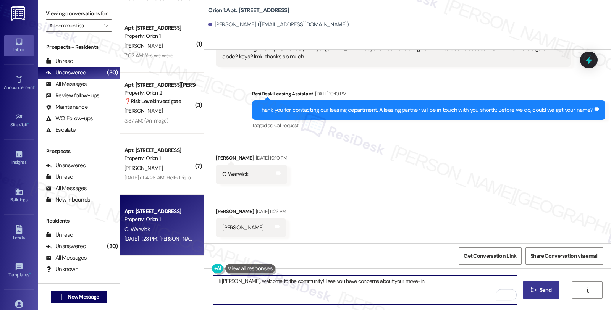
paste textarea "All move-in items (keys, garage clickers, etc.) can be found inside your unit, …"
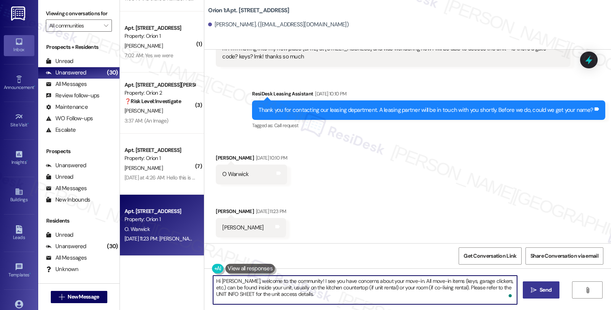
click at [396, 280] on textarea "Hi Olivia, welcome to the community! I see you have concerns about your move-in…" at bounding box center [365, 290] width 304 height 29
click at [484, 286] on textarea "Hi Olivia, welcome to the community! I see you have concerns about your move-in…" at bounding box center [365, 290] width 304 height 29
click at [358, 295] on textarea "Hi Olivia, welcome to the community! I see you have concerns about your move-in…" at bounding box center [365, 290] width 304 height 29
click at [368, 293] on textarea "Hi Olivia, welcome to the community! I see you have concerns about your move-in…" at bounding box center [365, 290] width 304 height 29
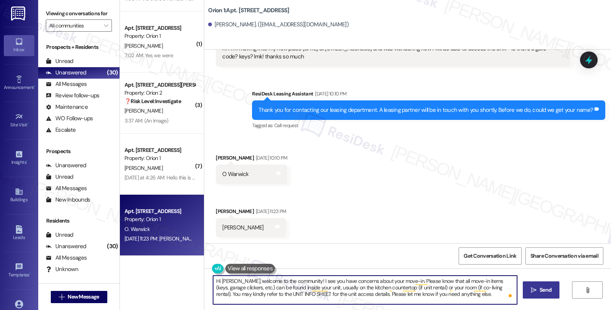
type textarea "Hi Olivia, welcome to the community! I see you have concerns about your move-in…"
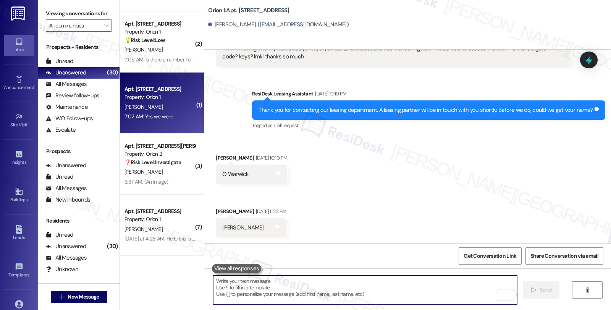
click at [147, 101] on div "Property: Orion 1" at bounding box center [160, 97] width 71 height 8
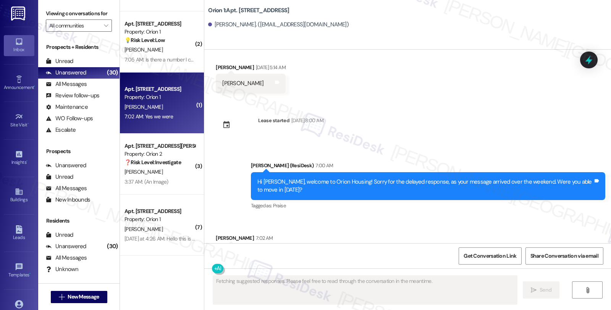
scroll to position [162, 0]
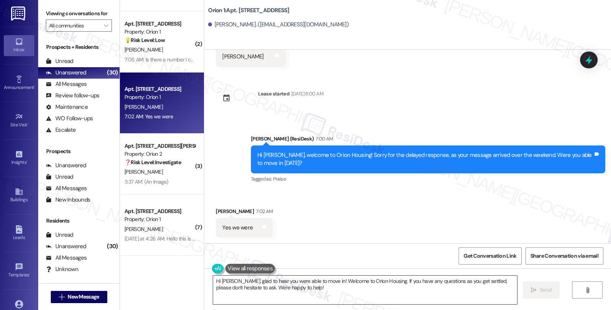
click at [266, 291] on textarea "Hi Brady, glad to hear you were able to move in! Welcome to Orion Housing. If y…" at bounding box center [365, 290] width 304 height 29
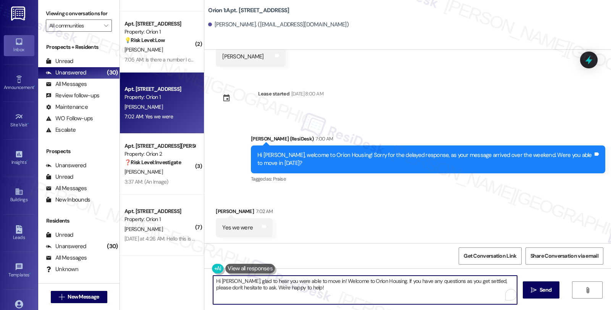
click at [287, 288] on textarea "Hi Brady, glad to hear you were able to move in! Welcome to Orion Housing. If y…" at bounding box center [365, 290] width 304 height 29
click at [213, 278] on textarea "Hi Brady, glad to hear you were able to move in! Welcome to Orion Housing. If y…" at bounding box center [365, 290] width 304 height 29
click at [237, 277] on textarea "Wonderful Hi Brady, glad to hear you were able to move in! Welcome to Orion Hou…" at bounding box center [365, 290] width 304 height 29
click at [397, 282] on textarea "Wonderful! Brady, glad to hear you were able to move in! Welcome to Orion Housi…" at bounding box center [365, 290] width 304 height 29
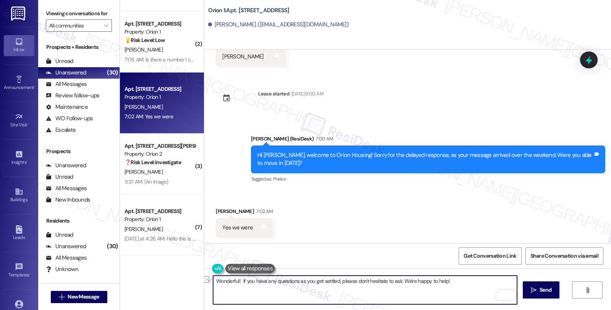
drag, startPoint x: 399, startPoint y: 280, endPoint x: 474, endPoint y: 285, distance: 75.4
click at [474, 285] on textarea "Wonderful! If you have any questions as you get settled, please don't hesitate …" at bounding box center [365, 290] width 304 height 29
type textarea "Wonderful! If you have any questions as you get settled, please don't hesitate …"
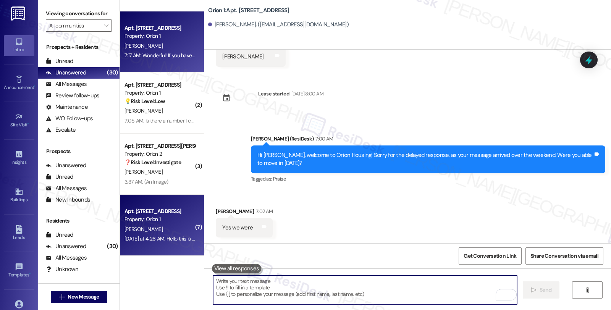
click at [174, 240] on div "Yesterday at 4:26 AM: Hello this is urgent Yesterday at 4:26 AM: Hello this is …" at bounding box center [166, 238] width 82 height 7
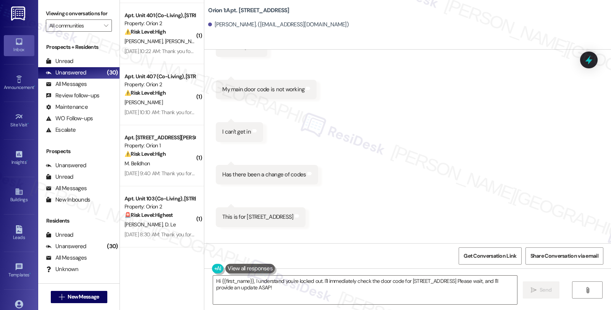
scroll to position [412, 0]
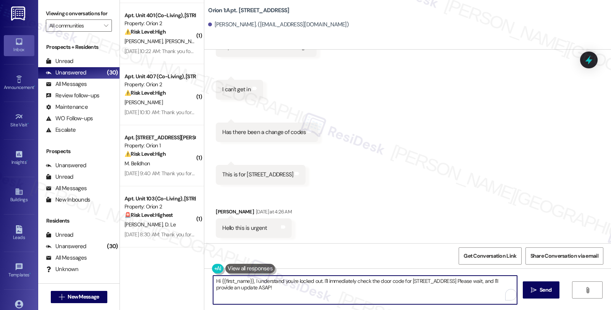
click at [250, 281] on textarea "Hi {{first_name}}, I understand you're locked out. I'll immediately check the d…" at bounding box center [365, 290] width 304 height 29
drag, startPoint x: 319, startPoint y: 282, endPoint x: 348, endPoint y: 290, distance: 30.2
click at [348, 290] on textarea "Hi {{first_name}}, I understand you're locked out. I'll immediately check the d…" at bounding box center [365, 290] width 304 height 29
click at [280, 292] on textarea "Hi {{first_name}}, I understand you're locked out. Sorry to hear that and for t…" at bounding box center [365, 290] width 304 height 29
click at [297, 288] on textarea "Hi {{first_name}}, I understand you're locked out. Sorry to hear that and for t…" at bounding box center [365, 290] width 304 height 29
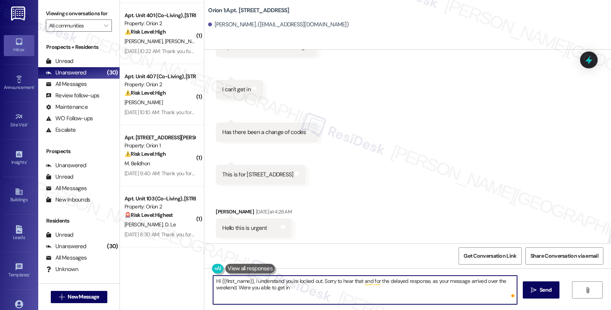
type textarea "Hi {{first_name}}, I understand you're locked out. Sorry to hear that and for t…"
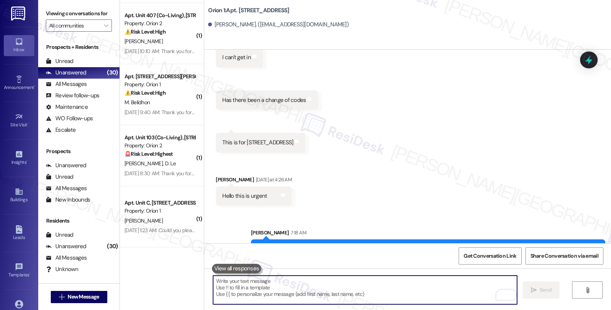
scroll to position [474, 0]
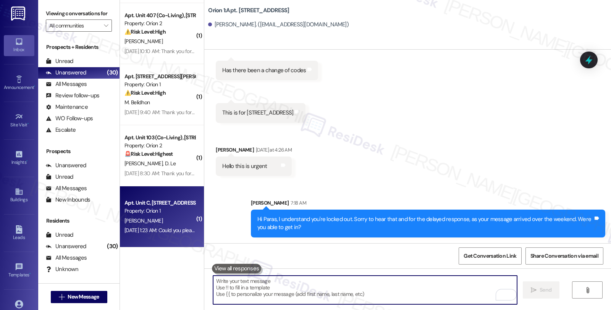
click at [174, 213] on div "Property: Orion 1" at bounding box center [160, 211] width 71 height 8
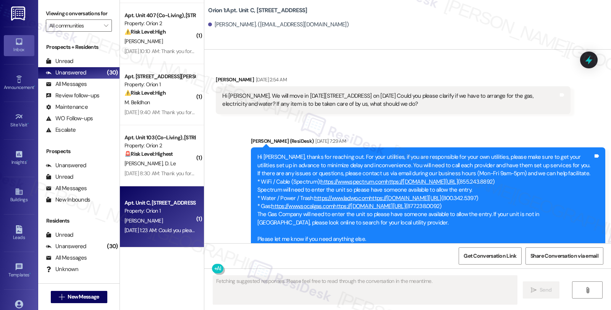
scroll to position [890, 0]
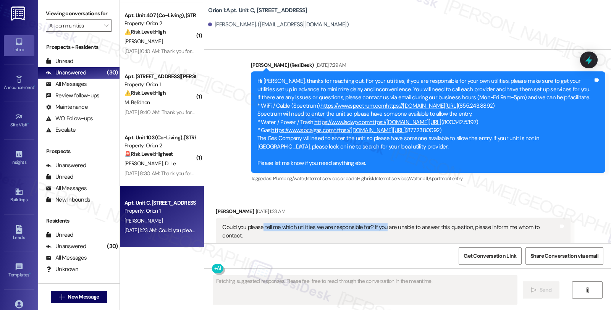
drag, startPoint x: 257, startPoint y: 226, endPoint x: 378, endPoint y: 223, distance: 121.1
click at [378, 223] on div "Could you please tell me which utilities we are responsible for? If you are una…" at bounding box center [390, 231] width 336 height 16
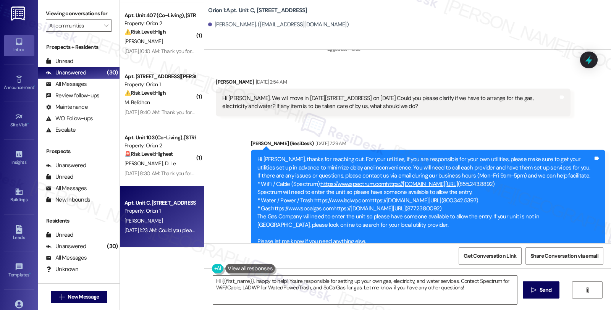
scroll to position [808, 0]
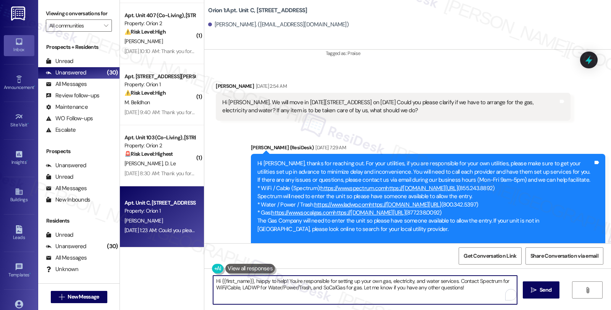
drag, startPoint x: 259, startPoint y: 281, endPoint x: 284, endPoint y: 278, distance: 25.7
click at [284, 278] on textarea "Hi {{first_name}}, happy to help! You're responsible for setting up your own ga…" at bounding box center [365, 290] width 304 height 29
type textarea "Hi {{first_name}} you're responsible for setting up your own gas, electricity, …"
click at [248, 279] on textarea "Hi {{first_name}} you're responsible for setting up your own gas, electricity, …" at bounding box center [365, 290] width 304 height 29
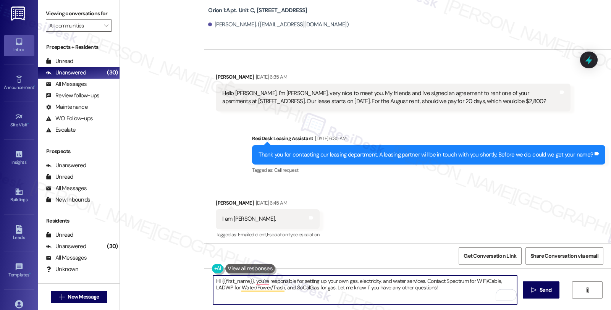
scroll to position [808, 0]
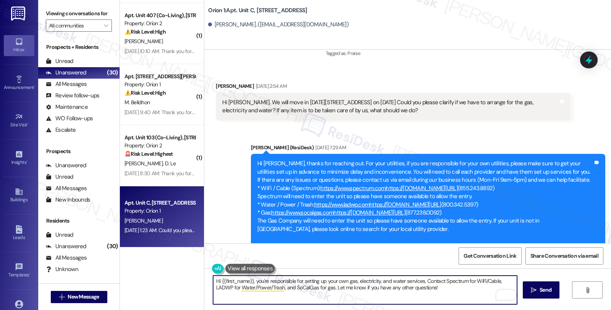
click at [423, 280] on textarea "Hi {{first_name}}, you're responsible for setting up your own gas, electricity,…" at bounding box center [365, 290] width 304 height 29
type textarea "Hi {{first_name}}, you're responsible for setting up your own gas, electricity,…"
click at [446, 288] on textarea "Hi {{first_name}}, you're responsible for setting up your own gas, electricity,…" at bounding box center [365, 290] width 304 height 29
click at [531, 287] on icon "" at bounding box center [534, 290] width 6 height 6
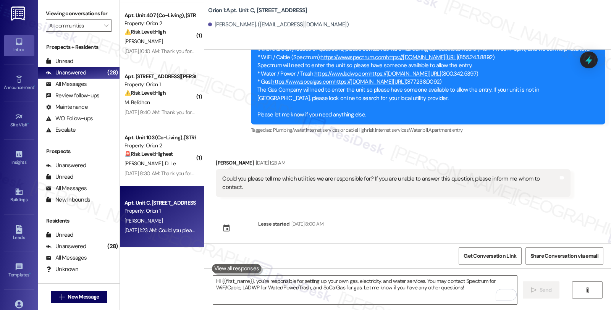
scroll to position [996, 0]
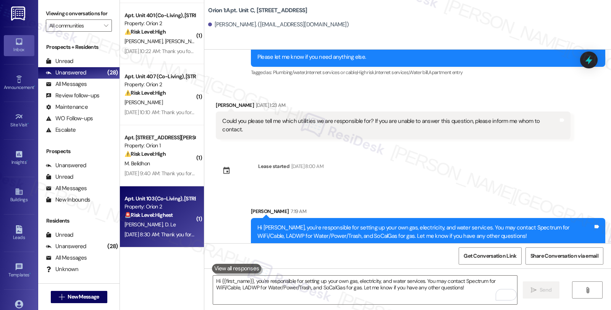
click at [142, 209] on div "Property: Orion 2" at bounding box center [160, 207] width 71 height 8
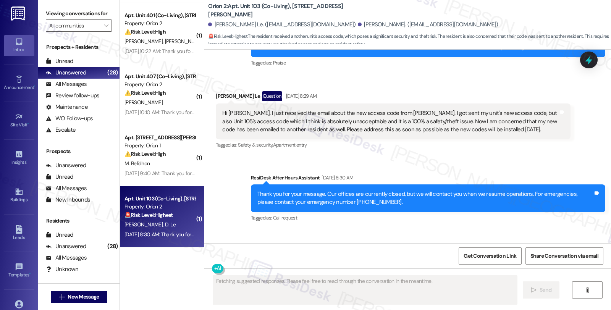
scroll to position [318, 0]
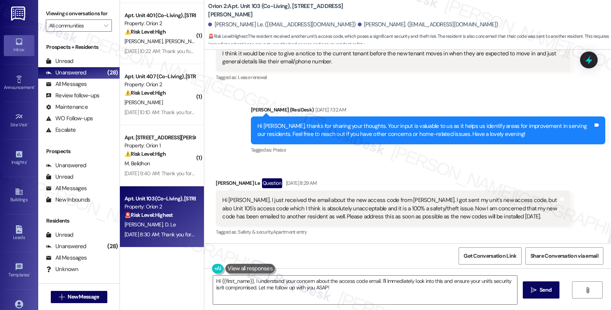
click at [216, 179] on div "[PERSON_NAME] Le Question [DATE] 8:29 AM" at bounding box center [393, 184] width 355 height 12
copy div "[PERSON_NAME]"
click at [216, 281] on textarea "Hi {{first_name}}, I understand your concern about the access code email. I'll …" at bounding box center [365, 290] width 304 height 29
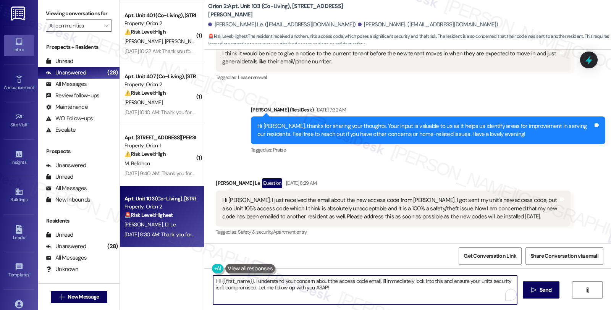
paste textarea "[PERSON_NAME]"
drag, startPoint x: 244, startPoint y: 287, endPoint x: 372, endPoint y: 288, distance: 128.0
click at [372, 288] on textarea "Hi Doan, I understand your concern about the access code email. I'll immediatel…" at bounding box center [365, 290] width 304 height 29
type textarea "Hi Doan, I understand your concern about the access code email. I'll immediatel…"
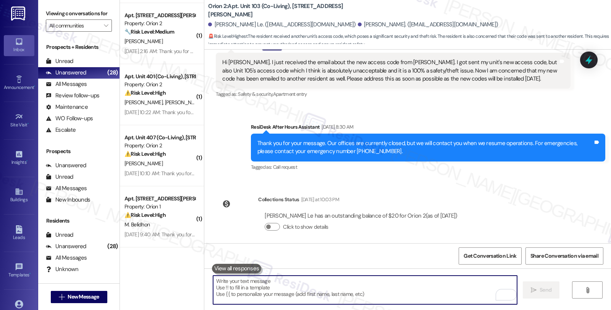
scroll to position [437, 0]
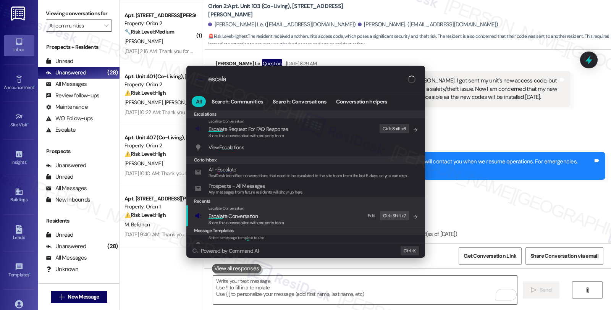
type input "escala"
click at [279, 215] on span "Escala te Conversation" at bounding box center [247, 216] width 76 height 8
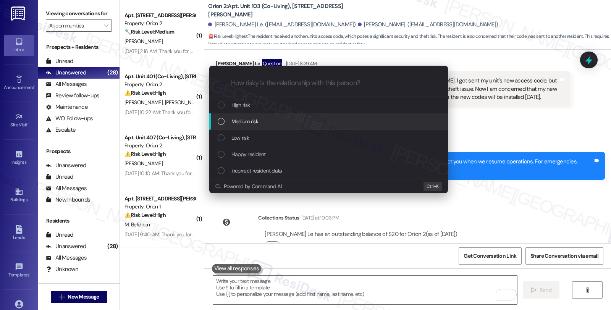
click at [233, 125] on span "Medium risk" at bounding box center [244, 121] width 27 height 8
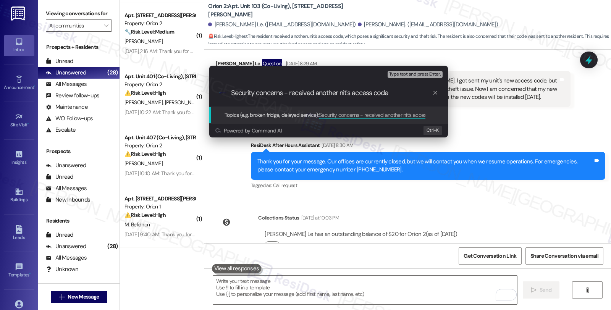
click at [341, 91] on input "Security concerns - received another nit's access code" at bounding box center [331, 93] width 201 height 8
type input "Security concerns - received another unit's access code"
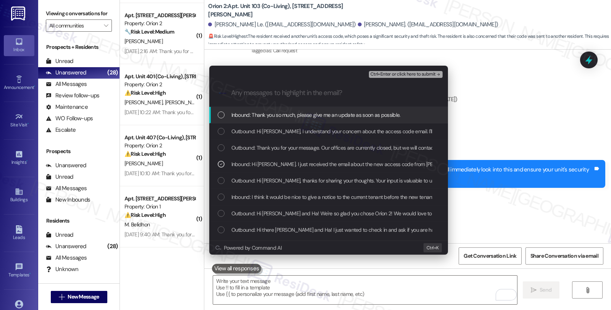
scroll to position [575, 0]
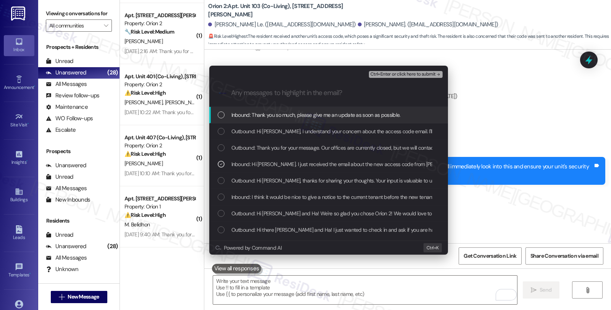
click at [308, 114] on span "Inbound: Thank you so much, please give me an update as soon as possible." at bounding box center [315, 115] width 169 height 8
click at [392, 72] on span "Ctrl+Enter or click here to submit" at bounding box center [403, 74] width 65 height 5
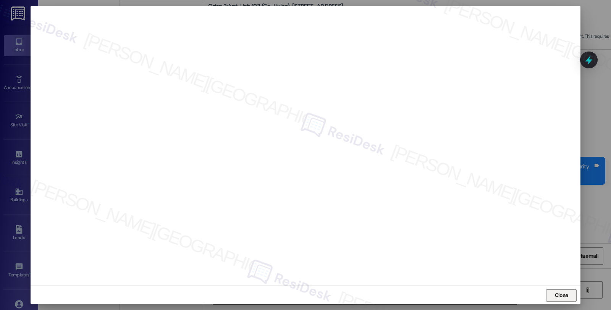
click at [567, 298] on span "Close" at bounding box center [562, 295] width 16 height 8
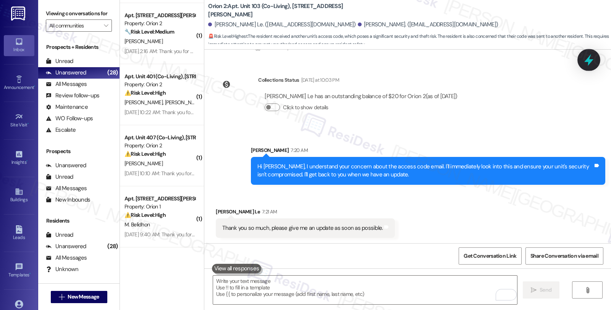
click at [585, 63] on icon at bounding box center [589, 59] width 13 height 13
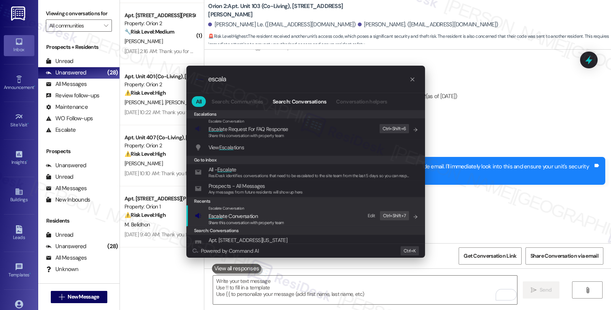
type input "escala"
click at [257, 215] on span "Escala te Conversation" at bounding box center [247, 216] width 76 height 8
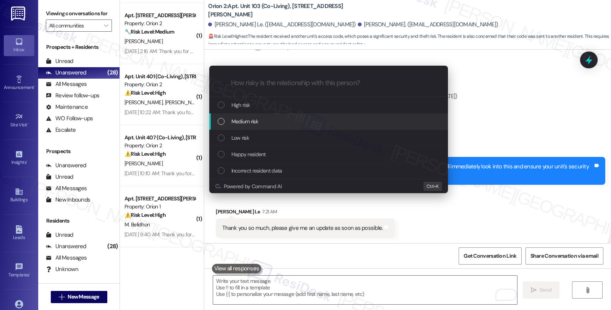
click at [257, 125] on span "Medium risk" at bounding box center [244, 121] width 27 height 8
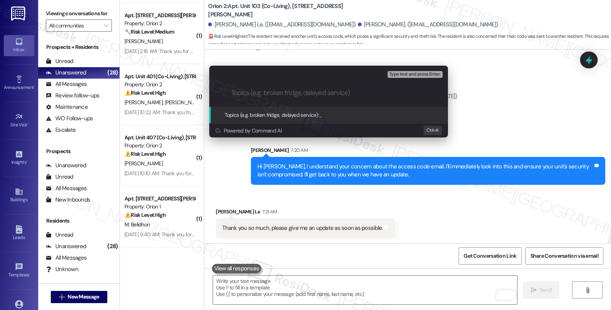
paste input "Security concerns - received another unit's access code"
type input "Security concerns - received another unit's access code"
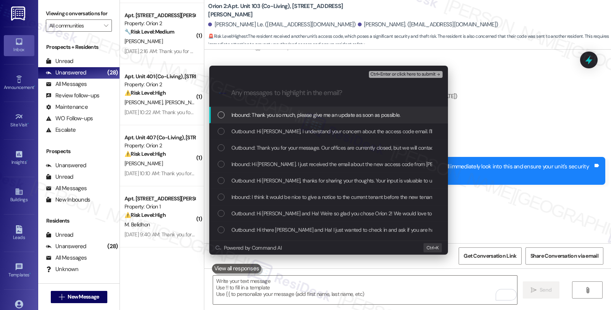
click at [257, 114] on span "Inbound: Thank you so much, please give me an update as soon as possible." at bounding box center [315, 115] width 169 height 8
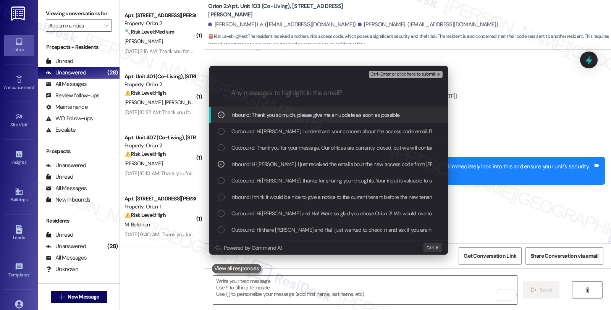
click at [408, 70] on div "Ctrl+Enter or click here to submit" at bounding box center [406, 75] width 75 height 10
click at [408, 72] on span "Ctrl+Enter or click here to submit" at bounding box center [403, 74] width 65 height 5
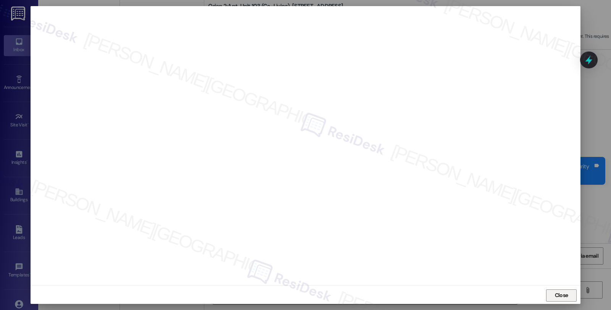
click at [561, 295] on span "Close" at bounding box center [561, 295] width 13 height 8
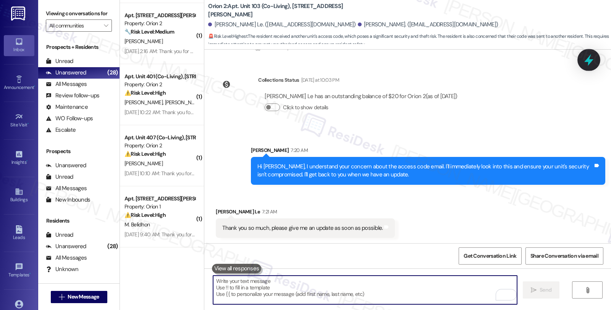
click at [590, 62] on icon at bounding box center [588, 60] width 9 height 12
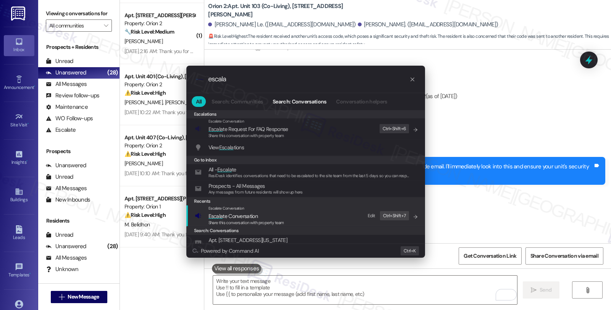
type input "escala"
click at [223, 215] on span "Escala te Conversation" at bounding box center [233, 216] width 49 height 7
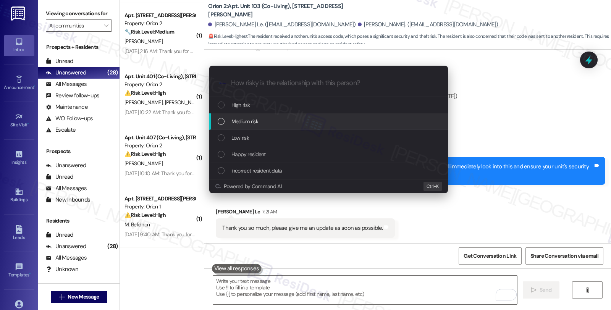
click at [250, 123] on span "Medium risk" at bounding box center [244, 121] width 27 height 8
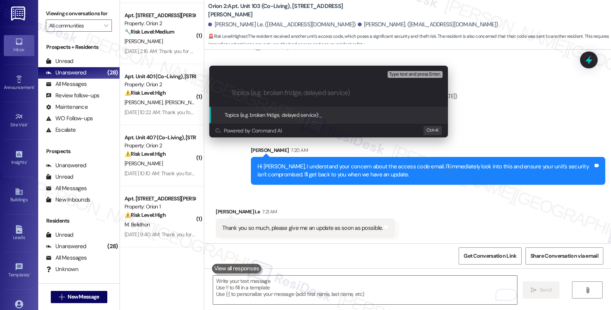
paste input "Security concerns - received another unit's access code"
type input "Security concerns - received another unit's access code"
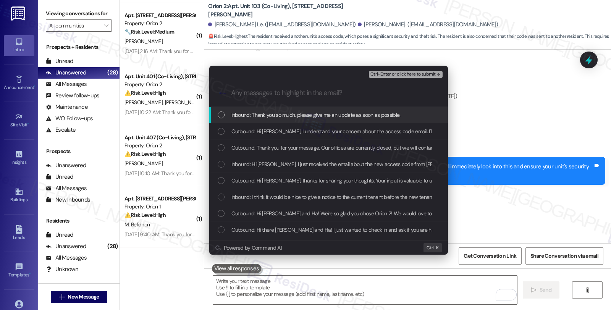
click at [252, 118] on span "Inbound: Thank you so much, please give me an update as soon as possible." at bounding box center [315, 115] width 169 height 8
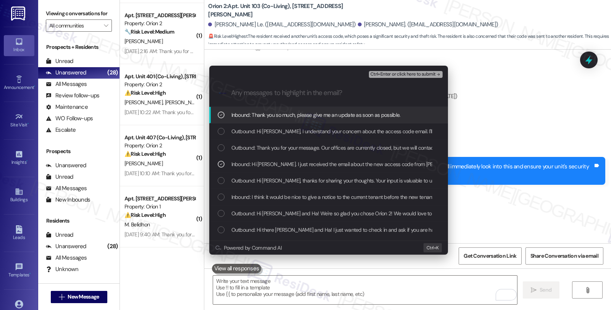
click at [411, 73] on span "Ctrl+Enter or click here to submit" at bounding box center [403, 74] width 65 height 5
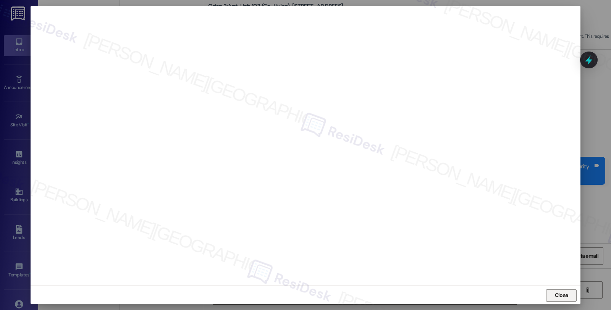
click at [563, 298] on span "Close" at bounding box center [561, 295] width 13 height 8
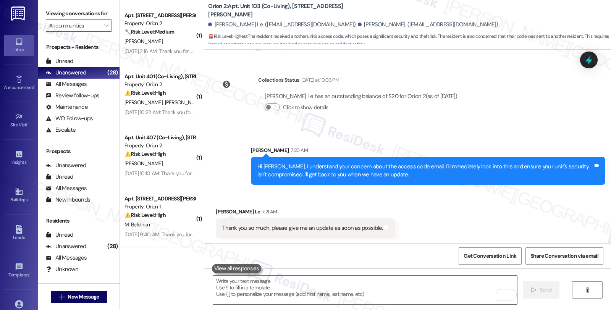
click at [394, 101] on div "Click to show details" at bounding box center [361, 108] width 193 height 17
click at [586, 65] on icon at bounding box center [589, 59] width 13 height 13
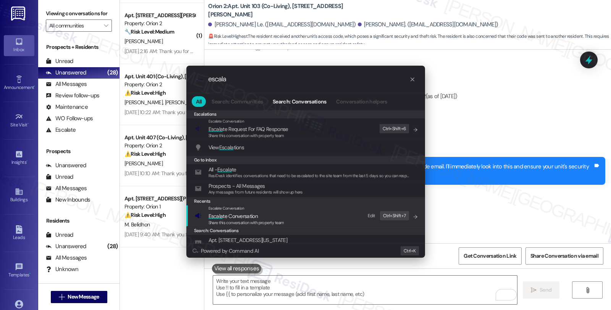
type input "escala"
click at [274, 214] on span "Escala te Conversation" at bounding box center [247, 216] width 76 height 8
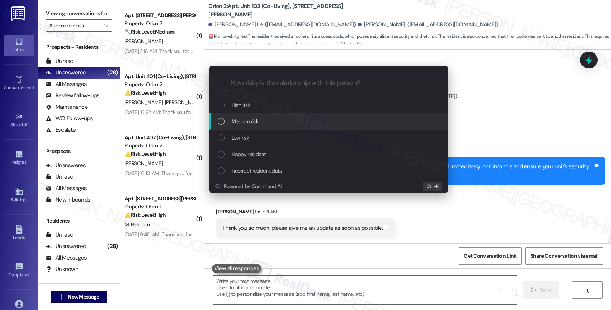
click at [274, 120] on div "Medium risk" at bounding box center [329, 121] width 223 height 8
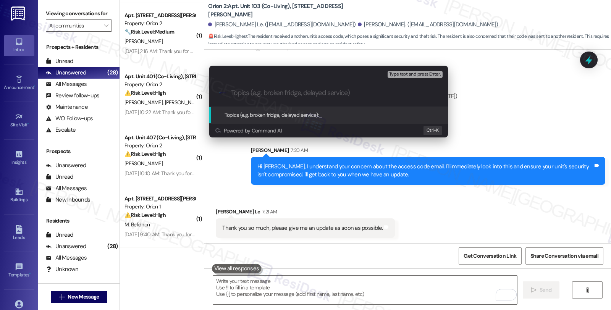
paste input "Security concerns - received another unit's access code"
type input "Security concerns - received another unit's access code"
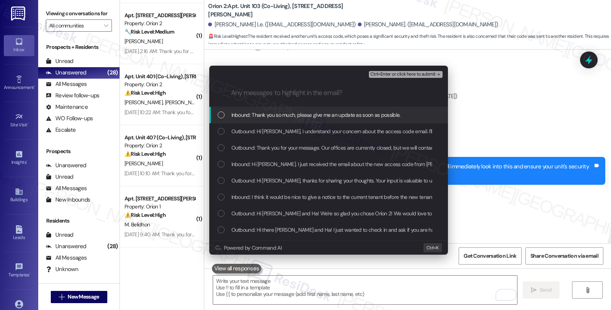
click at [274, 120] on div "Inbound: Thank you so much, please give me an update as soon as possible." at bounding box center [328, 115] width 239 height 16
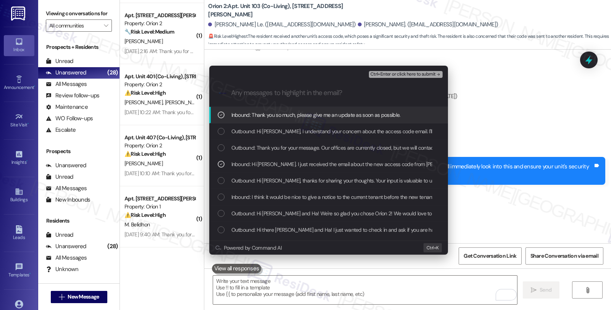
click at [417, 72] on span "Ctrl+Enter or click here to submit" at bounding box center [403, 74] width 65 height 5
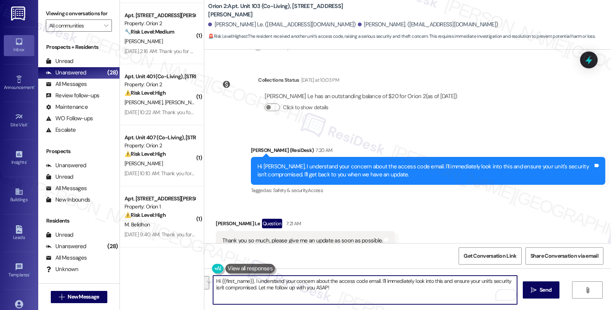
drag, startPoint x: 209, startPoint y: 283, endPoint x: 407, endPoint y: 304, distance: 199.0
click at [407, 304] on textarea "Hi {{first_name}}, I understand your concern about the access code email. I'll …" at bounding box center [365, 290] width 304 height 29
click at [321, 281] on textarea "You're very much welcome. I'll keep you posted ince" at bounding box center [365, 290] width 304 height 29
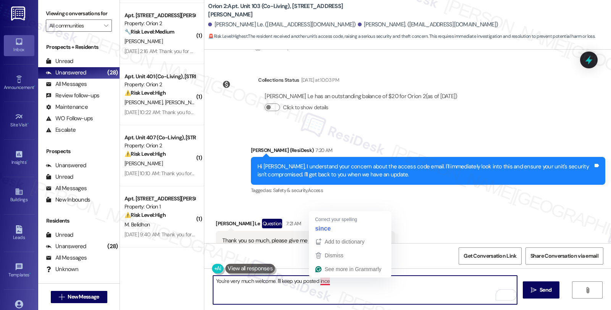
click at [321, 281] on textarea "You're very much welcome. I'll keep you posted ince" at bounding box center [365, 290] width 304 height 29
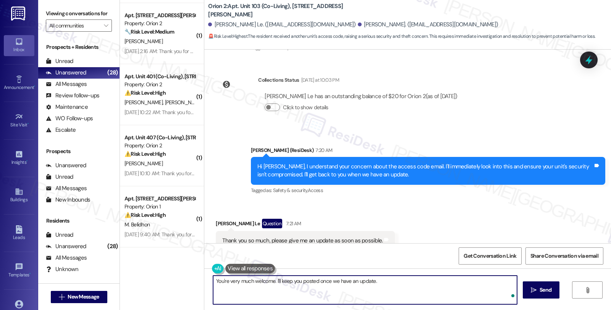
type textarea "You're very much welcome. I'll keep you posted once we have an update."
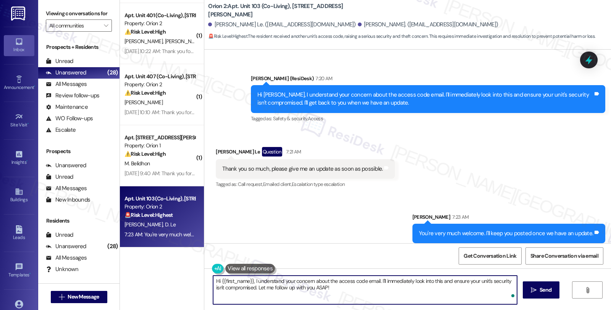
scroll to position [652, 0]
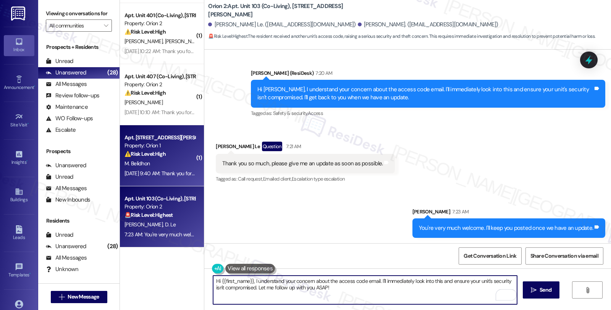
type textarea "Hi {{first_name}}, I understand your concern about the access code email. I'll …"
click at [182, 168] on div "M. Belidhon" at bounding box center [160, 164] width 72 height 10
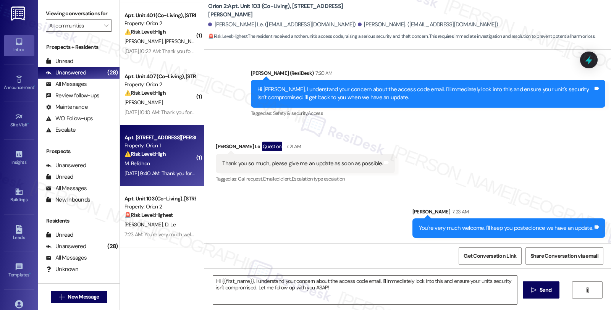
type textarea "Fetching suggested responses. Please feel free to read through the conversation…"
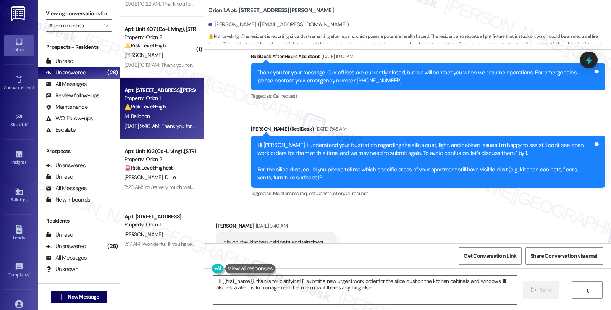
scroll to position [420, 0]
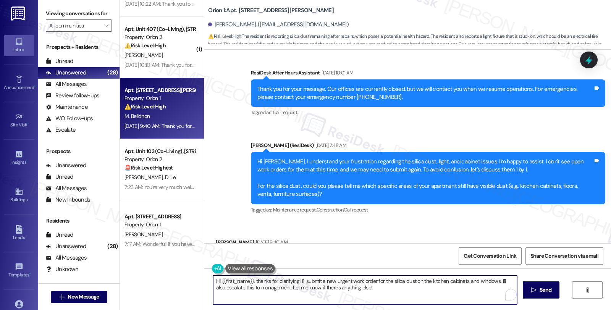
drag, startPoint x: 384, startPoint y: 291, endPoint x: 178, endPoint y: 282, distance: 205.3
click at [178, 282] on div "( 1 ) Apt. Unit 502 (ELI), 1421 W Adams Blvd Property: Orion 2 💡 Risk Level: Lo…" at bounding box center [365, 155] width 491 height 310
type textarea "Could you please share photos for reference?"
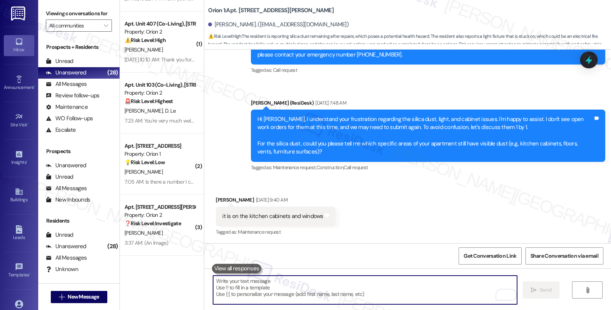
scroll to position [1455, 0]
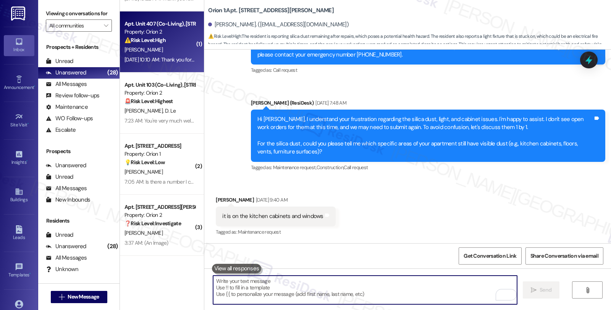
click at [182, 47] on div "M. Peterson" at bounding box center [160, 50] width 72 height 10
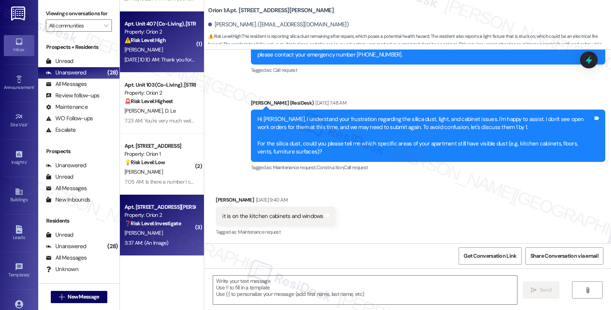
type textarea "Fetching suggested responses. Please feel free to read through the conversation…"
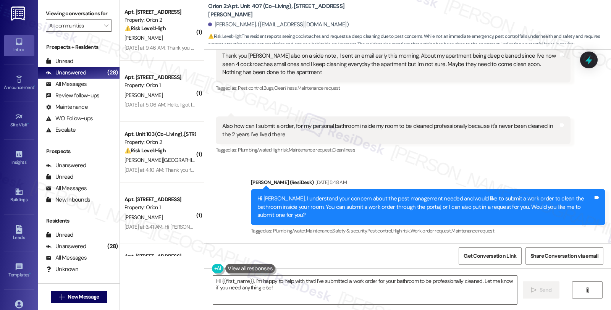
scroll to position [638, 0]
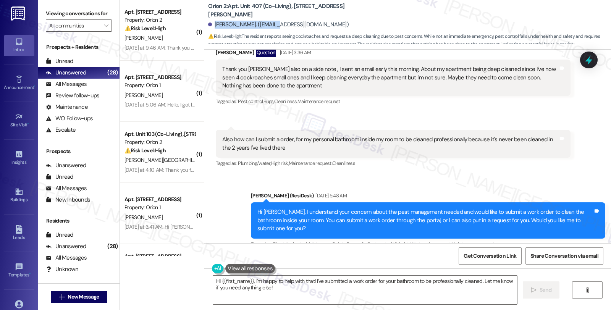
drag, startPoint x: 210, startPoint y: 24, endPoint x: 269, endPoint y: 27, distance: 59.3
click at [269, 27] on div "Morgana Linnea Peterson. (photomorganazenpet@gmail.com)" at bounding box center [278, 25] width 141 height 8
copy div "Morgana Linnea Peterson"
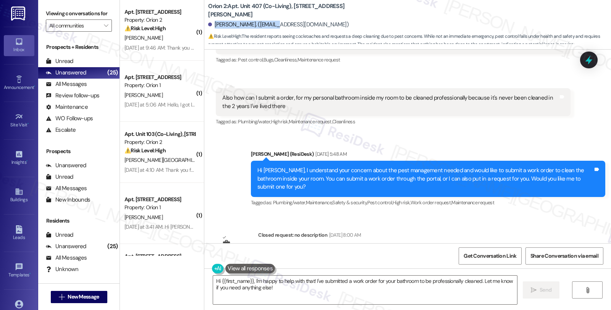
scroll to position [681, 0]
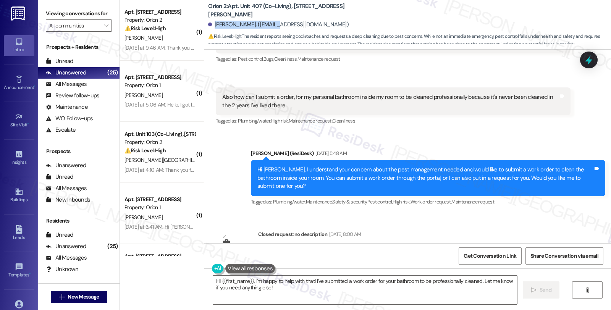
click at [411, 144] on div "Sent via SMS Sarah (ResiDesk) Aug 09, 2025 at 5:48 AM Hi Morgana Linnea, I unde…" at bounding box center [428, 179] width 366 height 70
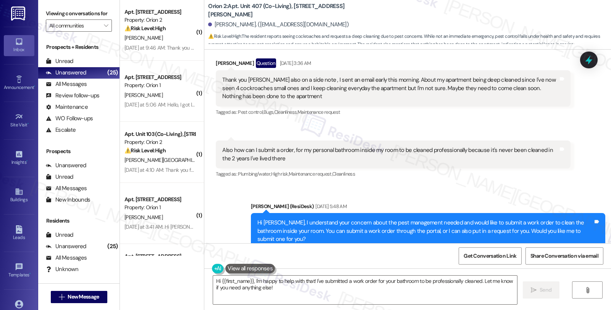
scroll to position [723, 0]
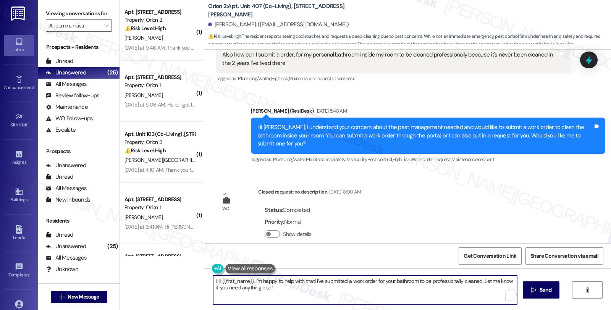
drag, startPoint x: 270, startPoint y: 288, endPoint x: 176, endPoint y: 269, distance: 96.5
click at [176, 269] on div "( 2 ) Apt. Unit 401 (Co-Living), 1421 W Adams Blvd Property: Orion 2 S. Ravicha…" at bounding box center [365, 155] width 491 height 310
paste textarea "Do we have your permission to enter during your absence? Also, do you have pets…"
type textarea "I'm happy to submit the work order for you. Do we have your permission to enter…"
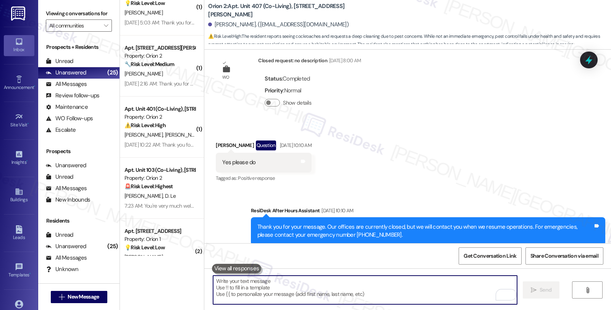
scroll to position [996, 0]
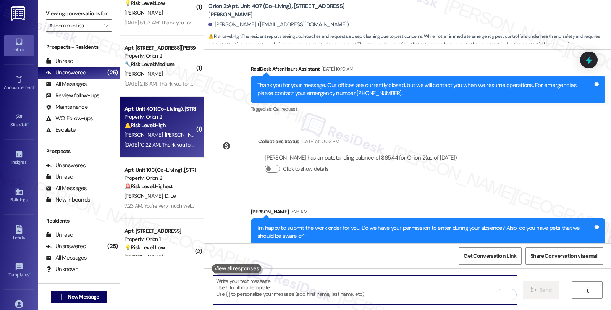
click at [167, 125] on div "⚠️ Risk Level: High The resident reports that their WiFi has been non-functiona…" at bounding box center [160, 125] width 71 height 8
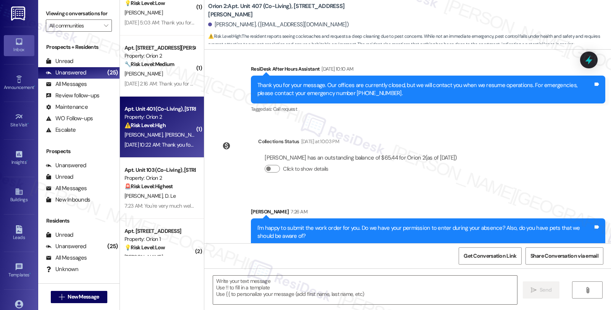
type textarea "Fetching suggested responses. Please feel free to read through the conversation…"
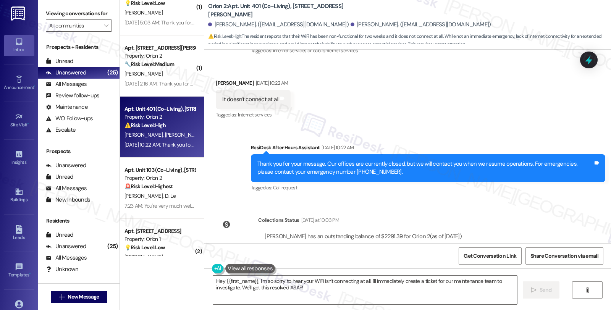
scroll to position [663, 0]
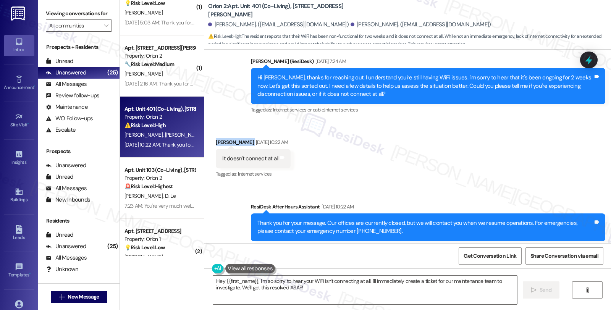
drag, startPoint x: 211, startPoint y: 142, endPoint x: 241, endPoint y: 142, distance: 30.2
click at [241, 142] on div "Aryan Kunwar Aug 09, 2025 at 10:22 AM" at bounding box center [253, 143] width 74 height 11
copy div "Aryan Kunwar"
click at [222, 140] on div "Aryan Kunwar Aug 09, 2025 at 10:22 AM" at bounding box center [253, 143] width 74 height 11
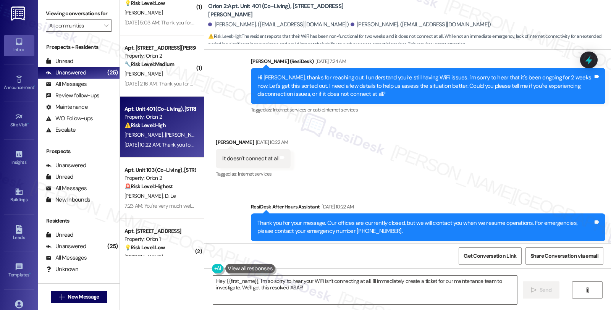
click at [216, 141] on div "Aryan Kunwar Aug 09, 2025 at 10:22 AM" at bounding box center [253, 143] width 74 height 11
copy div "Aryan"
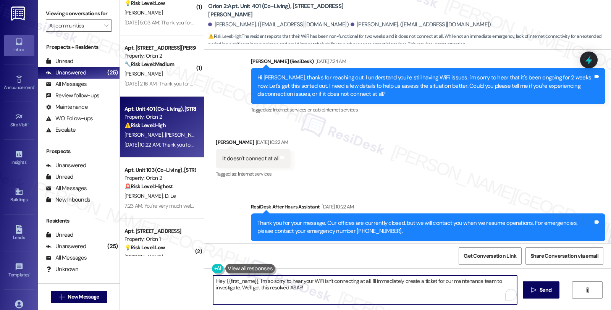
drag, startPoint x: 222, startPoint y: 279, endPoint x: 253, endPoint y: 280, distance: 31.7
click at [253, 280] on textarea "Hey {{first_name}}, I'm so sorry to hear your WiFi isn't connecting at all. I'l…" at bounding box center [365, 290] width 304 height 29
paste textarea "Aryan"
drag, startPoint x: 214, startPoint y: 279, endPoint x: 183, endPoint y: 277, distance: 30.6
click at [183, 277] on div "( 1 ) Apt. Unit 12, 1156 Exposition Blvd Property: Orion 2 ⚠️ Risk Level: High …" at bounding box center [365, 155] width 491 height 310
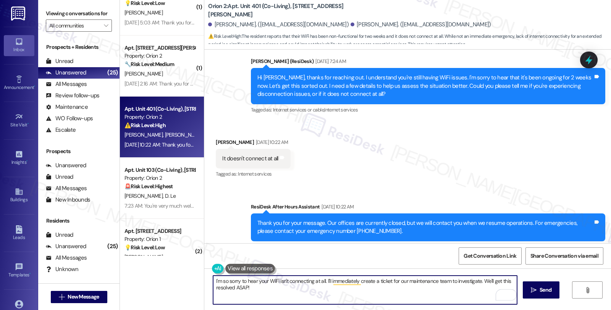
click at [322, 282] on textarea "I'm so sorry to hear your WiFi isn't connecting at all. I'll immediately create…" at bounding box center [365, 290] width 304 height 29
paste textarea "Aryan"
drag, startPoint x: 324, startPoint y: 281, endPoint x: 329, endPoint y: 281, distance: 5.3
click at [324, 281] on textarea "I'm so sorry to hear your WiFi isn't connecting at all., Aryan I'll immediately…" at bounding box center [365, 290] width 304 height 29
drag, startPoint x: 338, startPoint y: 280, endPoint x: 346, endPoint y: 300, distance: 21.3
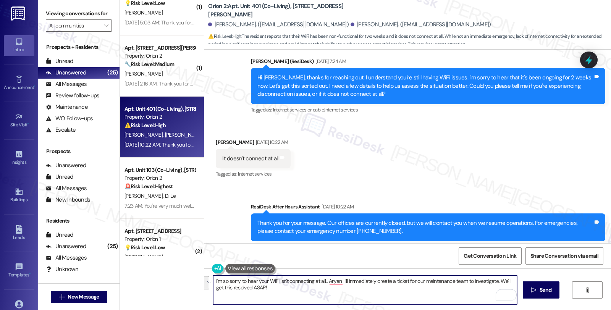
click at [346, 300] on textarea "I'm so sorry to hear your WiFi isn't connecting at all., Aryan I'll immediately…" at bounding box center [365, 290] width 304 height 29
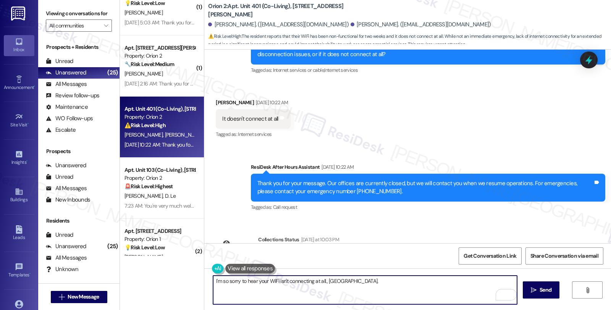
scroll to position [748, 0]
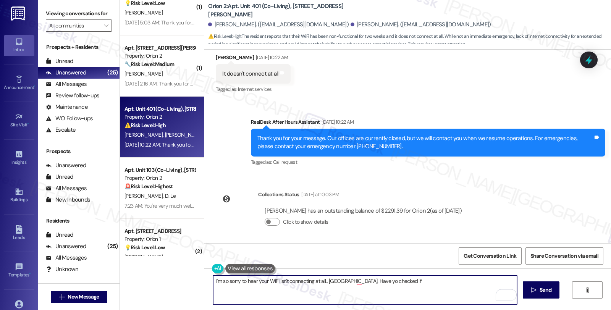
drag, startPoint x: 356, startPoint y: 283, endPoint x: 364, endPoint y: 283, distance: 8.0
click at [356, 283] on textarea "I'm so sorry to hear your WiFi isn't connecting at all., Aryan. Have yo checked…" at bounding box center [365, 290] width 304 height 29
click at [389, 275] on div "I'm so sorry to hear your WiFi isn't connecting at all., Aryan. Have you checke…" at bounding box center [365, 289] width 305 height 29
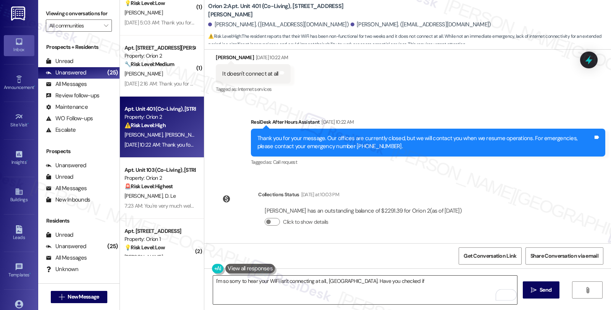
click at [393, 281] on textarea "I'm so sorry to hear your WiFi isn't connecting at all., Aryan. Have you checke…" at bounding box center [365, 290] width 304 height 29
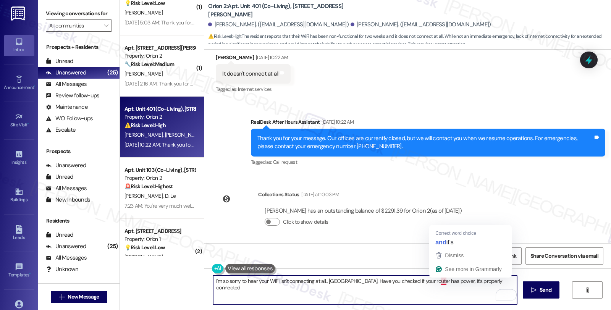
click at [492, 283] on textarea "I'm so sorry to hear your WiFi isn't connecting at all., Aryan. Have you checke…" at bounding box center [365, 290] width 304 height 29
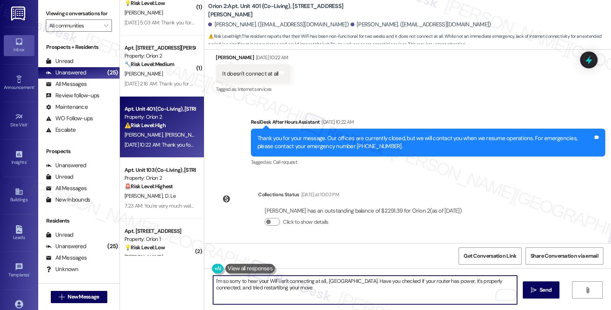
type textarea "I'm so sorry to hear your WiFi isn't connecting at all., Aryan. Have you checke…"
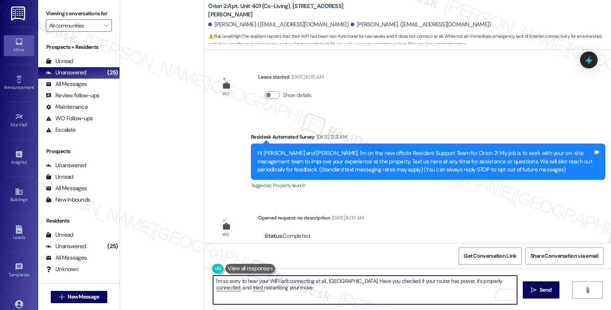
scroll to position [748, 0]
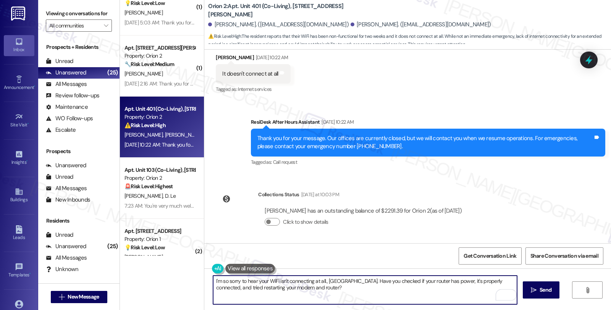
click at [331, 284] on textarea "I'm so sorry to hear your WiFi isn't connecting at all., [GEOGRAPHIC_DATA]. Hav…" at bounding box center [365, 290] width 304 height 29
type textarea "I'm so sorry to hear your WiFi isn't connecting at all., [GEOGRAPHIC_DATA]. Hav…"
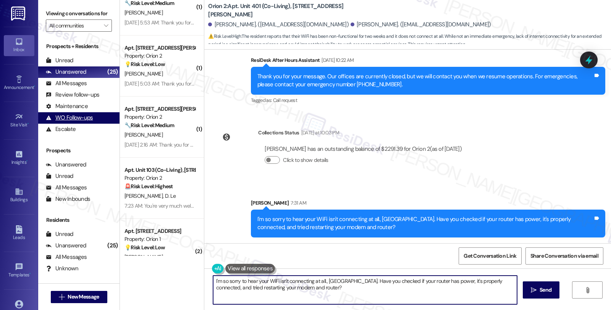
scroll to position [0, 0]
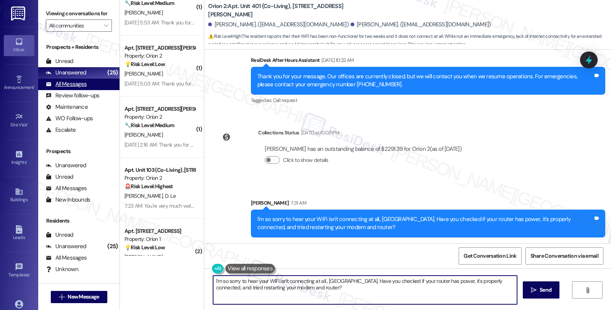
click at [82, 88] on div "All Messages" at bounding box center [66, 84] width 41 height 8
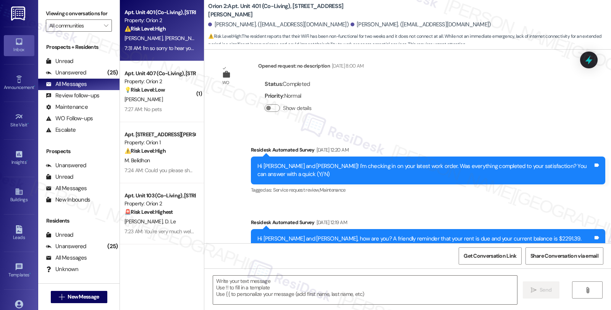
type textarea "Fetching suggested responses. Please feel free to read through the conversation…"
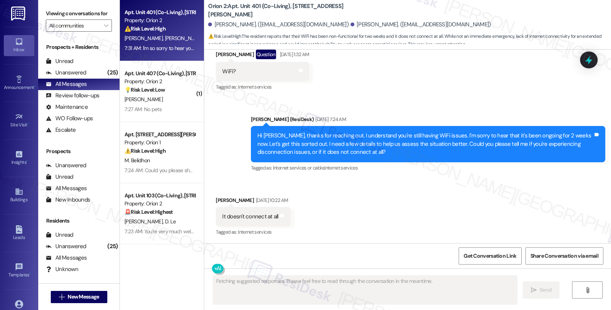
click at [157, 91] on strong "💡 Risk Level: Low" at bounding box center [145, 89] width 40 height 7
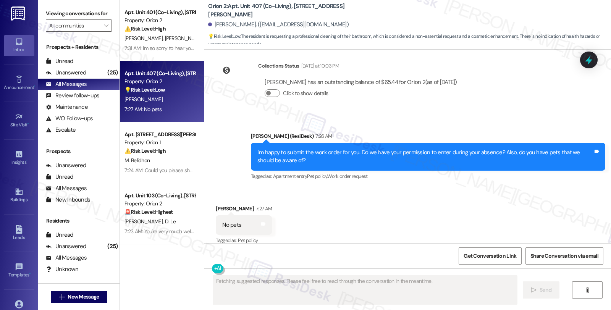
scroll to position [1072, 0]
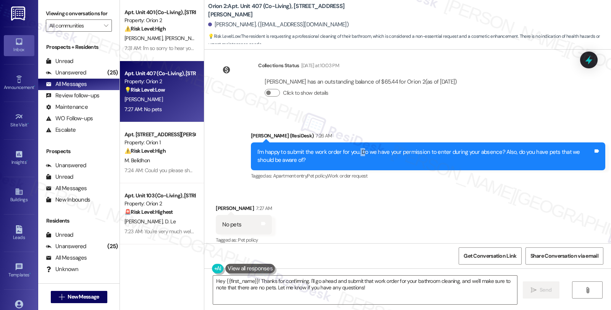
drag, startPoint x: 354, startPoint y: 143, endPoint x: 360, endPoint y: 143, distance: 5.7
click at [360, 148] on div "I'm happy to submit the work order for you. Do we have your permission to enter…" at bounding box center [425, 156] width 336 height 16
click at [359, 148] on div "I'm happy to submit the work order for you. Do we have your permission to enter…" at bounding box center [425, 156] width 336 height 16
drag, startPoint x: 354, startPoint y: 144, endPoint x: 497, endPoint y: 144, distance: 142.9
click at [497, 148] on div "I'm happy to submit the work order for you. Do we have your permission to enter…" at bounding box center [425, 156] width 336 height 16
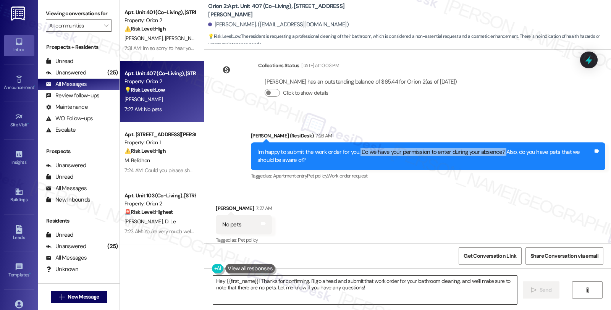
copy div "Do we have your permission to enter during your absence?"
click at [213, 282] on textarea "Hey {{first_name}}! Thanks for confirming. I'll go ahead and submit that work o…" at bounding box center [365, 290] width 304 height 29
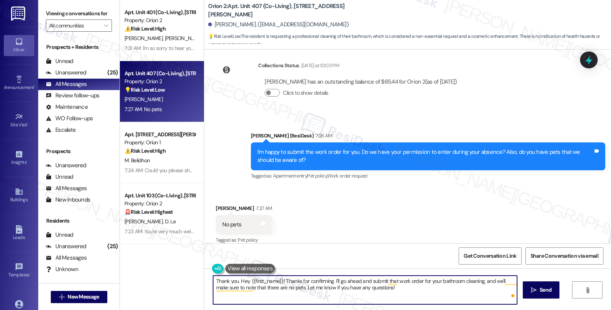
paste textarea "Do we have your permission to enter during your absence?"
click at [368, 298] on textarea "Thank you. Do we have your permission to enter during your absence? Hey {{first…" at bounding box center [365, 290] width 304 height 29
type textarea "Thank you. Do we have your permission to enter during your absence?"
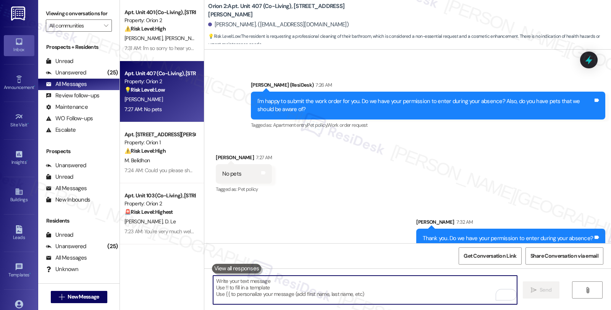
scroll to position [1125, 0]
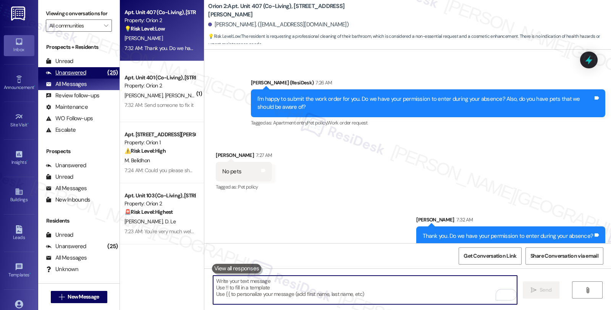
click at [89, 79] on div "Unanswered (25)" at bounding box center [78, 72] width 81 height 11
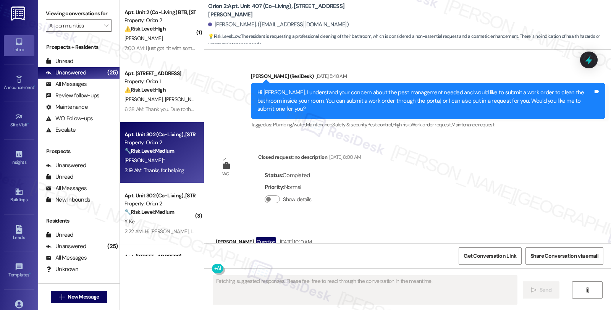
scroll to position [1072, 0]
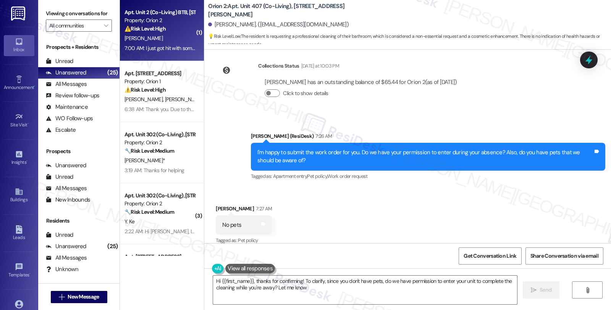
type textarea "Hi {{first_name}}, thanks for confirming! To clarify, since you don't have pets…"
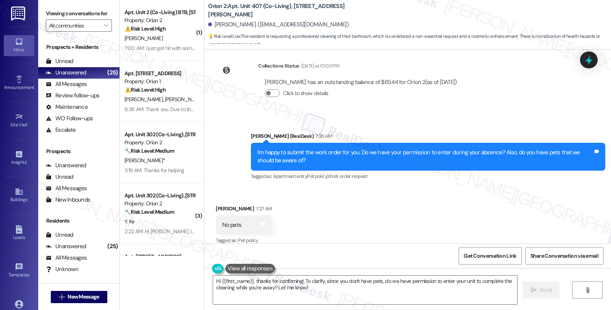
click at [162, 41] on div "[PERSON_NAME]" at bounding box center [160, 39] width 72 height 10
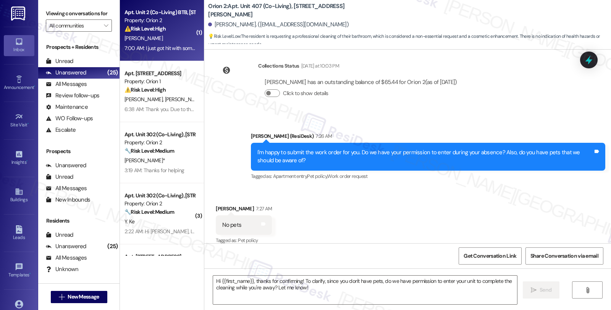
type textarea "Fetching suggested responses. Please feel free to read through the conversation…"
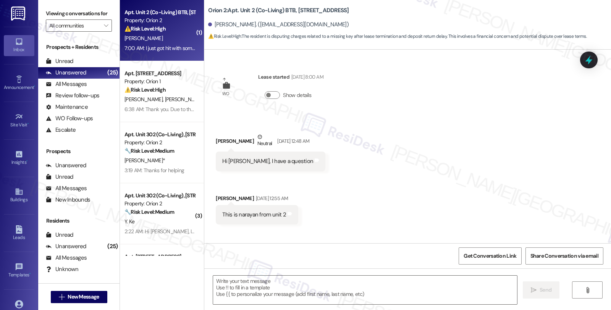
scroll to position [2283, 0]
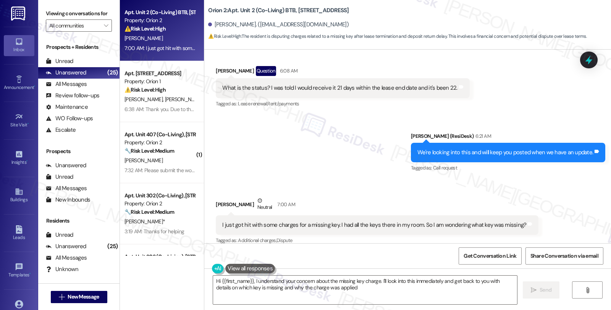
type textarea "Hi {{first_name}}, I understand your concern about the missing key charge. I'll…"
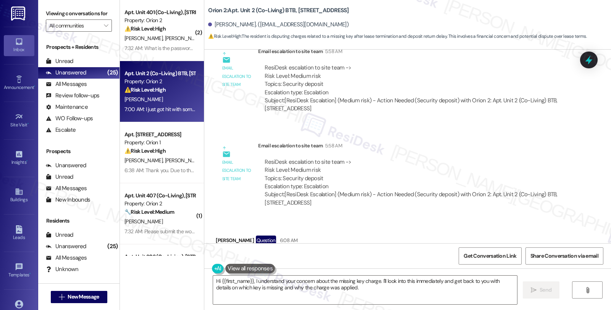
scroll to position [2198, 0]
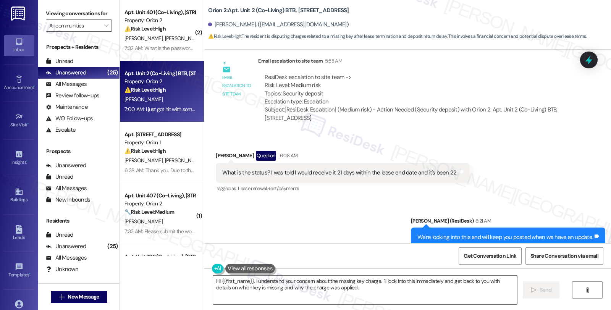
click at [506, 137] on div "Received via SMS [PERSON_NAME] Question 6:08 AM What is the status? I was told …" at bounding box center [407, 167] width 407 height 66
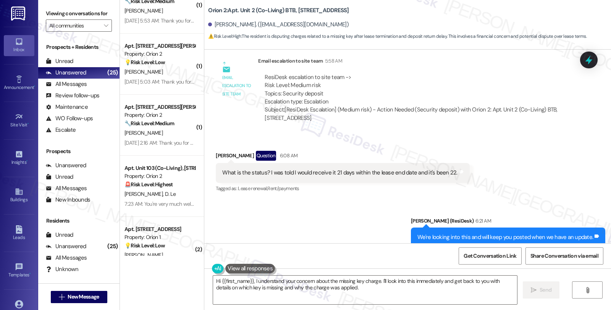
scroll to position [1370, 0]
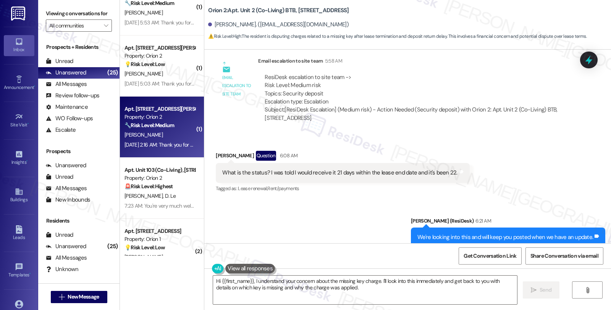
click at [169, 138] on div "[PERSON_NAME]" at bounding box center [160, 135] width 72 height 10
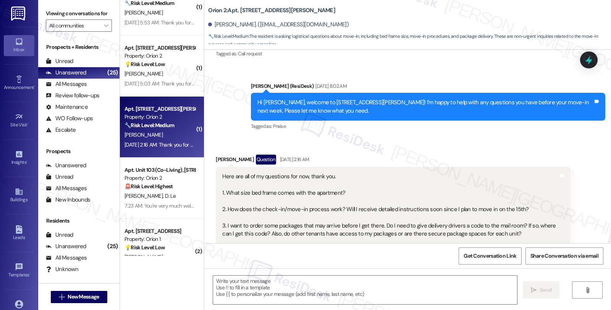
type textarea "Fetching suggested responses. Please feel free to read through the conversation…"
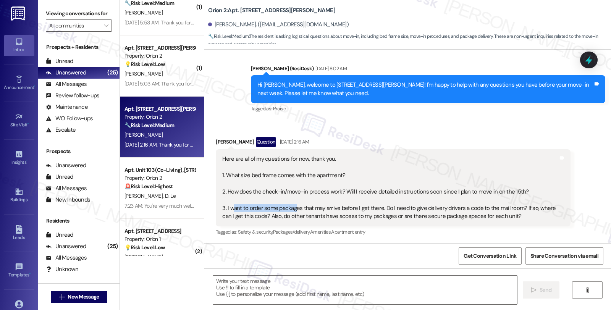
drag, startPoint x: 227, startPoint y: 207, endPoint x: 288, endPoint y: 209, distance: 61.9
click at [288, 209] on div "Here are all of my questions for now, thank you. 1. What size bed frame comes w…" at bounding box center [390, 187] width 336 height 65
click at [245, 295] on textarea at bounding box center [365, 290] width 304 height 29
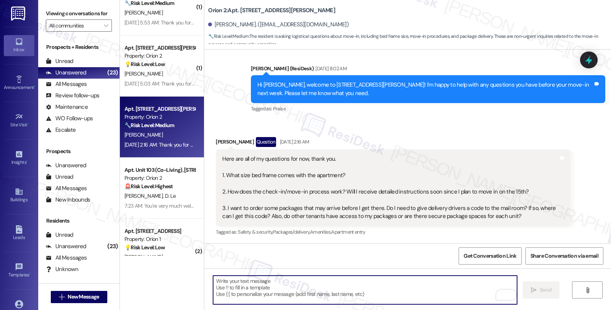
click at [216, 140] on div "David Auguste Question Aug 10, 2025 at 2:16 AM" at bounding box center [393, 143] width 355 height 12
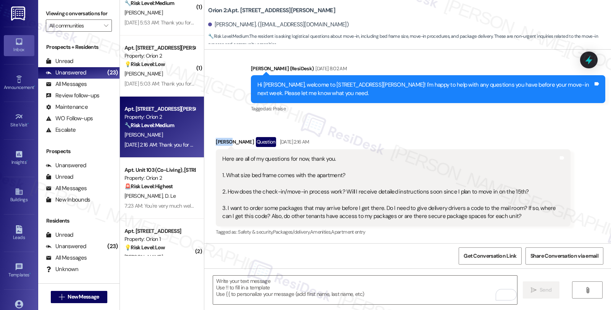
click at [216, 140] on div "David Auguste Question Aug 10, 2025 at 2:16 AM" at bounding box center [393, 143] width 355 height 12
copy div "David"
click at [239, 283] on textarea "To enrich screen reader interactions, please activate Accessibility in Grammarl…" at bounding box center [365, 290] width 304 height 29
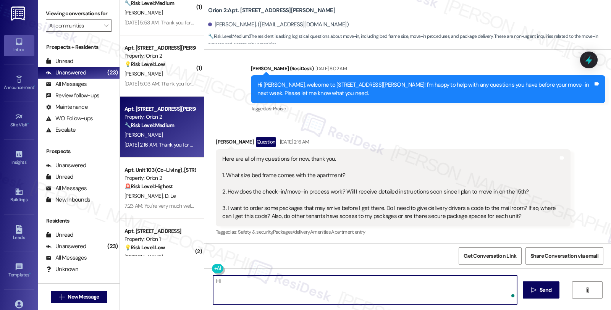
paste textarea "David"
paste textarea "[EMAIL_ADDRESS][DOMAIN_NAME]"
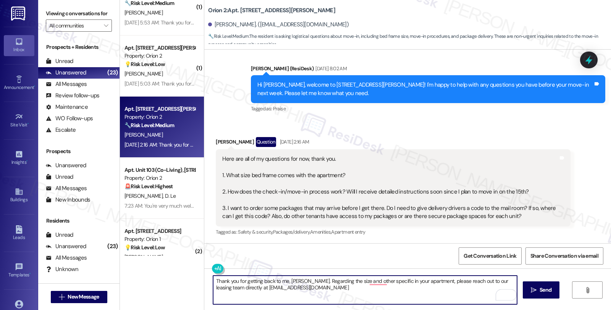
click at [389, 243] on div "Get Conversation Link Share Conversation via email" at bounding box center [407, 255] width 407 height 25
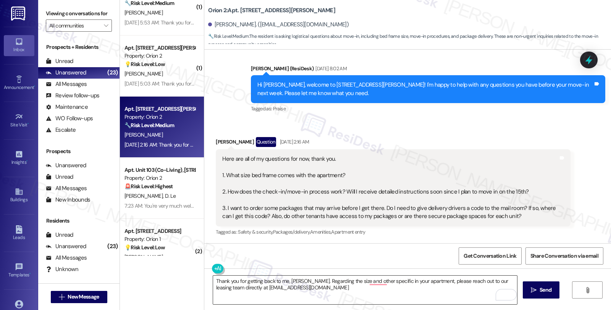
click at [381, 285] on textarea "Thank you for getting back to me, David. Regarding the size and other specific …" at bounding box center [365, 290] width 304 height 29
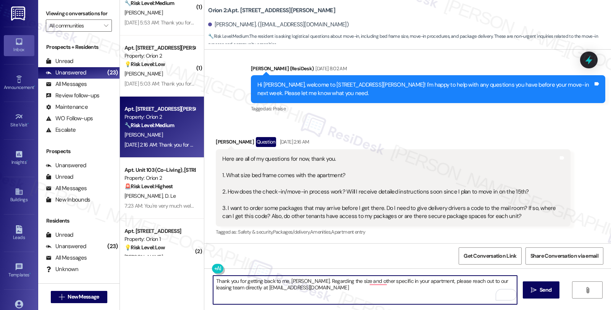
click at [382, 280] on textarea "Thank you for getting back to me, David. Regarding the size and other specific …" at bounding box center [365, 290] width 304 height 29
click at [329, 288] on textarea "Thank you for getting back to me, David. Regarding the size and other specific …" at bounding box center [365, 290] width 304 height 29
click at [301, 279] on textarea "Thank you for getting back to me, David. Regarding the size and other specific …" at bounding box center [365, 290] width 304 height 29
click at [341, 290] on textarea "Thank you for getting back to me, David. Regarding the size and other specific …" at bounding box center [365, 290] width 304 height 29
paste textarea "All move-in items (keys, garage clickers, etc.) can be found inside your unit, …"
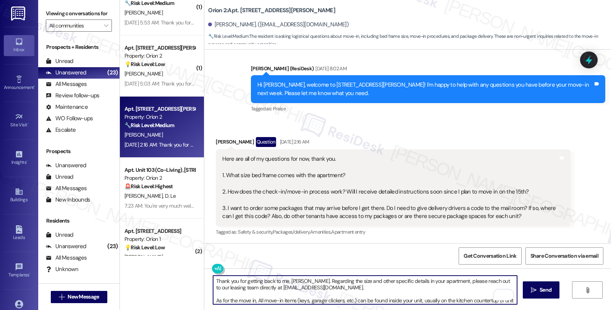
scroll to position [6, 0]
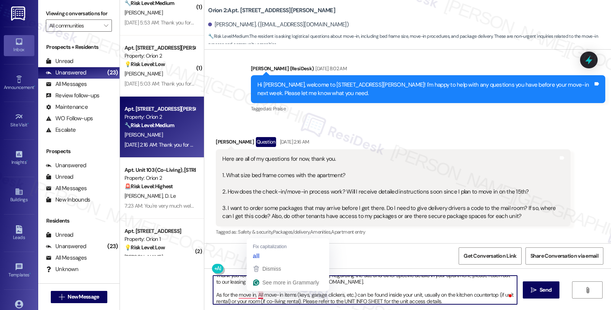
click at [253, 297] on textarea "Thank you for getting back to me, David. Regarding the size and other specific …" at bounding box center [365, 290] width 304 height 29
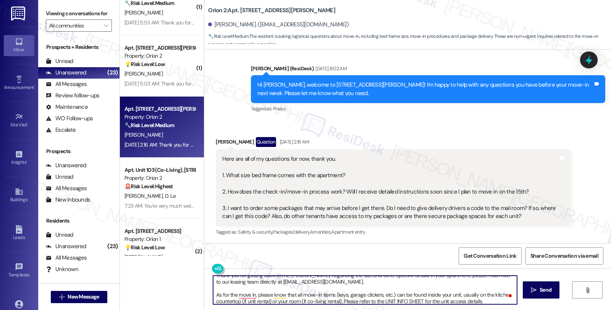
click at [340, 300] on textarea "Thank you for getting back to me, David. Regarding the size and other specific …" at bounding box center [365, 290] width 304 height 29
click at [507, 300] on span at bounding box center [510, 296] width 7 height 10
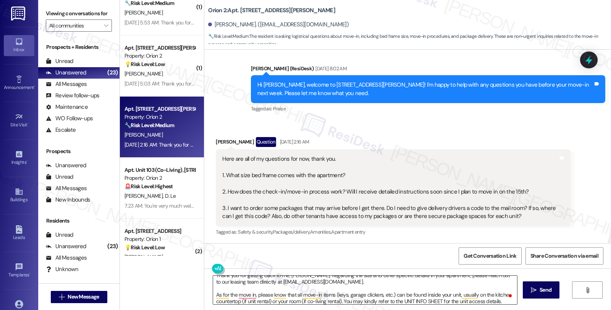
click at [502, 301] on textarea "Thank you for getting back to me, David. Regarding the size and other specific …" at bounding box center [365, 290] width 304 height 29
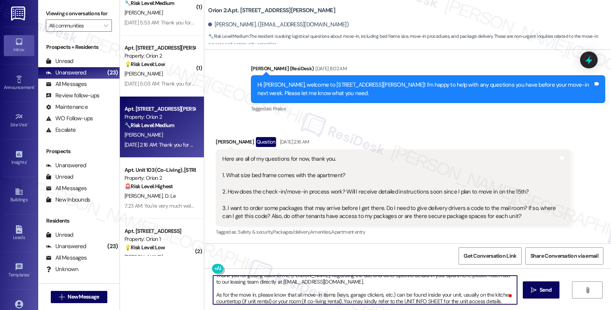
scroll to position [19, 0]
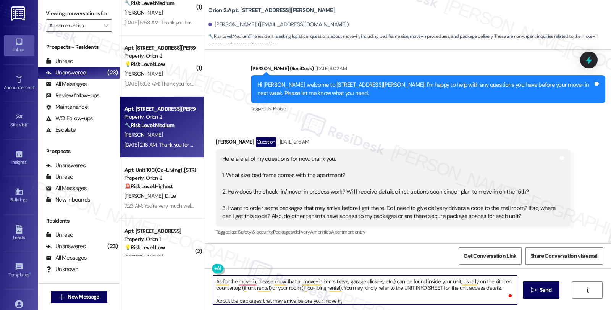
type textarea "Thank you for getting back to me, David. Regarding the size and other specific …"
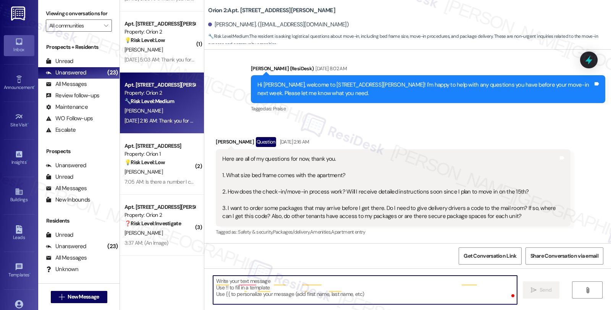
scroll to position [0, 0]
drag, startPoint x: 329, startPoint y: 303, endPoint x: 247, endPoint y: 295, distance: 82.5
click at [247, 295] on textarea "To enrich screen reader interactions, please activate Accessibility in Grammarl…" at bounding box center [365, 290] width 304 height 29
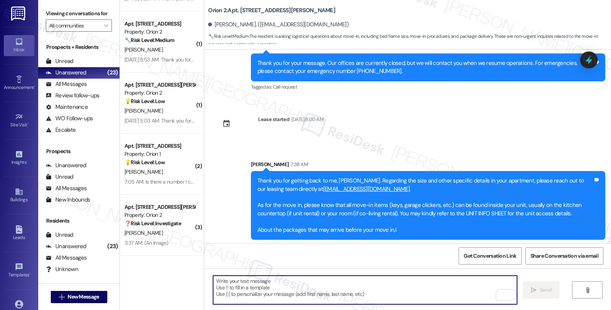
scroll to position [301, 0]
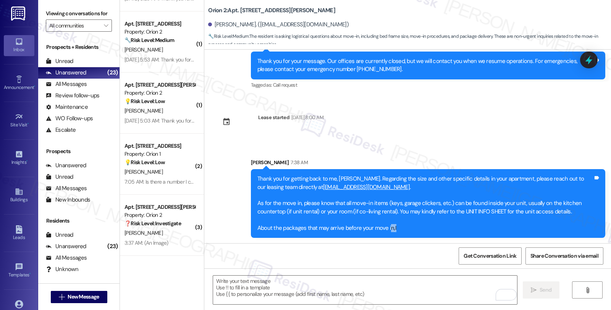
drag, startPoint x: 391, startPoint y: 225, endPoint x: 322, endPoint y: 185, distance: 79.9
click at [380, 223] on div "Thank you for getting back to me, David. Regarding the size and other specific …" at bounding box center [425, 203] width 336 height 57
click at [257, 176] on div "Thank you for getting back to me, David. Regarding the size and other specific …" at bounding box center [425, 203] width 336 height 57
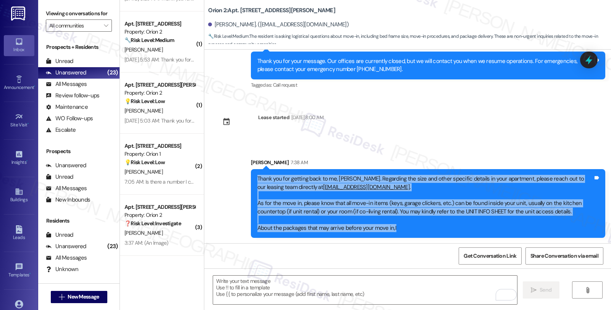
drag, startPoint x: 253, startPoint y: 176, endPoint x: 407, endPoint y: 228, distance: 163.1
click at [407, 228] on div "Thank you for getting back to me, David. Regarding the size and other specific …" at bounding box center [425, 203] width 336 height 57
copy div "Thank you for getting back to me, David. Regarding the size and other specific …"
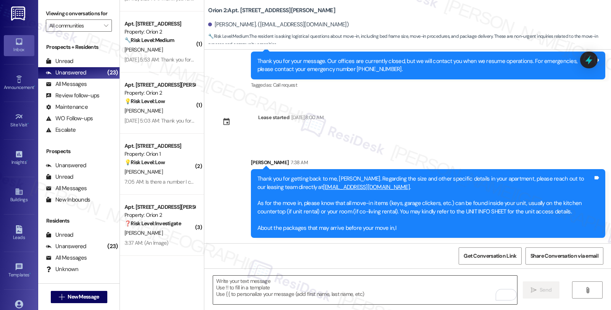
click at [312, 296] on textarea "To enrich screen reader interactions, please activate Accessibility in Grammarl…" at bounding box center [365, 290] width 304 height 29
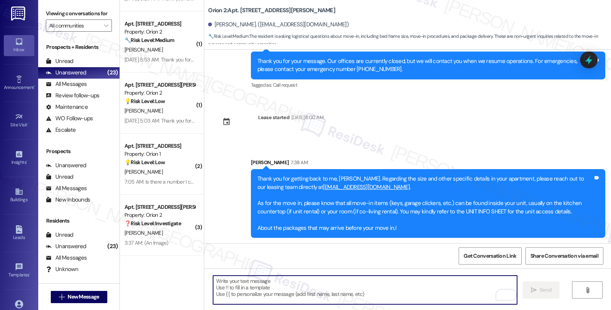
paste textarea "Thank you for getting back to me, David. Regarding the size and other specific …"
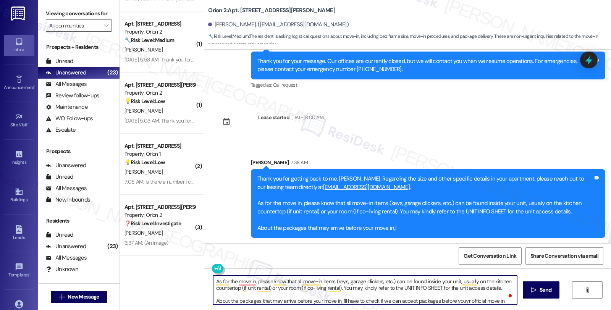
scroll to position [25, 0]
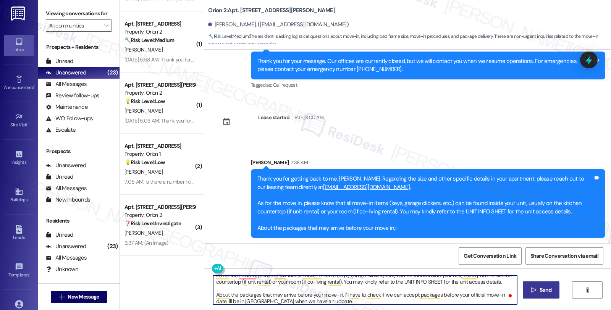
type textarea "Thank you for getting back to me, David. Regarding the size and other specific …"
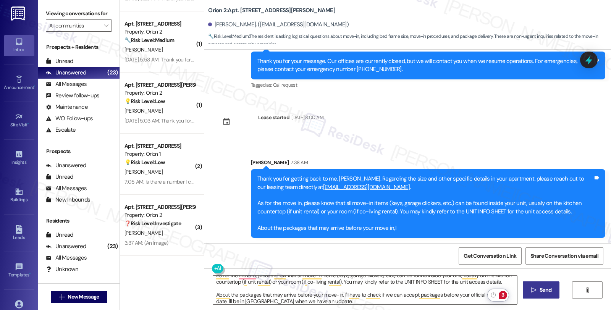
click at [538, 293] on span "Send" at bounding box center [545, 290] width 15 height 8
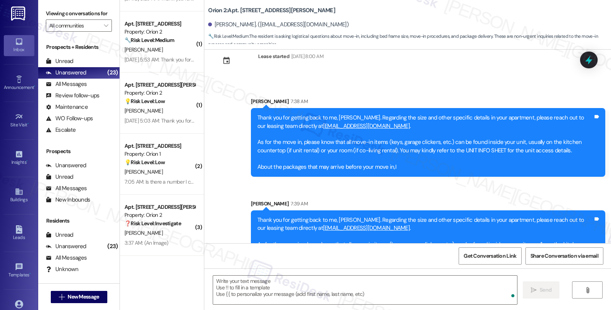
scroll to position [411, 0]
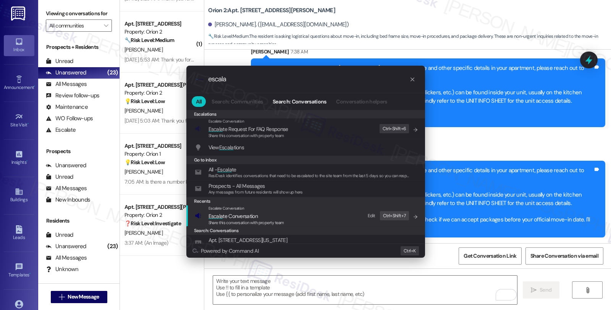
type input "escala"
click at [272, 215] on span "Escala te Conversation" at bounding box center [247, 216] width 76 height 8
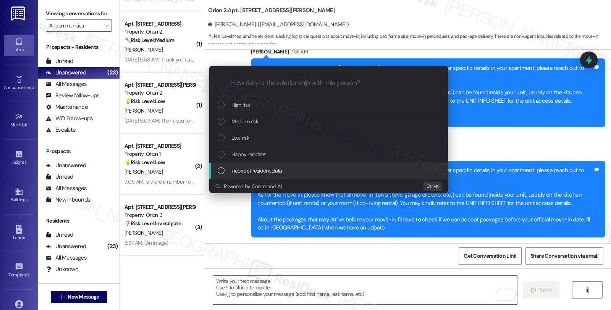
click at [235, 213] on div "Escalate Conversation How risky is the relationship with this person? Topics (e…" at bounding box center [305, 155] width 611 height 310
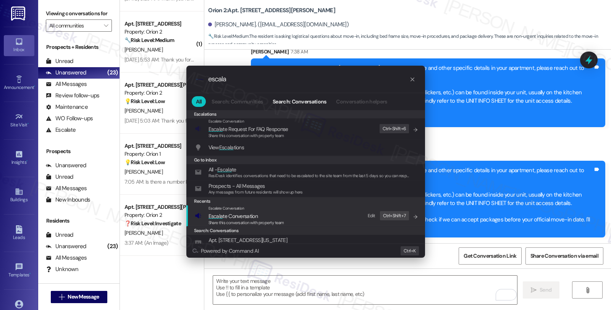
type input "escala"
click at [237, 213] on span "Escala te Conversation" at bounding box center [233, 216] width 49 height 7
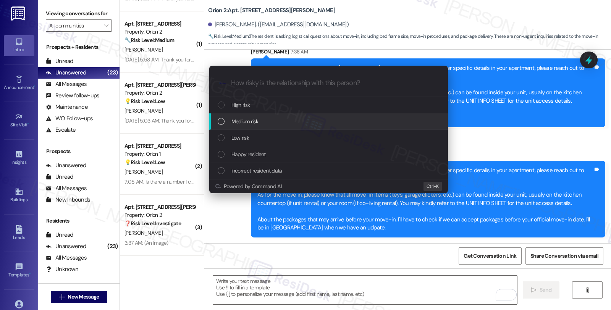
click at [261, 123] on div "Medium risk" at bounding box center [329, 121] width 223 height 8
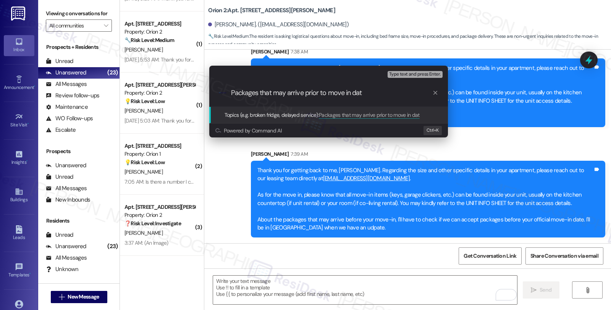
type input "Packages that may arrive prior to move in date"
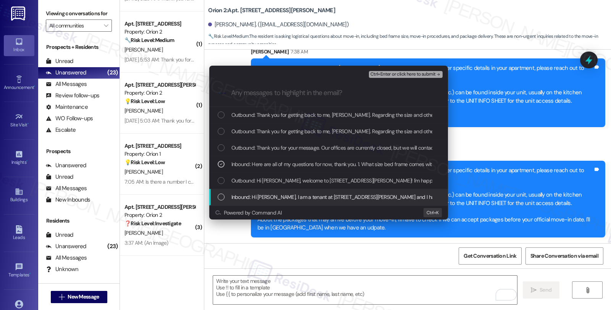
click at [270, 196] on span "Inbound: Hi Sarah, I am a tenant at 1421 w Adams blvd and I have a couple of qu…" at bounding box center [505, 197] width 548 height 8
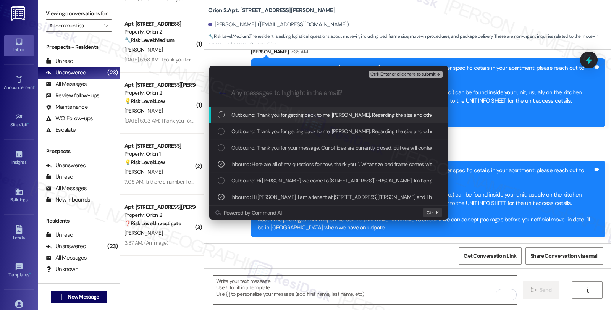
click at [394, 73] on span "Ctrl+Enter or click here to submit" at bounding box center [403, 74] width 65 height 5
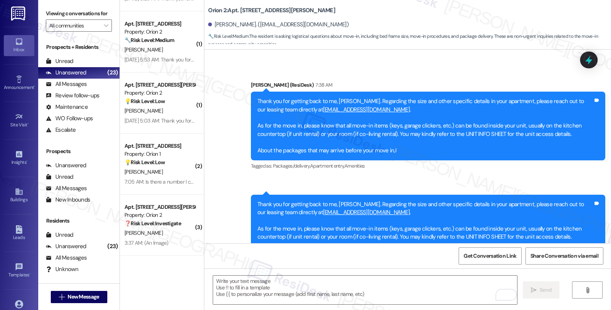
scroll to position [423, 0]
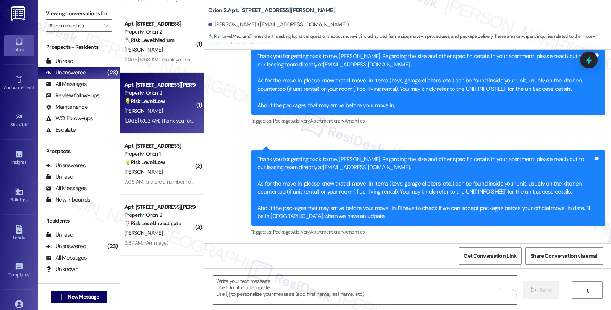
click at [165, 110] on div "[PERSON_NAME]" at bounding box center [160, 111] width 72 height 10
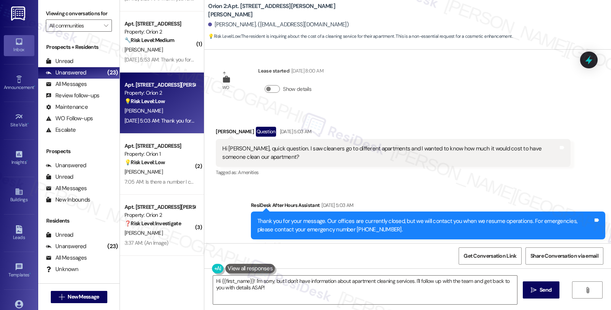
scroll to position [5, 0]
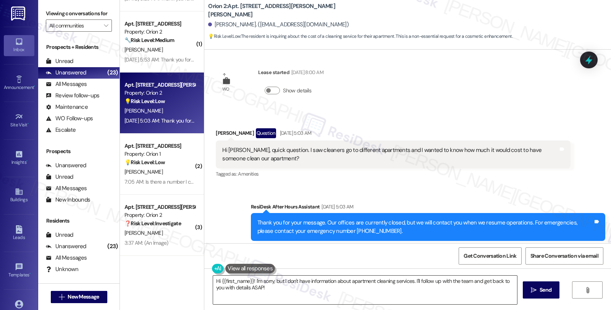
click at [249, 281] on textarea "Hi {{first_name}}! I'm sorry, but I don't have information about apartment clea…" at bounding box center [365, 290] width 304 height 29
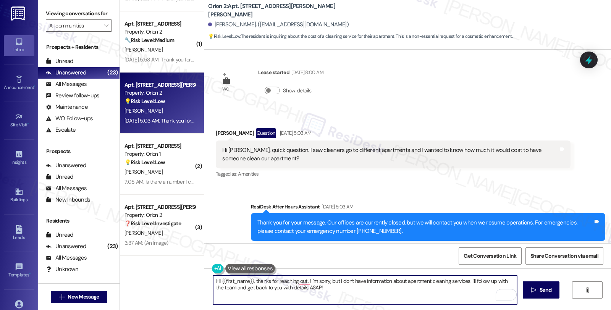
click at [234, 293] on textarea "Hi {{first_name}}, thanks for reaching out, ! I'm sorry, but I don't have infor…" at bounding box center [365, 290] width 304 height 29
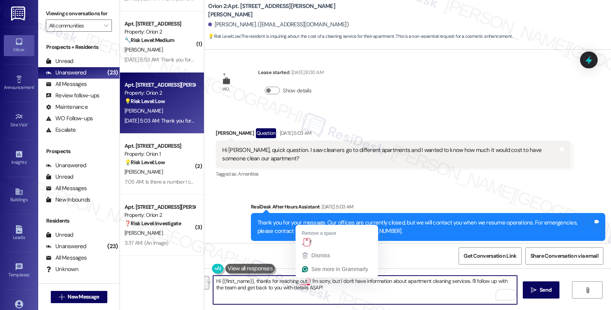
drag, startPoint x: 304, startPoint y: 280, endPoint x: 321, endPoint y: 298, distance: 24.9
click at [321, 298] on textarea "Hi {{first_name}}, thanks for reaching out, ! I'm sorry, but I don't have infor…" at bounding box center [365, 290] width 304 height 29
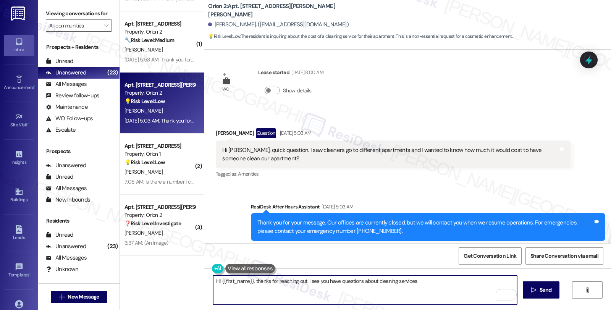
click at [220, 293] on textarea "Hi {{first_name}}, thanks for reaching out. I see you have questions about clea…" at bounding box center [365, 290] width 304 height 29
click at [442, 285] on textarea "Hi {{first_name}}, thanks for reaching out. I see you have questions about clea…" at bounding box center [365, 290] width 304 height 29
paste textarea "Cleaning service, if applicable, is provided once a month for common areas only…"
drag, startPoint x: 414, startPoint y: 281, endPoint x: 421, endPoint y: 292, distance: 12.7
click at [421, 292] on textarea "Hi {{first_name}}, thanks for reaching out. I see you have questions about clea…" at bounding box center [365, 290] width 304 height 29
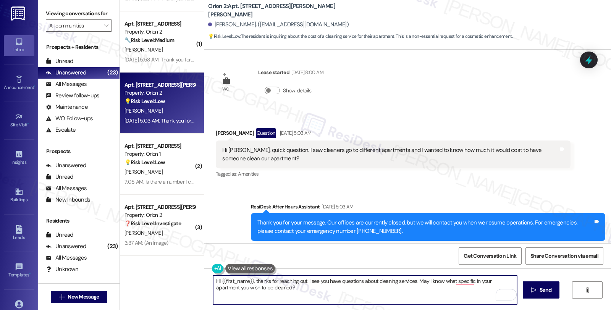
click at [469, 284] on textarea "Hi {{first_name}}, thanks for reaching out. I see you have questions about clea…" at bounding box center [365, 290] width 304 height 29
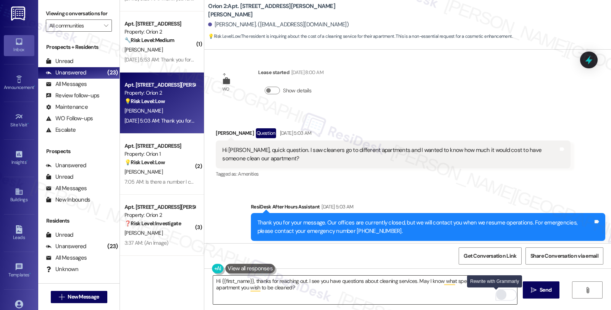
click at [497, 295] on div "Rewrite with Grammarly" at bounding box center [501, 295] width 8 height 9
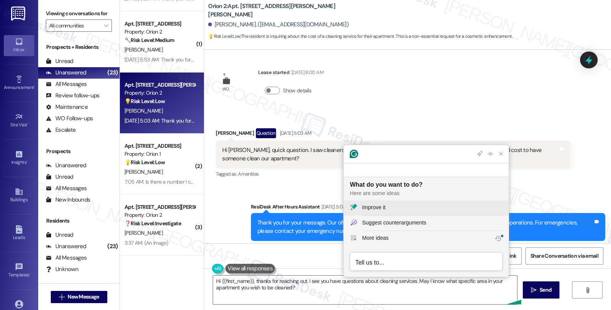
scroll to position [0, 0]
click at [384, 210] on div "Improve it" at bounding box center [373, 208] width 23 height 8
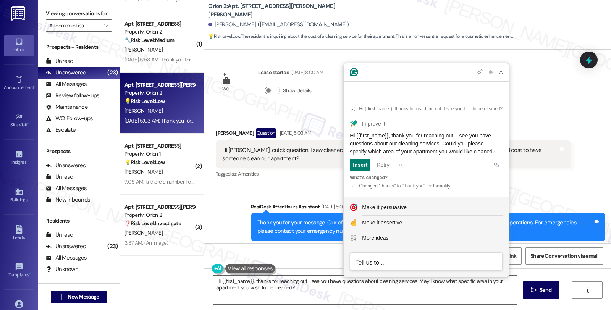
drag, startPoint x: 378, startPoint y: 152, endPoint x: 347, endPoint y: 127, distance: 40.0
click at [347, 127] on article "Hi {{first_name}}, thanks for reaching out. I see you have questions about clea…" at bounding box center [426, 146] width 165 height 102
click at [293, 292] on textarea "Hi {{first_name}}, thanks for reaching out. I see you have questions about clea…" at bounding box center [365, 290] width 304 height 29
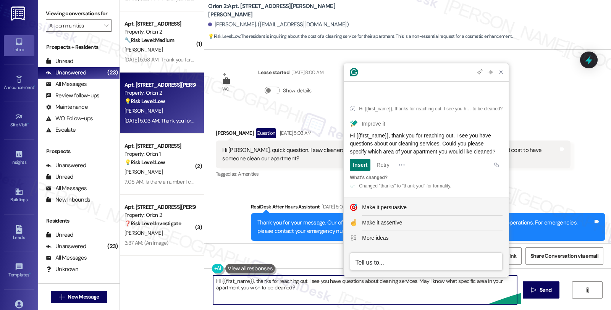
paste textarea "you for reaching out. I see you have questions about our cleaning services. Cou…"
click at [323, 291] on textarea "Hi {{first_name}}, thank you for reaching out. I see you have questions about o…" at bounding box center [365, 290] width 304 height 29
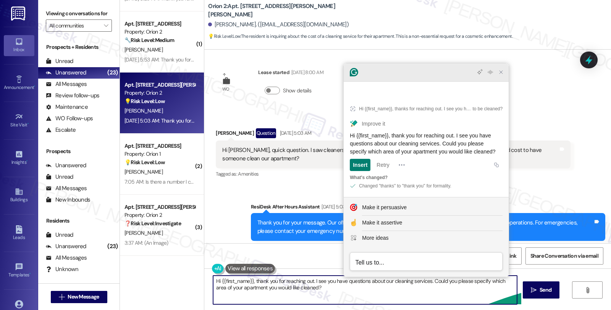
click at [502, 75] on icon "Close Grammarly Assistant" at bounding box center [501, 72] width 6 height 6
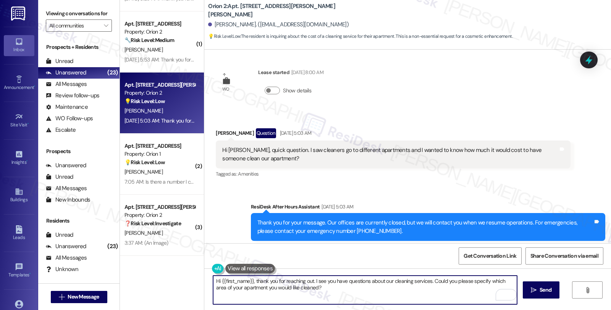
click at [429, 279] on textarea "Hi {{first_name}}, thank you for reaching out. I see you have questions about o…" at bounding box center [365, 290] width 304 height 29
paste textarea "leaning service, if applicable, is provided once a month for common areas only.…"
click at [432, 293] on textarea "Hi {{first_name}}, thank you for reaching out. I see you have questions about o…" at bounding box center [365, 290] width 304 height 29
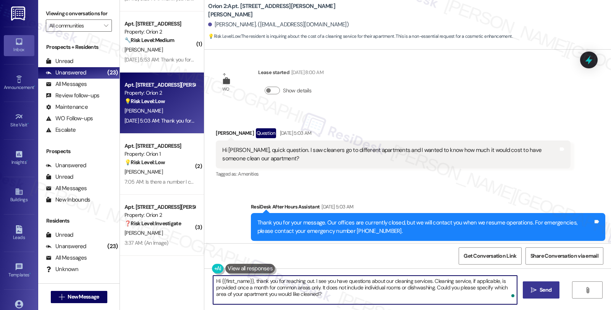
type textarea "Hi {{first_name}}, thank you for reaching out. I see you have questions about o…"
click at [540, 293] on span "Send" at bounding box center [546, 290] width 12 height 8
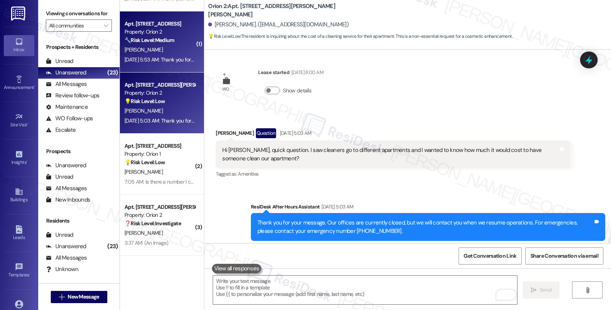
scroll to position [19, 0]
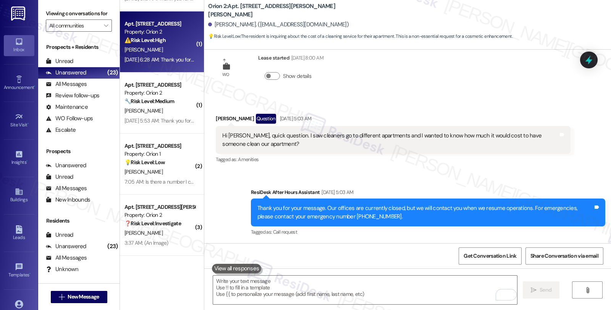
click at [162, 51] on div "[PERSON_NAME]" at bounding box center [160, 50] width 72 height 10
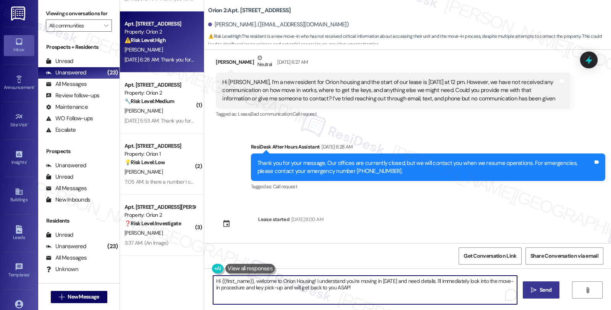
drag, startPoint x: 339, startPoint y: 282, endPoint x: 398, endPoint y: 290, distance: 59.3
click at [398, 290] on textarea "Hi {{first_name}}, welcome to Orion Housing! I understand you're moving in tomo…" at bounding box center [365, 290] width 304 height 29
type textarea "Hi {{first_name}}, welcome to Orion Housing! I understand you have"
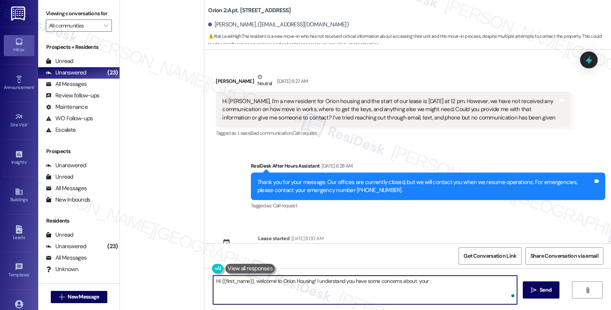
scroll to position [19, 0]
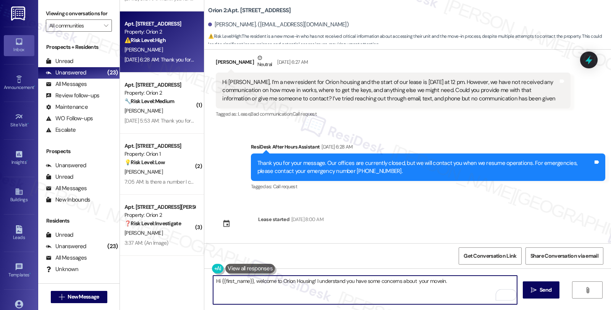
click at [436, 284] on textarea "Hi {{first_name}}, welcome to Orion Housing! I understand you have some concern…" at bounding box center [365, 290] width 304 height 29
click at [435, 282] on textarea "Hi {{first_name}}, welcome to Orion Housing! I understand you have some concern…" at bounding box center [365, 290] width 304 height 29
click at [473, 283] on textarea "Hi {{first_name}}, welcome to Orion Housing! I understand you have some concern…" at bounding box center [365, 290] width 304 height 29
type textarea "Hi {{first_name}}, welcome to Orion Housing! I understand you have some concern…"
click at [536, 289] on span " Send" at bounding box center [541, 290] width 24 height 8
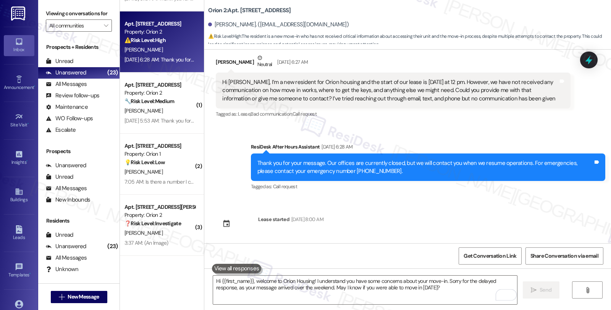
scroll to position [0, 0]
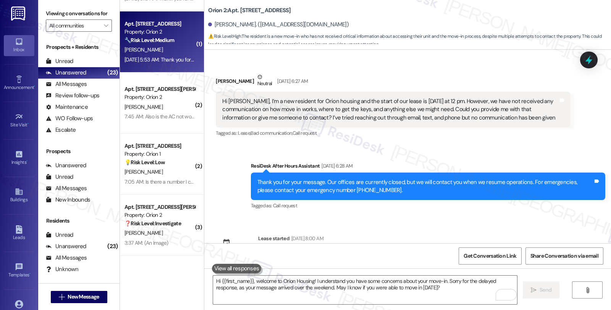
click at [169, 54] on div "[PERSON_NAME]" at bounding box center [160, 50] width 72 height 10
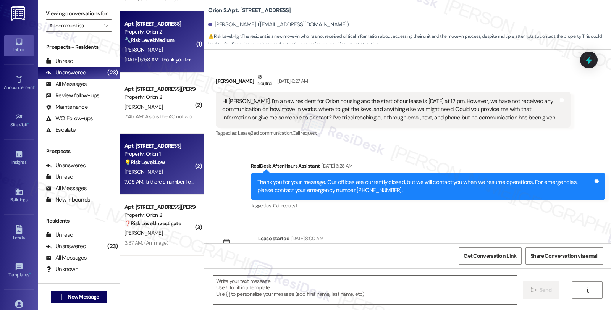
type textarea "Fetching suggested responses. Please feel free to read through the conversation…"
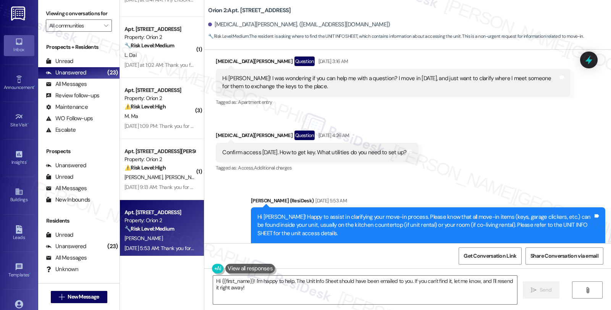
scroll to position [1087, 0]
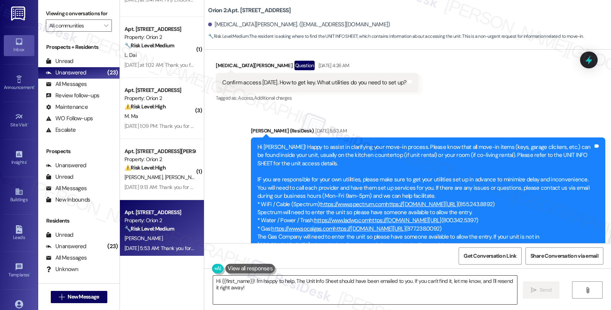
drag, startPoint x: 249, startPoint y: 283, endPoint x: 298, endPoint y: 285, distance: 49.0
click at [249, 283] on textarea "Hi {{first_name}}! I'm happy to help. The Unit Info Sheet should have been emai…" at bounding box center [365, 290] width 304 height 29
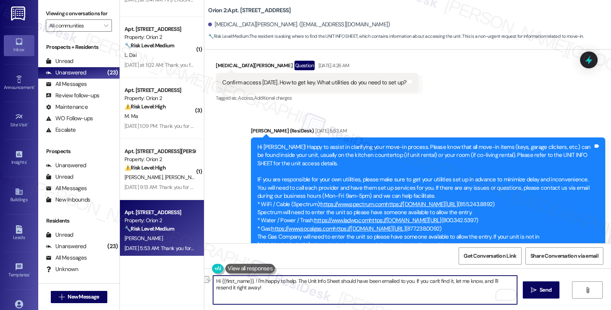
drag, startPoint x: 301, startPoint y: 281, endPoint x: 334, endPoint y: 283, distance: 33.3
click at [334, 283] on textarea "Hi {{first_name}}. ! I'm happy to help. The Unit Info Sheet should have been em…" at bounding box center [365, 290] width 304 height 29
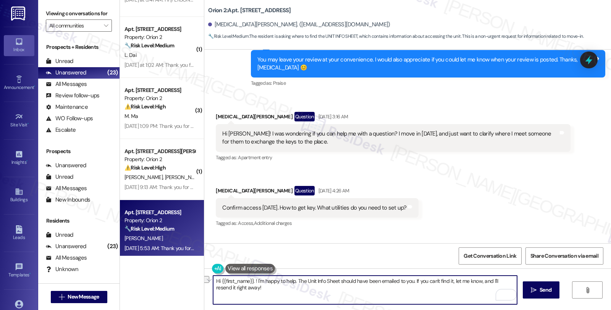
scroll to position [960, 0]
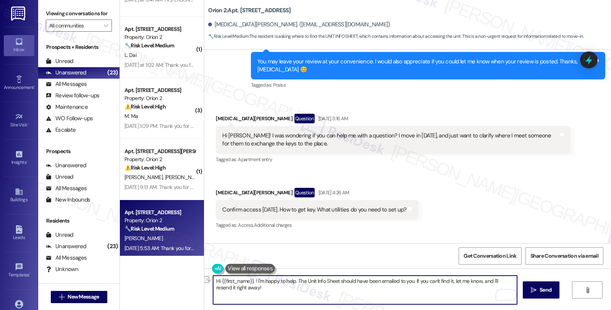
click at [250, 281] on textarea "Hi {{first_name}}. ! I'm happy to help. The Unit Info Sheet should have been em…" at bounding box center [365, 290] width 304 height 29
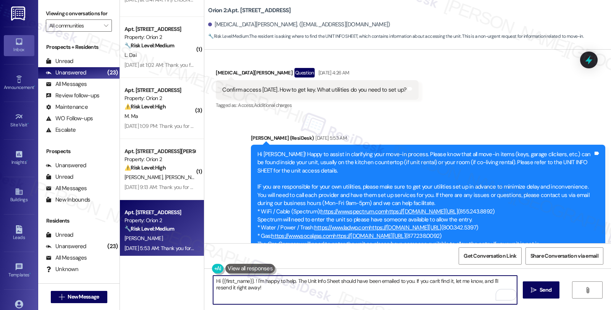
scroll to position [1087, 0]
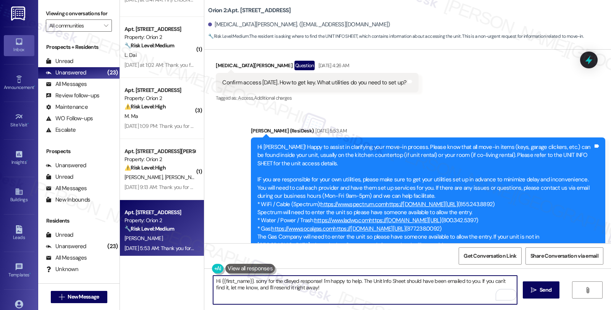
type textarea "Hi {{first_name}}. sorry for the dleyed response ! I'm happy to help. The Unit …"
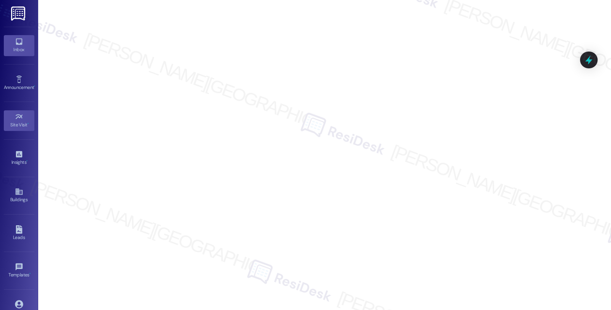
click at [19, 52] on div "Inbox" at bounding box center [19, 50] width 38 height 8
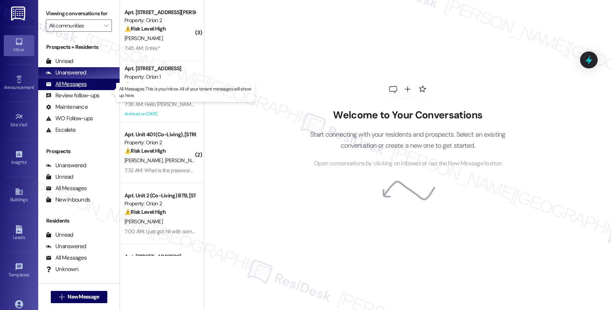
click at [73, 88] on div "All Messages" at bounding box center [66, 84] width 41 height 8
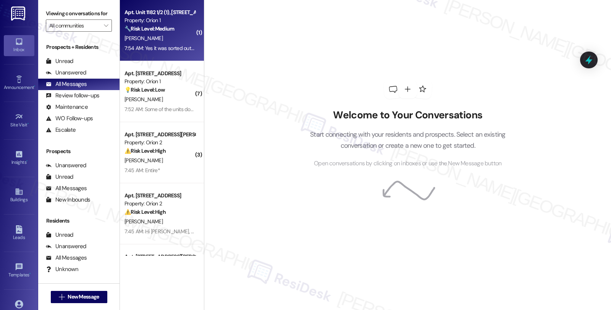
click at [181, 55] on div "Apt. Unit 1182 1/2 (1), [STREET_ADDRESS] Property: Orion 1 🔧 Risk Level: Medium…" at bounding box center [162, 30] width 84 height 61
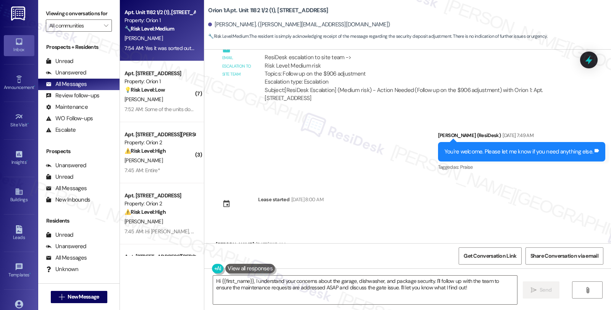
scroll to position [1143, 0]
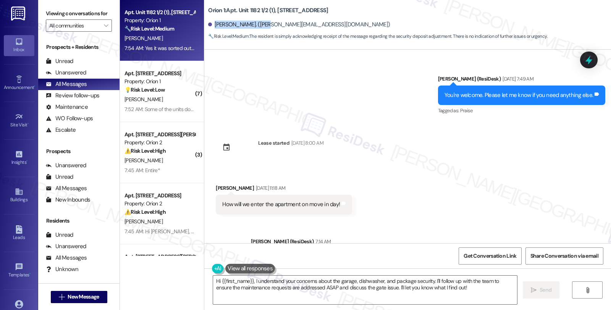
drag, startPoint x: 210, startPoint y: 24, endPoint x: 261, endPoint y: 24, distance: 51.2
click at [261, 24] on div "[PERSON_NAME]. ([PERSON_NAME][EMAIL_ADDRESS][DOMAIN_NAME])" at bounding box center [299, 25] width 182 height 8
copy div "[PERSON_NAME]"
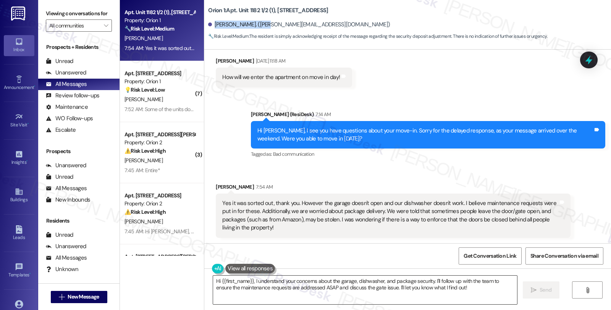
click at [213, 281] on textarea "Hi {{first_name}}, I understand your concerns about the garage, dishwasher, and…" at bounding box center [365, 290] width 304 height 29
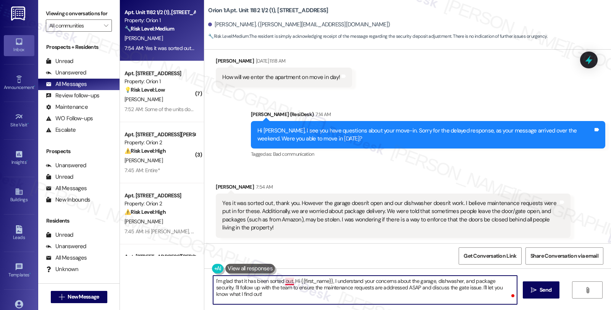
click at [288, 282] on textarea "I'm glad that it has been sorted out, Hi {{first_name}}, I understand your conc…" at bounding box center [365, 290] width 304 height 29
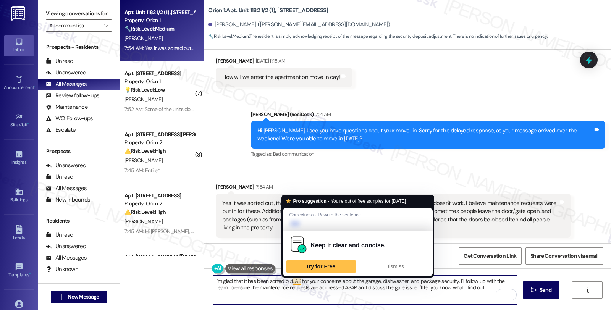
click at [293, 283] on textarea "I'm glad that it has been sorted out. AS for your concerns about the garage, di…" at bounding box center [365, 290] width 304 height 29
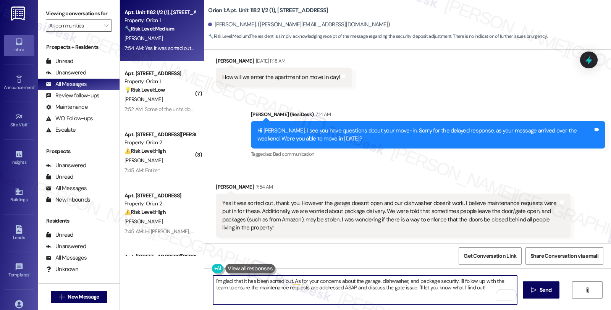
click at [374, 281] on textarea "I'm glad that it has been sorted out. As for your concerns about the garage, di…" at bounding box center [365, 290] width 304 height 29
drag, startPoint x: 413, startPoint y: 282, endPoint x: 487, endPoint y: 293, distance: 75.0
click at [487, 293] on textarea "I'm glad that it has been sorted out. As for your concerns about the garage and…" at bounding box center [365, 290] width 304 height 29
paste textarea "#25213-1"
paste textarea "#25205-1"
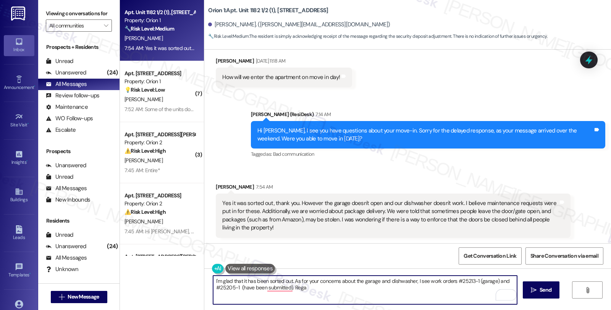
click at [235, 289] on textarea "I'm glad that it has been sorted out. As for your concerns about the garage and…" at bounding box center [365, 290] width 304 height 29
click at [334, 290] on textarea "I'm glad that it has been sorted out. As for your concerns about the garage and…" at bounding box center [365, 290] width 304 height 29
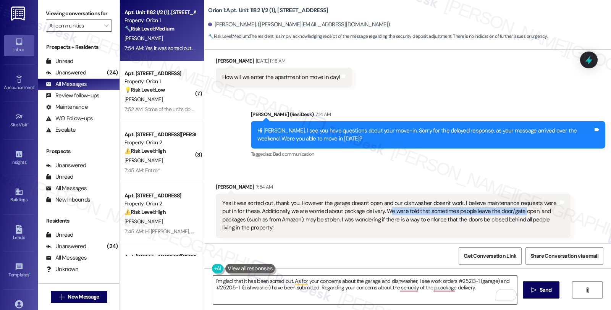
drag, startPoint x: 375, startPoint y: 214, endPoint x: 507, endPoint y: 213, distance: 131.8
click at [507, 213] on div "Yes it was sorted out, thank you. However the garage doesn't open and our dishw…" at bounding box center [390, 215] width 336 height 33
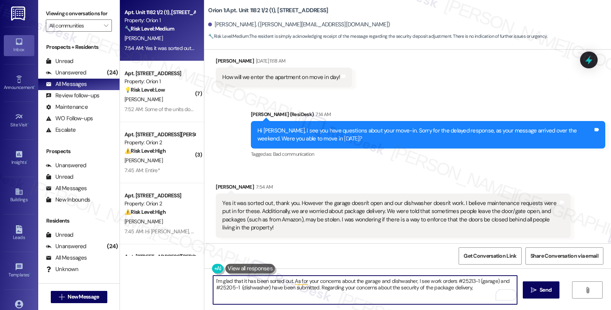
click at [475, 286] on textarea "I'm glad that it has been sorted out. As for your concerns about the garage and…" at bounding box center [365, 290] width 304 height 29
click at [255, 296] on textarea "I'm glad that it has been sorted out. As for your concerns about the garage and…" at bounding box center [365, 290] width 304 height 29
click at [267, 296] on textarea "I'm glad that it has been sorted out. As for your concerns about the garage and…" at bounding box center [365, 290] width 304 height 29
click at [361, 292] on textarea "I'm glad that it has been sorted out. As for your concerns about the garage and…" at bounding box center [365, 290] width 304 height 29
type textarea "I'm glad that it has been sorted out. As for your concerns about the garage and…"
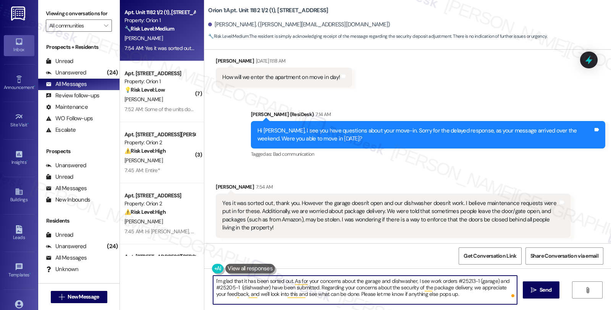
click at [344, 293] on textarea "I'm glad that it has been sorted out. As for your concerns about the garage and…" at bounding box center [365, 290] width 304 height 29
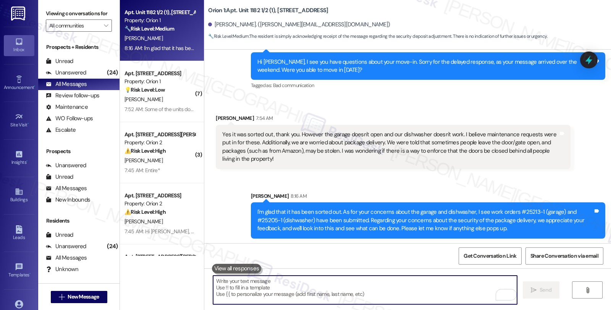
scroll to position [1339, 0]
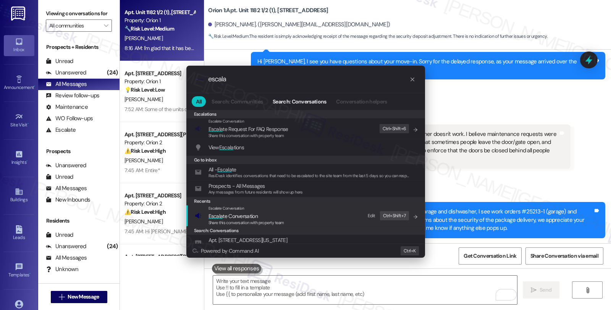
type input "escala"
click at [226, 214] on span "Escala te Conversation" at bounding box center [233, 216] width 49 height 7
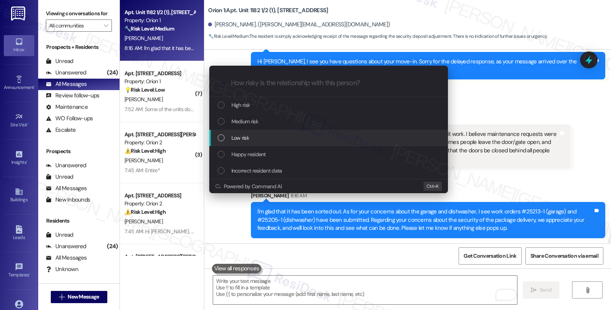
click at [238, 139] on span "Low risk" at bounding box center [240, 138] width 18 height 8
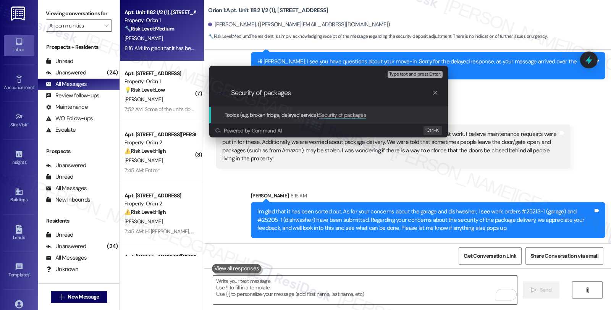
click at [231, 92] on input "Security of packages" at bounding box center [331, 93] width 201 height 8
type input "Concerns about the security of packages"
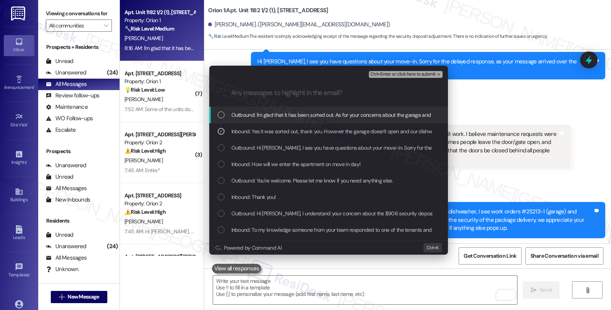
click at [400, 76] on span "Ctrl+Enter or click here to submit" at bounding box center [403, 74] width 65 height 5
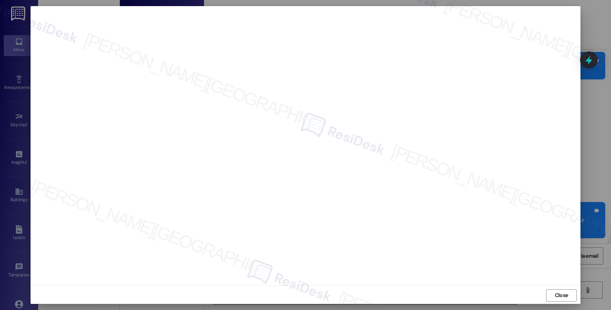
scroll to position [1, 0]
click at [556, 295] on span "Close" at bounding box center [561, 294] width 13 height 8
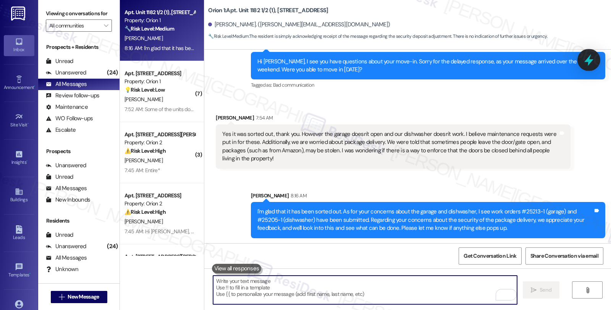
click at [591, 59] on icon at bounding box center [589, 59] width 13 height 13
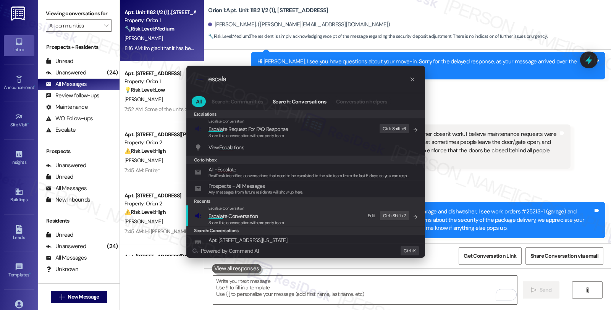
type input "escala"
click at [237, 212] on span "Escala te Conversation" at bounding box center [233, 216] width 49 height 8
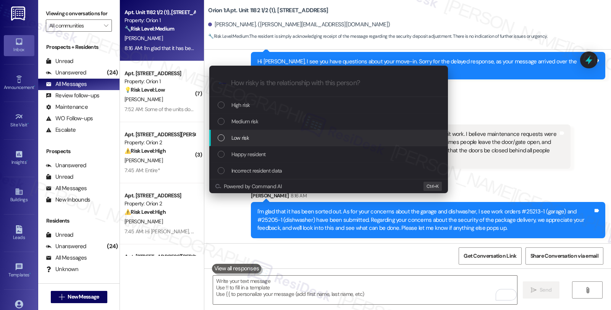
click at [253, 132] on div "Low risk" at bounding box center [328, 138] width 239 height 16
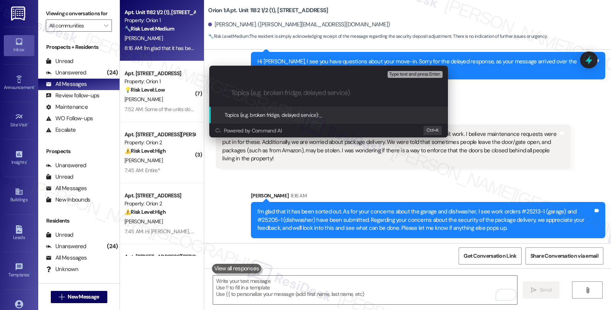
paste input "#25205-1"
drag, startPoint x: 282, startPoint y: 92, endPoint x: 184, endPoint y: 92, distance: 98.2
click at [184, 92] on div "Escalate Conversation Low risk Topics (e.g. broken fridge, delayed service) Any…" at bounding box center [305, 155] width 611 height 310
click at [303, 92] on input "Concerns about the sefurity of packages" at bounding box center [331, 93] width 201 height 8
click at [298, 92] on input "Concerns about the sefurity of packages" at bounding box center [331, 93] width 201 height 8
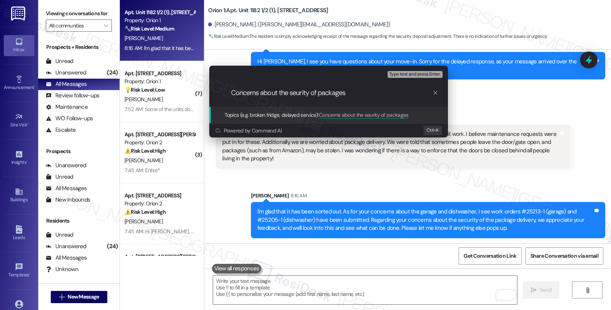
type input "Concerns about the security of packages"
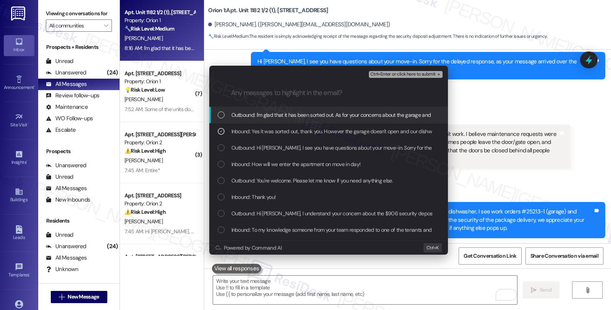
click at [425, 76] on span "Ctrl+Enter or click here to submit" at bounding box center [403, 74] width 65 height 5
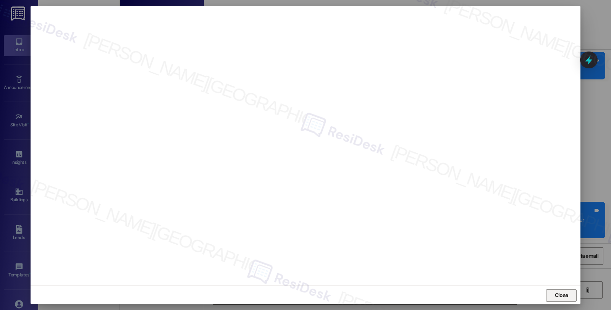
click at [547, 293] on button "Close" at bounding box center [561, 296] width 31 height 12
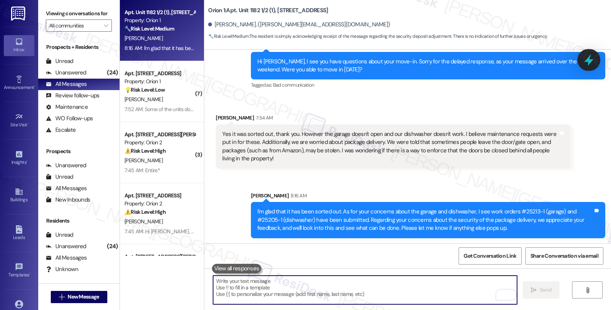
click at [585, 62] on icon at bounding box center [588, 60] width 9 height 12
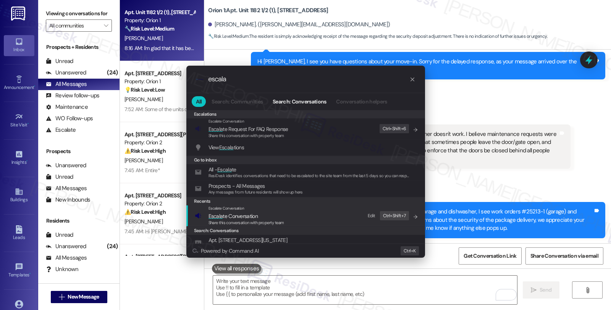
type input "escala"
click at [266, 220] on span "Share this conversation with property team" at bounding box center [247, 222] width 76 height 5
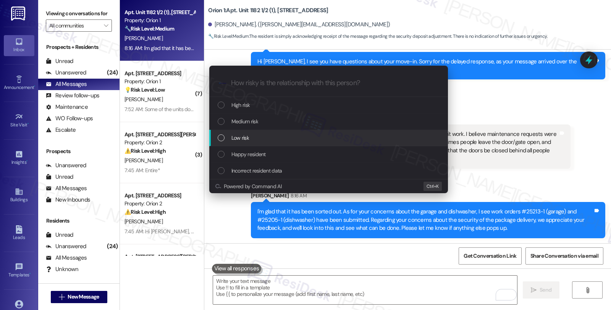
click at [266, 139] on div "Low risk" at bounding box center [329, 138] width 223 height 8
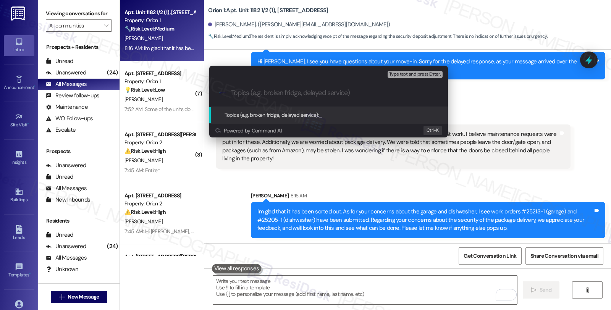
paste input "Concerns about the security of packages"
type input "Concerns about the security of packages"
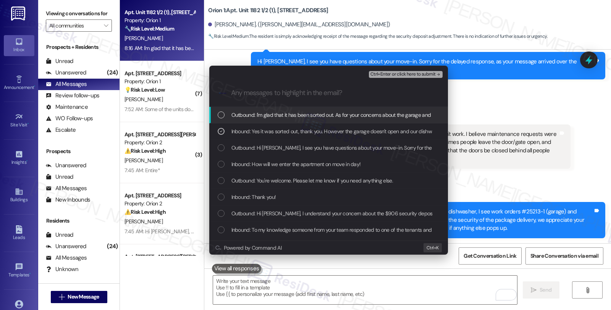
click at [411, 74] on span "Ctrl+Enter or click here to submit" at bounding box center [403, 74] width 65 height 5
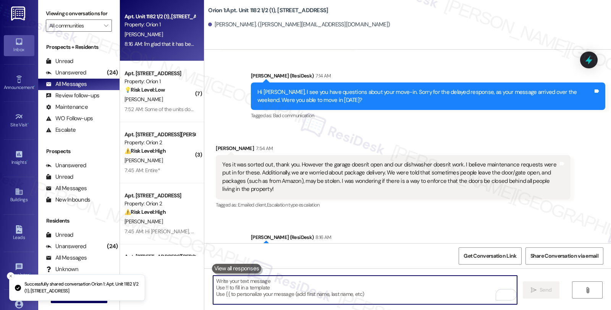
scroll to position [1362, 0]
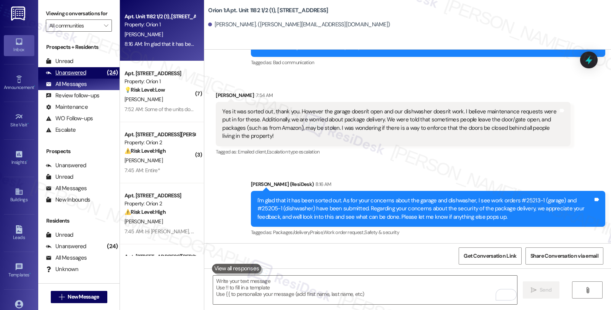
click at [86, 79] on div "Unanswered (24)" at bounding box center [78, 72] width 81 height 11
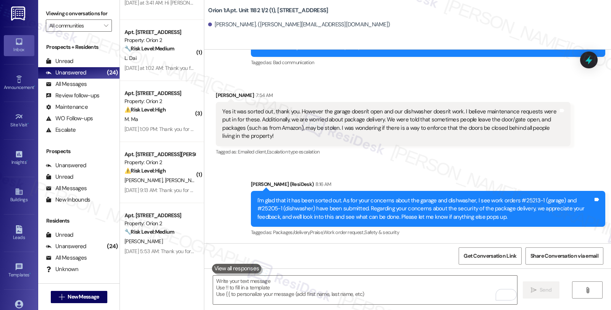
scroll to position [1358, 0]
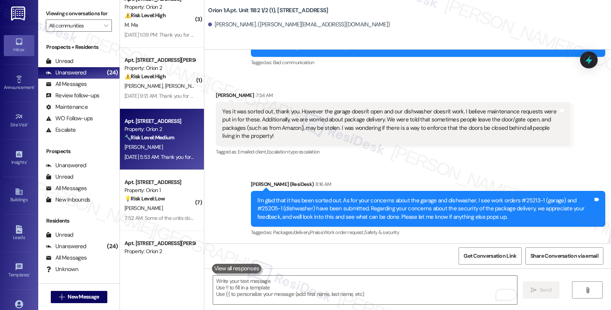
click at [175, 141] on div "🔧 Risk Level: Medium The resident is asking where to find the UNIT INFO SHEET, …" at bounding box center [160, 138] width 71 height 8
type textarea "Fetching suggested responses. Please feel free to read through the conversation…"
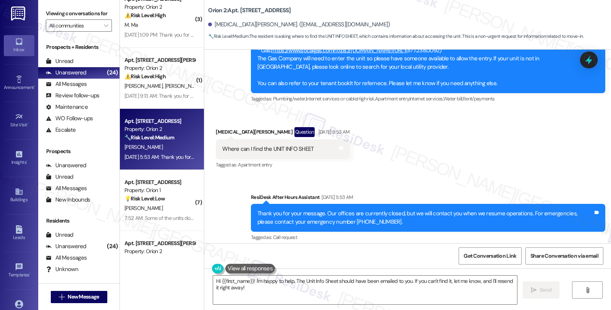
scroll to position [1299, 0]
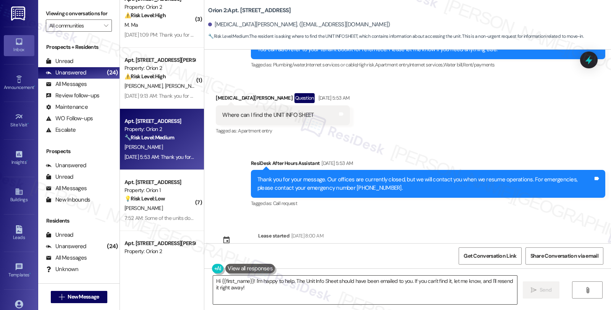
click at [248, 281] on textarea "Hi {{first_name}}! I'm happy to help. The Unit Info Sheet should have been emai…" at bounding box center [365, 290] width 304 height 29
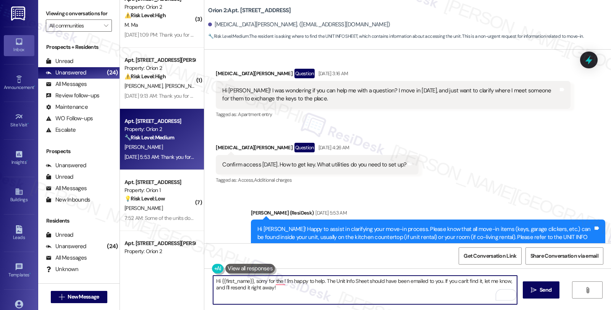
scroll to position [1002, 0]
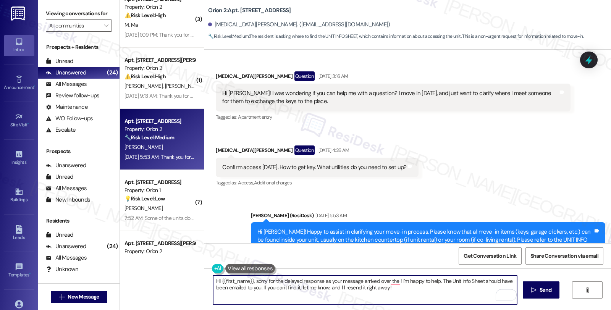
click at [394, 281] on textarea "Hi {{first_name}}, sorry for the delayed response as your message arrived over …" at bounding box center [365, 290] width 304 height 29
type textarea "Hi {{first_name}}, sorry for the delayed response as your message arrived over …"
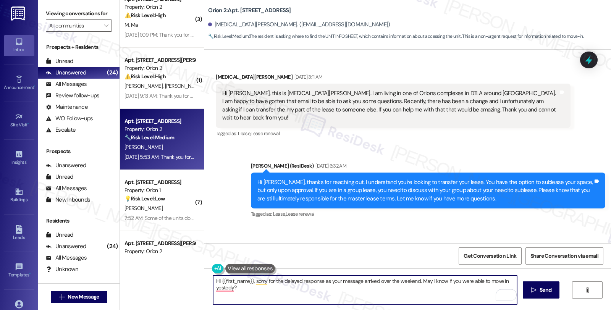
scroll to position [1002, 0]
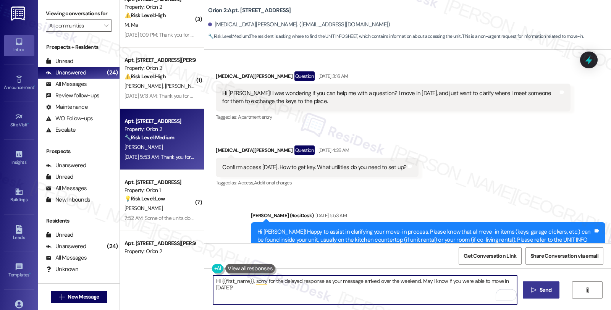
type textarea "Hi {{first_name}}, sorry for the delayed response as your message arrived over …"
click at [542, 288] on span "Send" at bounding box center [546, 290] width 12 height 8
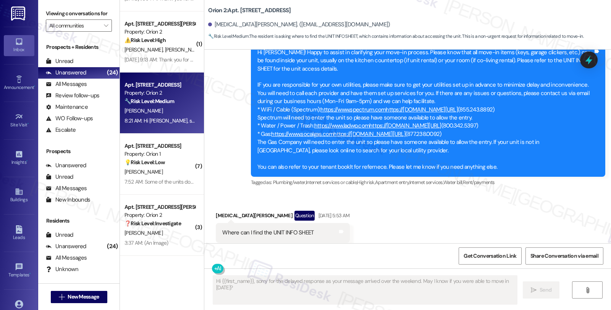
scroll to position [1333, 0]
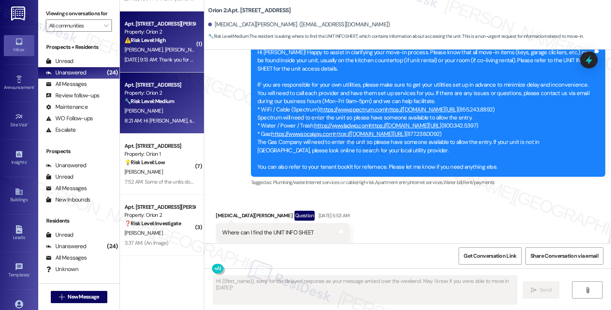
click at [173, 50] on span "[PERSON_NAME]" at bounding box center [185, 49] width 40 height 7
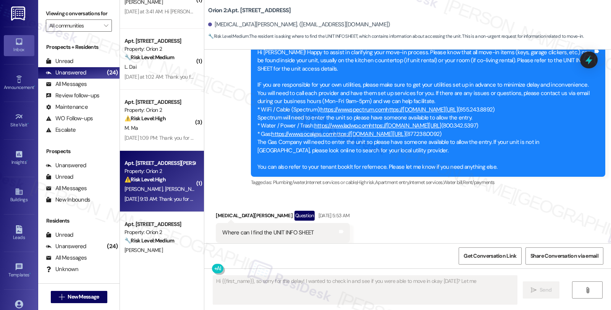
type textarea "Hi {{first_name}}, so sorry for the delay! I wanted to check in and see if you …"
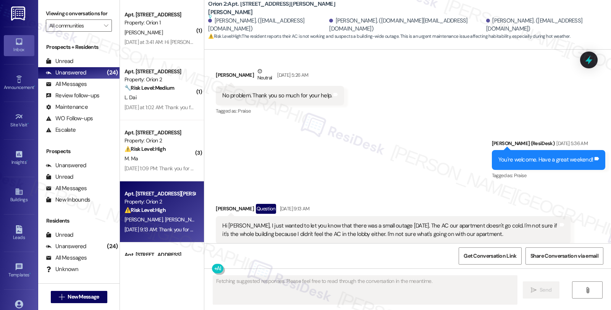
scroll to position [5617, 0]
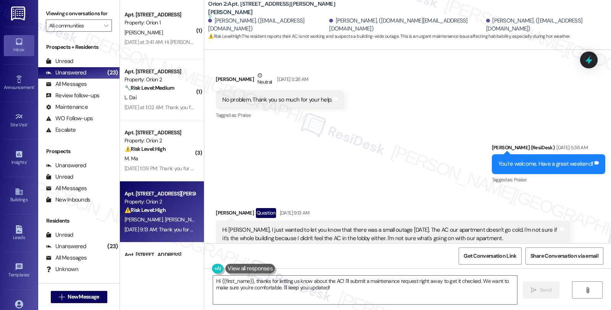
drag, startPoint x: 212, startPoint y: 154, endPoint x: 256, endPoint y: 155, distance: 44.3
click at [256, 208] on div "[PERSON_NAME] Question [DATE] 9:13 AM" at bounding box center [393, 214] width 355 height 12
click at [237, 208] on div "[PERSON_NAME] Question [DATE] 9:13 AM" at bounding box center [393, 214] width 355 height 12
drag, startPoint x: 211, startPoint y: 158, endPoint x: 257, endPoint y: 158, distance: 46.2
click at [257, 208] on div "[PERSON_NAME] Question [DATE] 9:13 AM" at bounding box center [393, 214] width 355 height 12
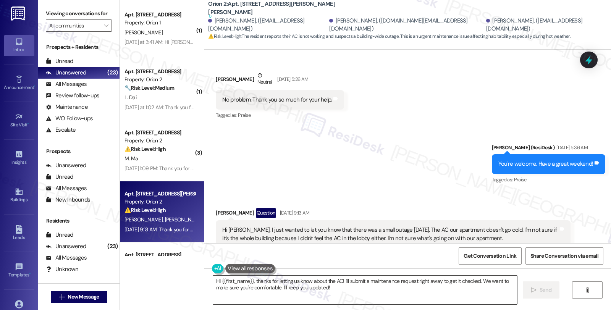
copy div "[PERSON_NAME]"
click at [227, 208] on div "[PERSON_NAME] Question [DATE] 9:13 AM" at bounding box center [393, 214] width 355 height 12
click at [226, 208] on div "[PERSON_NAME] Question [DATE] 9:13 AM" at bounding box center [393, 214] width 355 height 12
click at [226, 208] on div "Shawntelle Augustine Question Aug 10, 2025 at 9:13 AM" at bounding box center [393, 214] width 355 height 12
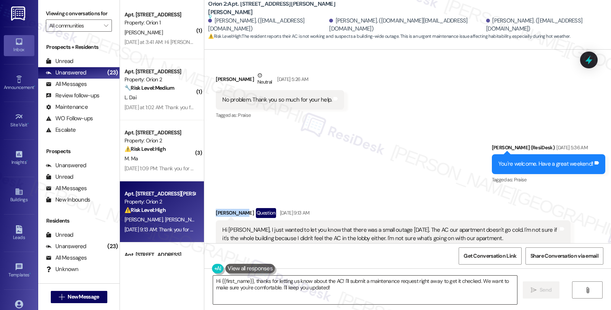
click at [216, 281] on textarea "Hi {{first_name}}, thanks for letting us know about the AC! I'll submit a maint…" at bounding box center [365, 290] width 304 height 29
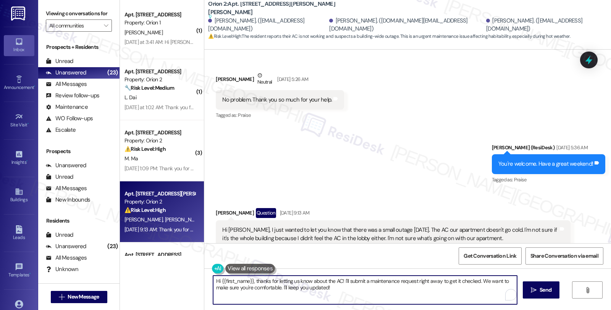
paste textarea "Shawntelle"
drag, startPoint x: 329, startPoint y: 280, endPoint x: 343, endPoint y: 290, distance: 17.2
click at [343, 290] on textarea "Hi Shawntelle, thanks for letting us know about the AC! I'll submit a maintenan…" at bounding box center [365, 290] width 304 height 29
paste textarea "#25223-1"
click at [432, 281] on textarea "Hi Shawntelle, thanks for letting us know about the AC. I see you've submitted …" at bounding box center [365, 290] width 304 height 29
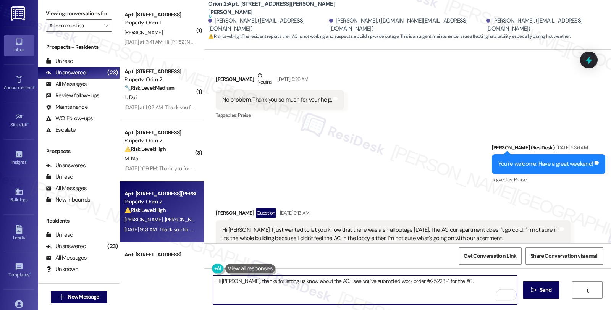
click at [455, 280] on textarea "Hi Shawntelle, thanks for letting us know about the AC. I see you've submitted …" at bounding box center [365, 290] width 304 height 29
type textarea "Hi Shawntelle, thanks for letting us know about the AC. I see you've submitted …"
click at [413, 291] on textarea "Hi Shawntelle, thanks for letting us know about the AC. I see you've submitted …" at bounding box center [365, 290] width 304 height 29
click at [529, 292] on span " Send" at bounding box center [541, 290] width 24 height 8
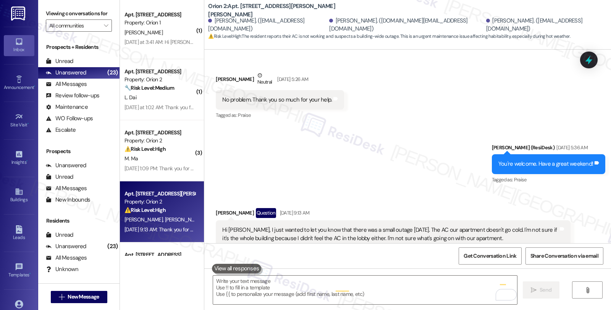
scroll to position [5581, 0]
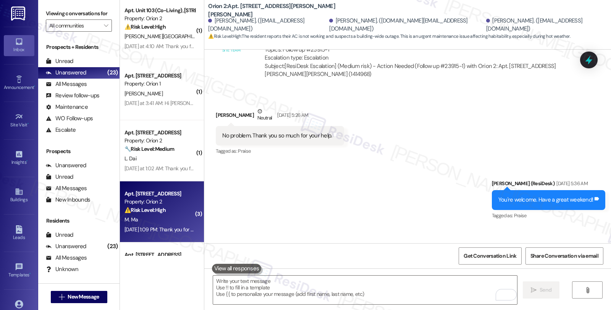
click at [167, 223] on div "M. Ma" at bounding box center [160, 220] width 72 height 10
type textarea "Fetching suggested responses. Please feel free to read through the conversation…"
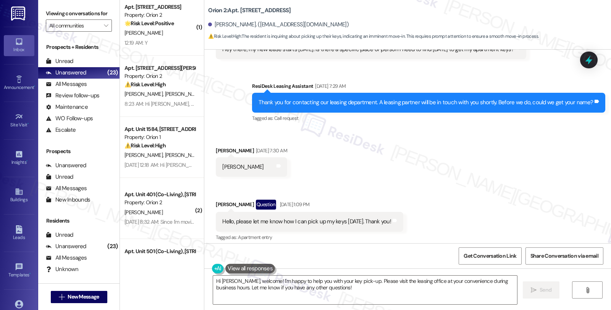
scroll to position [167, 0]
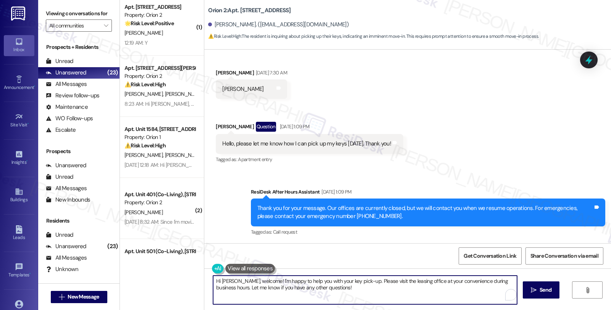
click at [255, 280] on textarea "Hi Marcus, welcome! I'm happy to help you with your key pick-up. Please visit t…" at bounding box center [365, 290] width 304 height 29
drag, startPoint x: 258, startPoint y: 281, endPoint x: 369, endPoint y: 302, distance: 112.8
click at [369, 302] on textarea "Hi Marcus, welcome! I'm happy to help you with your key pick-up. Please visit t…" at bounding box center [365, 290] width 304 height 29
click at [343, 288] on textarea "Hi Marcus, welcome! I see you have some concerns about the keys. Sorry for the …" at bounding box center [365, 290] width 304 height 29
type textarea "Hi Marcus, welcome! I see you have some concerns about the keys. Sorry for the …"
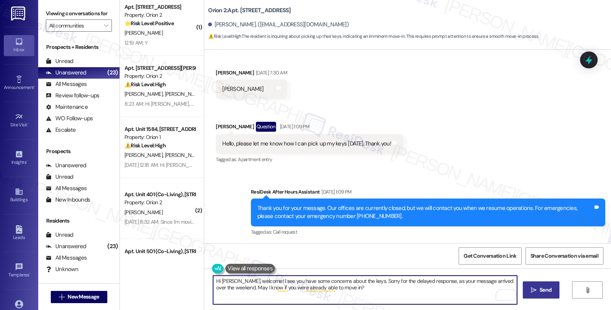
click at [545, 288] on span "Send" at bounding box center [546, 290] width 12 height 8
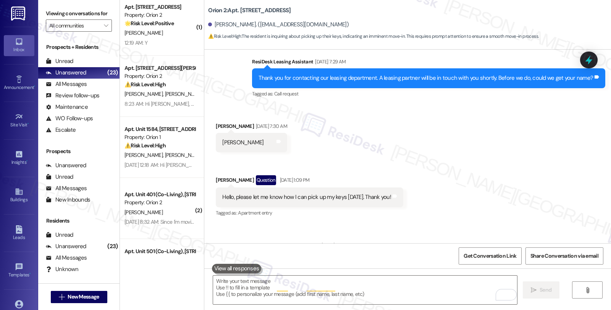
scroll to position [94, 0]
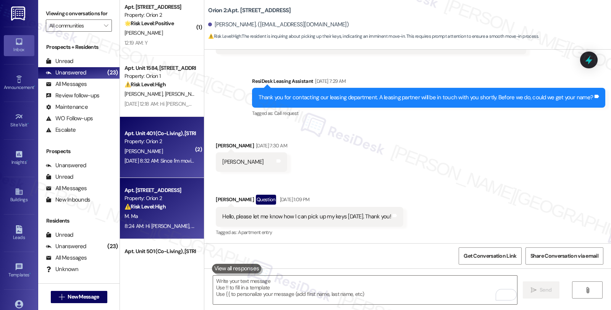
click at [166, 162] on div "Jul 18, 2025 at 8:32 AM: Since I'm moving to a new unit within Phoenix Apartmen…" at bounding box center [374, 160] width 499 height 7
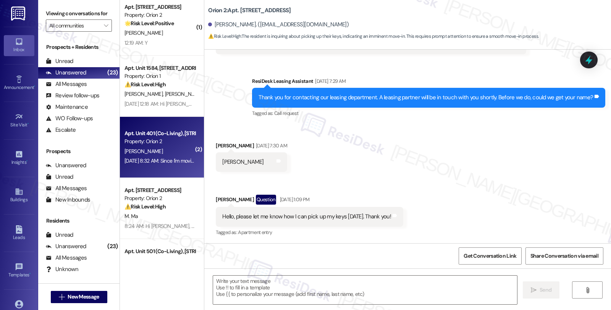
type textarea "Fetching suggested responses. Please feel free to read through the conversation…"
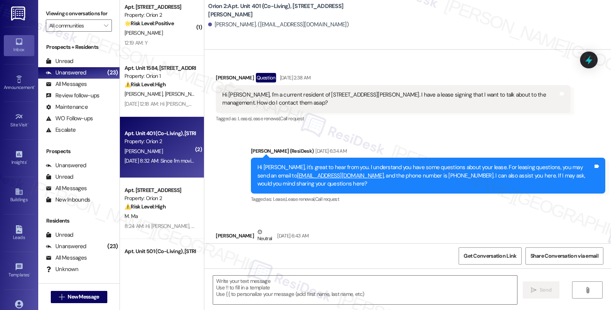
type textarea "Fetching suggested responses. Please feel free to read through the conversation…"
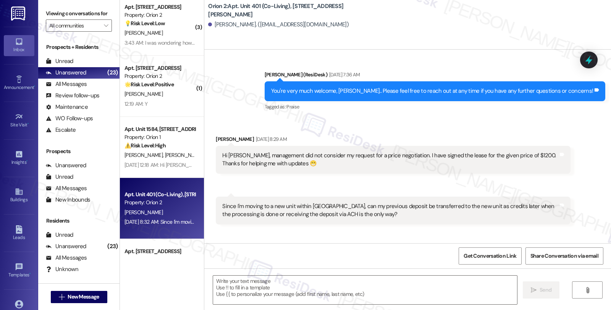
scroll to position [1454, 0]
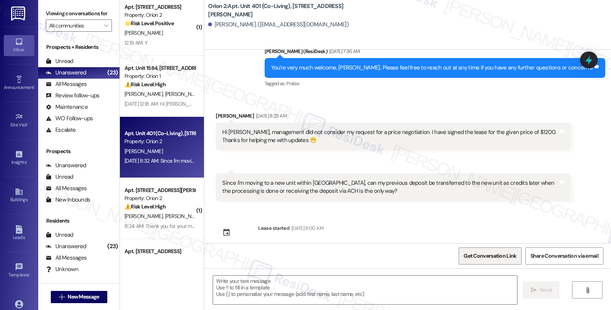
click at [475, 252] on span "Get Conversation Link" at bounding box center [490, 256] width 53 height 8
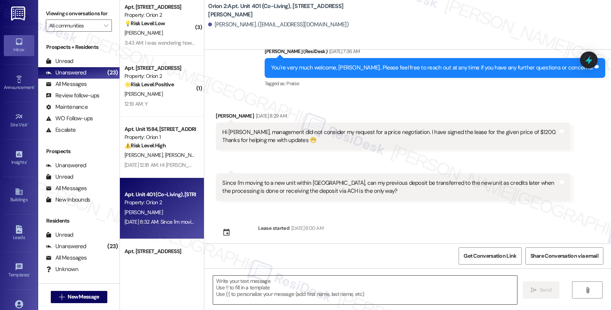
click at [267, 290] on textarea at bounding box center [365, 290] width 304 height 29
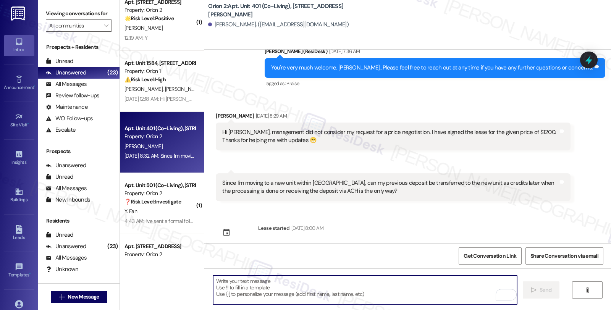
click at [217, 112] on div "Surya Ravichandran Jul 18, 2025 at 8:29 AM" at bounding box center [393, 117] width 355 height 11
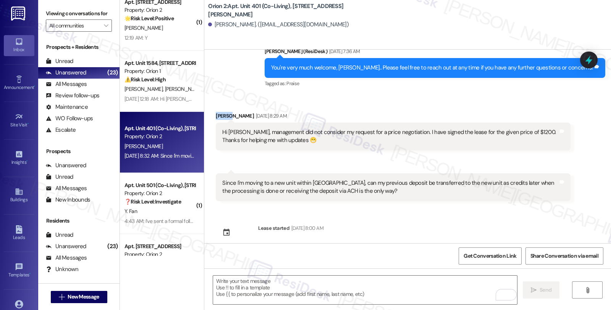
click at [217, 112] on div "Surya Ravichandran Jul 18, 2025 at 8:29 AM" at bounding box center [393, 117] width 355 height 11
copy div "Surya"
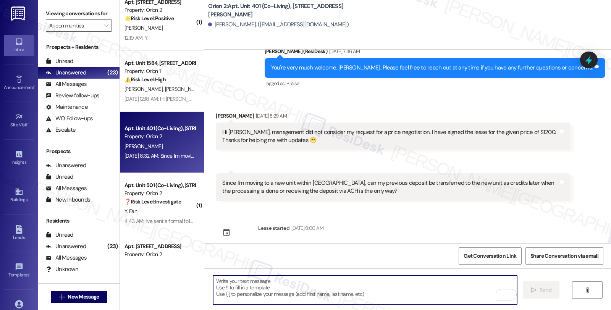
click at [235, 283] on textarea "To enrich screen reader interactions, please activate Accessibility in Grammarl…" at bounding box center [365, 290] width 304 height 29
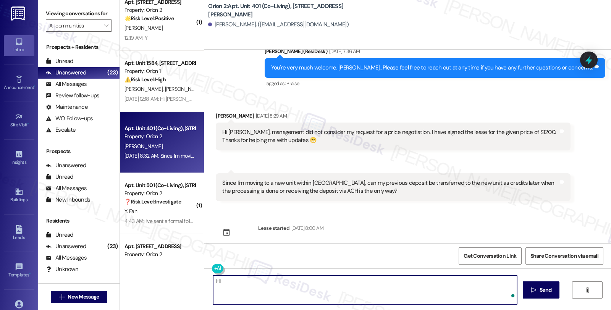
paste textarea "Surya"
click at [381, 128] on div "Hi [PERSON_NAME], management did not consider my request for a price negotiatio…" at bounding box center [390, 136] width 336 height 16
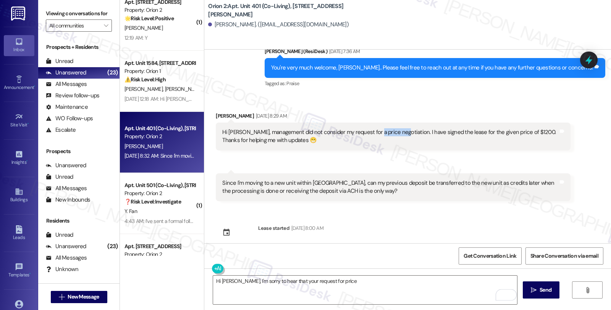
click at [381, 128] on div "Hi [PERSON_NAME], management did not consider my request for a price negotiatio…" at bounding box center [390, 136] width 336 height 16
copy div "negotiation"
click at [363, 284] on textarea "Hi Surya, I'm sorry to hear that your request for price" at bounding box center [365, 290] width 304 height 29
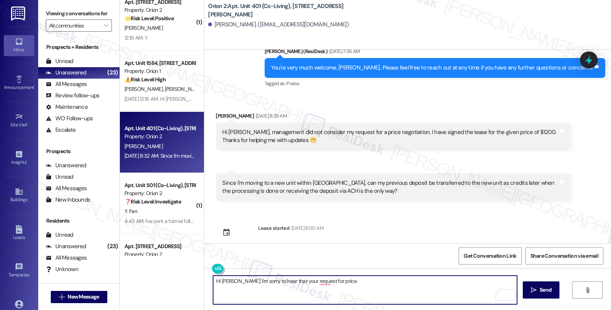
paste textarea "negotiation"
type textarea "Hi [PERSON_NAME], I'm sorry to hear that your request for price negotiation."
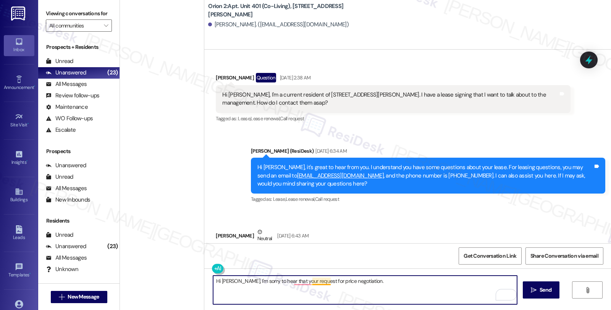
scroll to position [1454, 0]
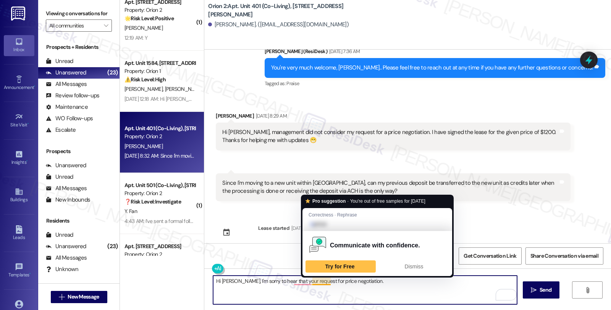
click at [358, 283] on textarea "Hi [PERSON_NAME], I'm sorry to hear that your request for price negotiation." at bounding box center [365, 290] width 304 height 29
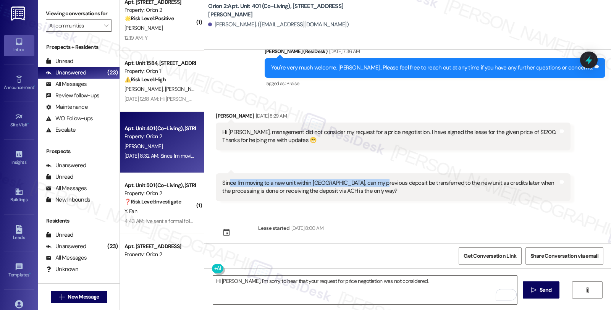
drag, startPoint x: 224, startPoint y: 174, endPoint x: 374, endPoint y: 178, distance: 150.6
click at [374, 179] on div "Since I'm moving to a new unit within [GEOGRAPHIC_DATA], can my previous deposi…" at bounding box center [390, 187] width 336 height 16
click at [413, 286] on textarea "Hi [PERSON_NAME], I'm sorry to hear that your request for price negotiation was…" at bounding box center [365, 290] width 304 height 29
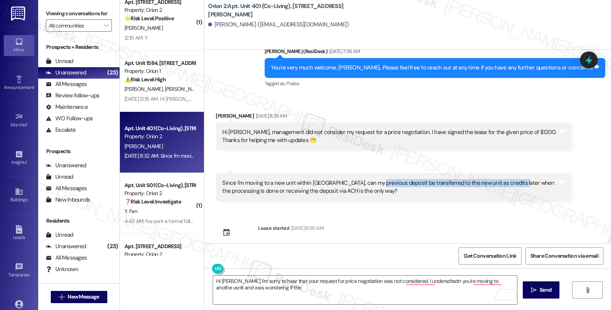
drag, startPoint x: 374, startPoint y: 173, endPoint x: 512, endPoint y: 177, distance: 138.7
click at [512, 179] on div "Since I'm moving to a new unit within [GEOGRAPHIC_DATA], can my previous deposi…" at bounding box center [390, 187] width 336 height 16
copy div "previous deposit be transferred to the new unit as credits"
click at [267, 288] on textarea "Hi [PERSON_NAME], I'm sorry to hear that your request for price negotiation was…" at bounding box center [365, 290] width 304 height 29
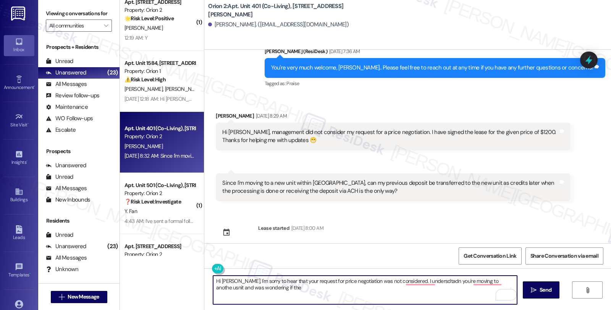
paste textarea "previous deposit be transferred to the new unit as credits"
click at [258, 288] on textarea "Hi [PERSON_NAME], I'm sorry to hear that your request for price negotiation was…" at bounding box center [365, 290] width 304 height 29
click at [413, 290] on textarea "Hi [PERSON_NAME], I'm sorry to hear that your request for price negotiation was…" at bounding box center [365, 290] width 304 height 29
click at [305, 301] on textarea "Hi [PERSON_NAME], I'm sorry to hear that your request for price negotiation was…" at bounding box center [365, 290] width 304 height 29
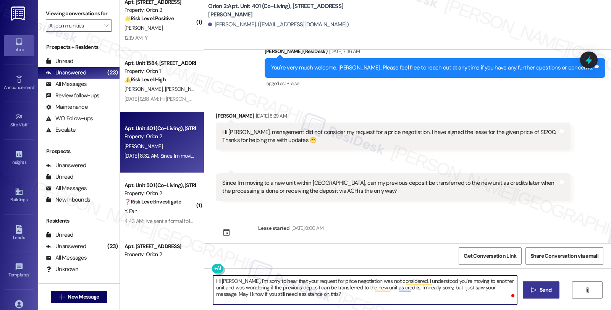
type textarea "Hi [PERSON_NAME], I'm sorry to hear that your request for price negotiation was…"
click at [551, 293] on span "Send" at bounding box center [546, 290] width 12 height 8
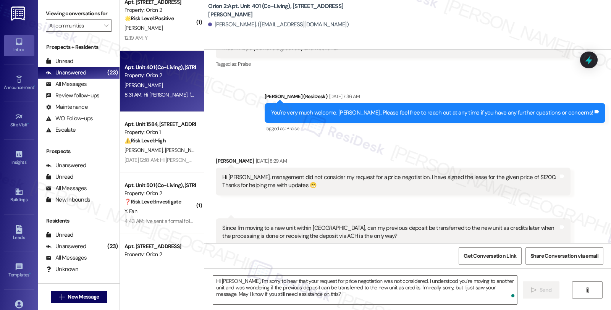
scroll to position [1523, 0]
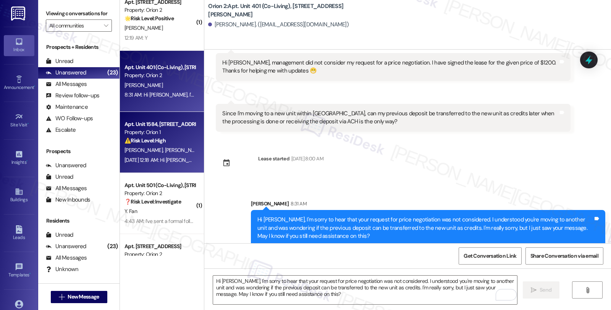
click at [168, 153] on span "[PERSON_NAME] [PERSON_NAME]" at bounding box center [205, 150] width 80 height 7
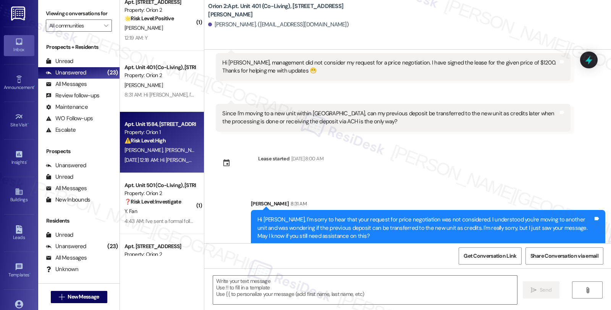
type textarea "Fetching suggested responses. Please feel free to read through the conversation…"
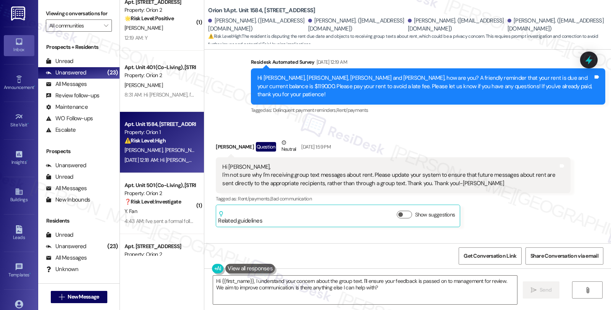
scroll to position [629, 0]
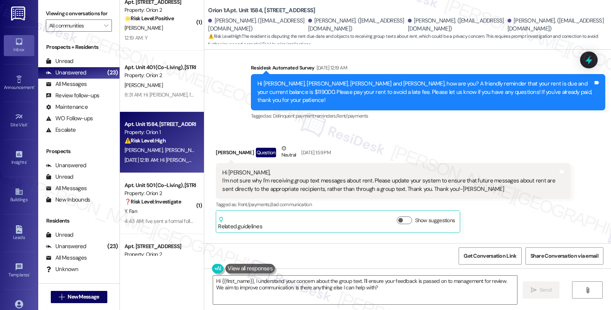
click at [216, 144] on div "[PERSON_NAME] Question Neutral [DATE] 1:59 PM" at bounding box center [393, 153] width 355 height 19
copy div "[PERSON_NAME]"
click at [216, 279] on textarea "Hi {{first_name}}, I understand your concern about the group text. I'll ensure …" at bounding box center [365, 290] width 304 height 29
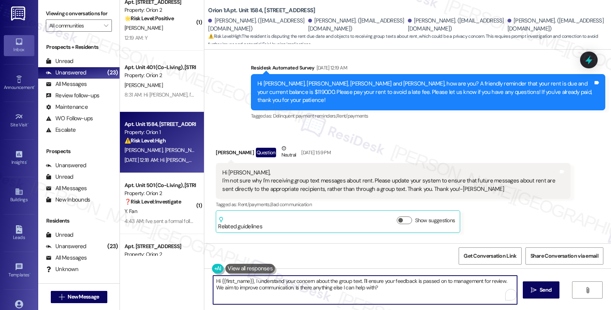
paste textarea "[PERSON_NAME]"
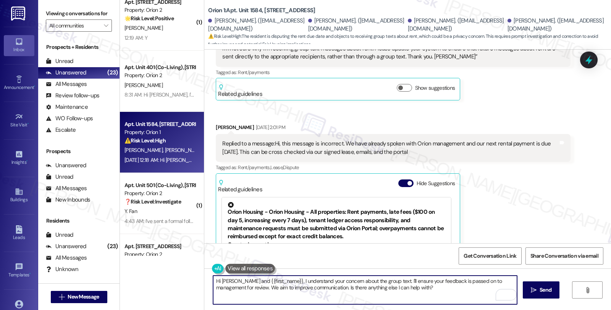
scroll to position [968, 0]
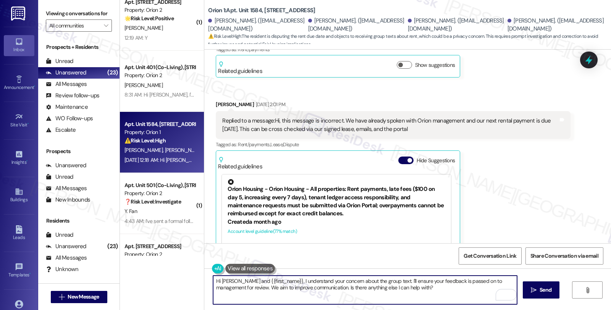
click at [212, 95] on div "Received via SMS [PERSON_NAME] [DATE] 2:01 PM Replied to a message:Hi, this mes…" at bounding box center [393, 199] width 366 height 208
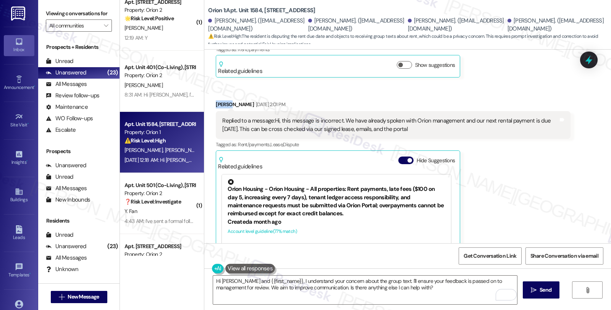
click at [212, 95] on div "Received via SMS [PERSON_NAME] [DATE] 2:01 PM Replied to a message:Hi, this mes…" at bounding box center [393, 199] width 366 height 208
copy div "Laila"
click at [242, 280] on textarea "Hi [PERSON_NAME] and {{first_name}}, I understand your concern about the group …" at bounding box center [365, 290] width 304 height 29
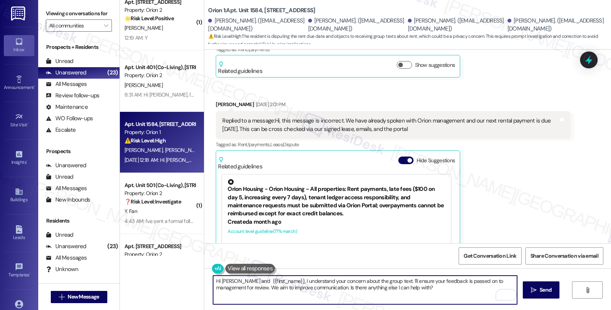
paste textarea "Laila"
drag, startPoint x: 362, startPoint y: 280, endPoint x: 381, endPoint y: 293, distance: 23.1
click at [381, 293] on textarea "Hi [PERSON_NAME] and [PERSON_NAME], I understand your concern about the group t…" at bounding box center [365, 290] width 304 height 29
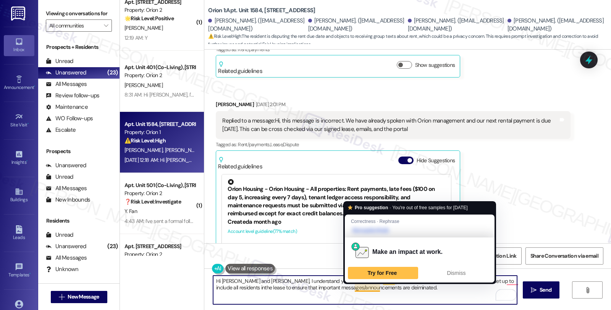
click at [355, 288] on textarea "Hi [PERSON_NAME] and [PERSON_NAME], I understand your concern about the group t…" at bounding box center [365, 290] width 304 height 29
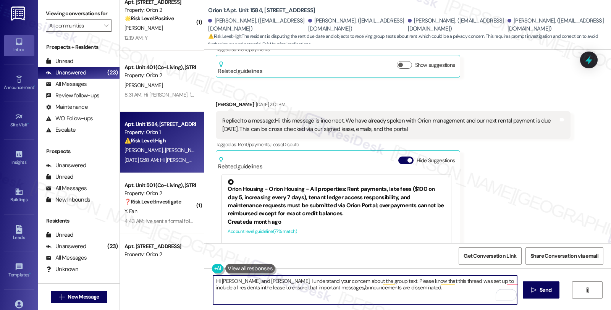
click at [362, 289] on textarea "Hi [PERSON_NAME] and [PERSON_NAME], I understand your concern about the group t…" at bounding box center [365, 290] width 304 height 29
click at [394, 289] on textarea "Hi [PERSON_NAME] and [PERSON_NAME], I understand your concern about the group t…" at bounding box center [365, 290] width 304 height 29
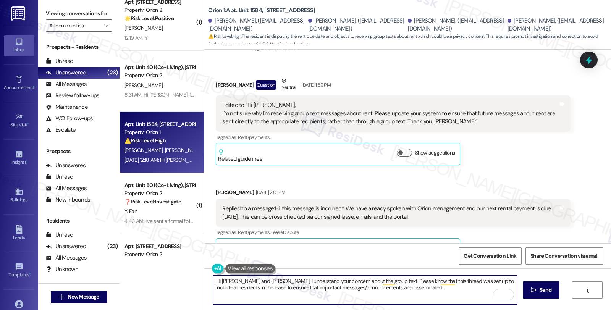
scroll to position [926, 0]
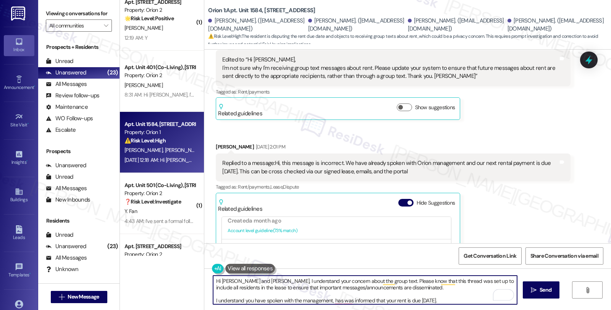
click at [441, 299] on textarea "Hi [PERSON_NAME] and [PERSON_NAME], I understand your concern about the group t…" at bounding box center [365, 290] width 304 height 29
click at [445, 301] on textarea "Hi Shanta and Laila, I understand your concern about the group text. Please kno…" at bounding box center [365, 290] width 304 height 29
type textarea "Hi Shanta and Laila, I understand your concern about the group text. Please kno…"
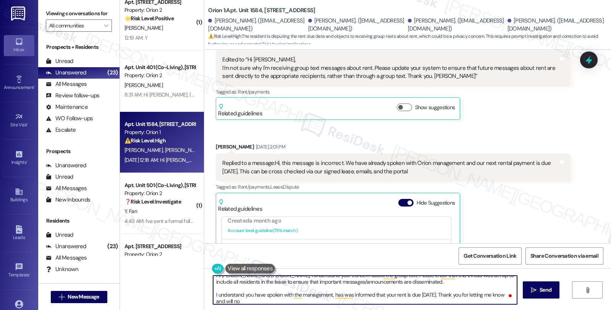
click at [433, 294] on textarea "Hi [PERSON_NAME] and [PERSON_NAME], I understand your concern about the group t…" at bounding box center [365, 290] width 304 height 29
click at [432, 299] on textarea "Hi [PERSON_NAME] and [PERSON_NAME], I understand your concern about the group t…" at bounding box center [365, 290] width 304 height 29
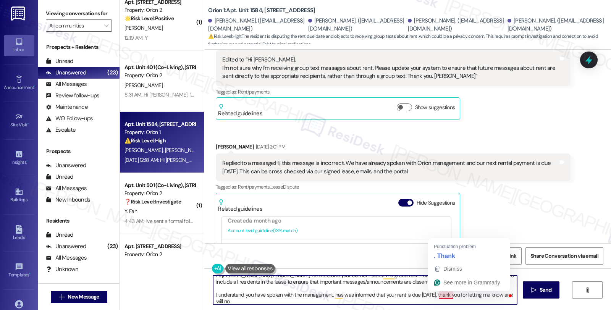
click at [434, 295] on textarea "Hi [PERSON_NAME] and [PERSON_NAME], I understand your concern about the group t…" at bounding box center [365, 290] width 304 height 29
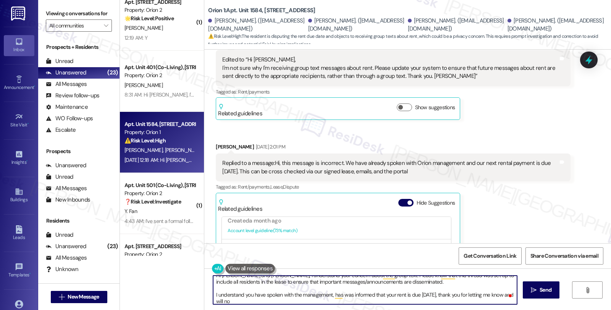
scroll to position [8, 0]
drag, startPoint x: 238, startPoint y: 304, endPoint x: 202, endPoint y: 304, distance: 35.9
click at [204, 304] on div "Hi [PERSON_NAME] and [PERSON_NAME], I understand your concern about the group t…" at bounding box center [407, 297] width 407 height 57
type textarea "Hi [PERSON_NAME] and [PERSON_NAME], I understand your concern about the group t…"
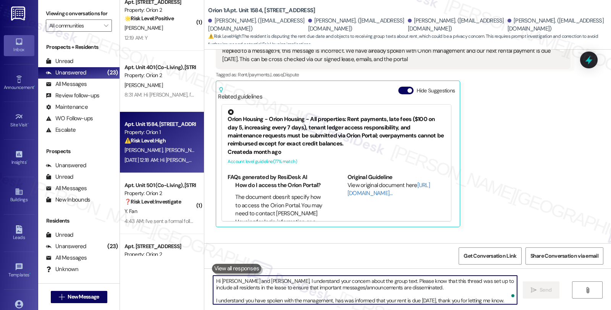
scroll to position [1317, 0]
